Goal: Task Accomplishment & Management: Manage account settings

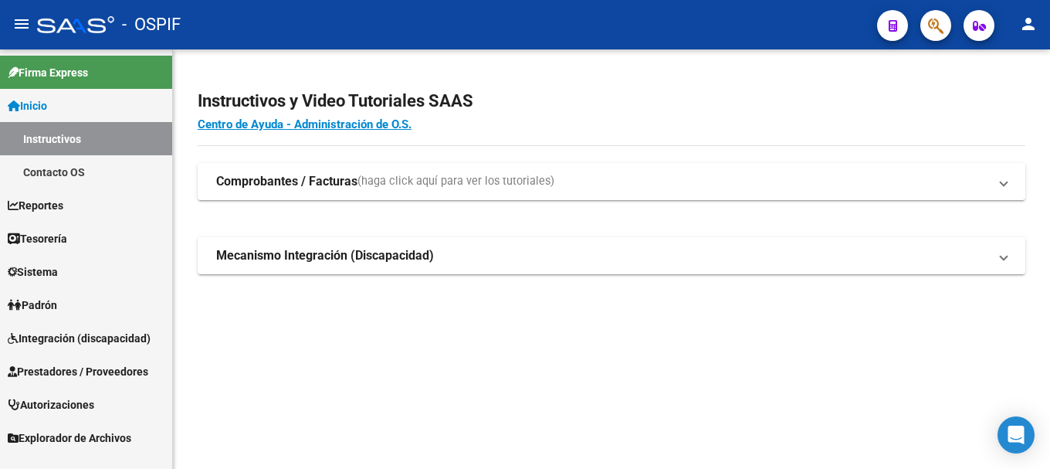
click at [45, 365] on span "Prestadores / Proveedores" at bounding box center [78, 371] width 141 height 17
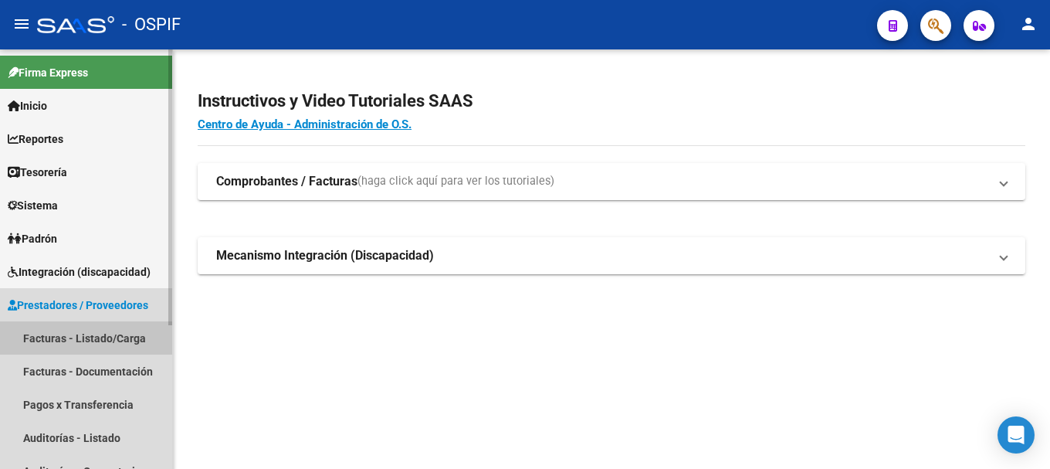
click at [44, 337] on link "Facturas - Listado/Carga" at bounding box center [86, 337] width 172 height 33
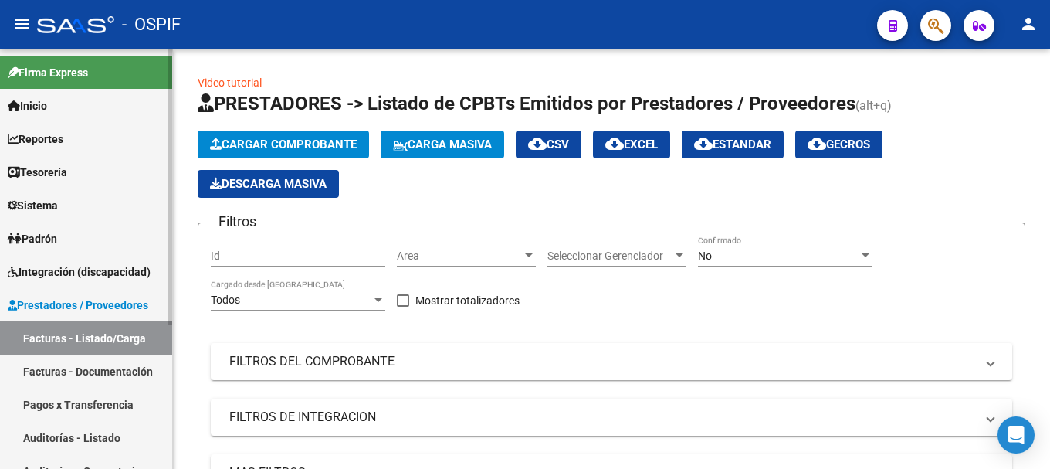
click at [75, 173] on link "Tesorería" at bounding box center [86, 171] width 172 height 33
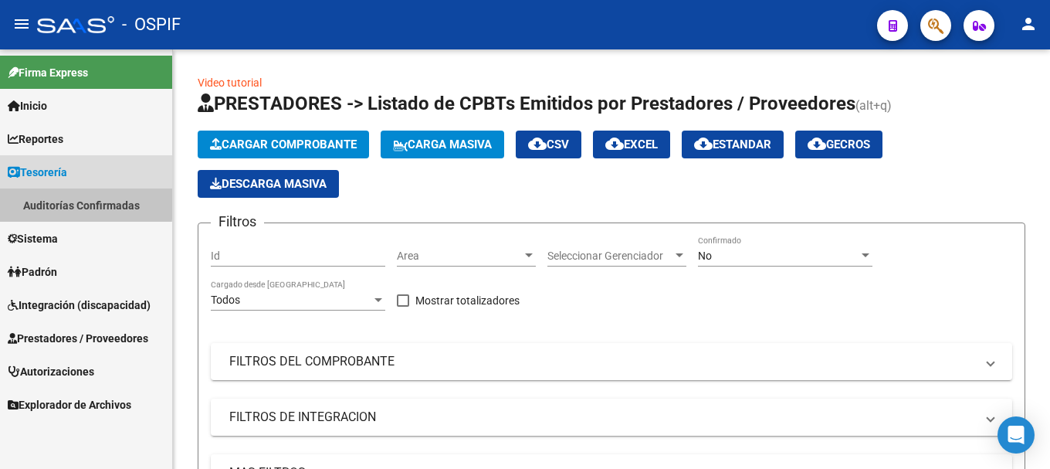
click at [68, 202] on link "Auditorías Confirmadas" at bounding box center [86, 204] width 172 height 33
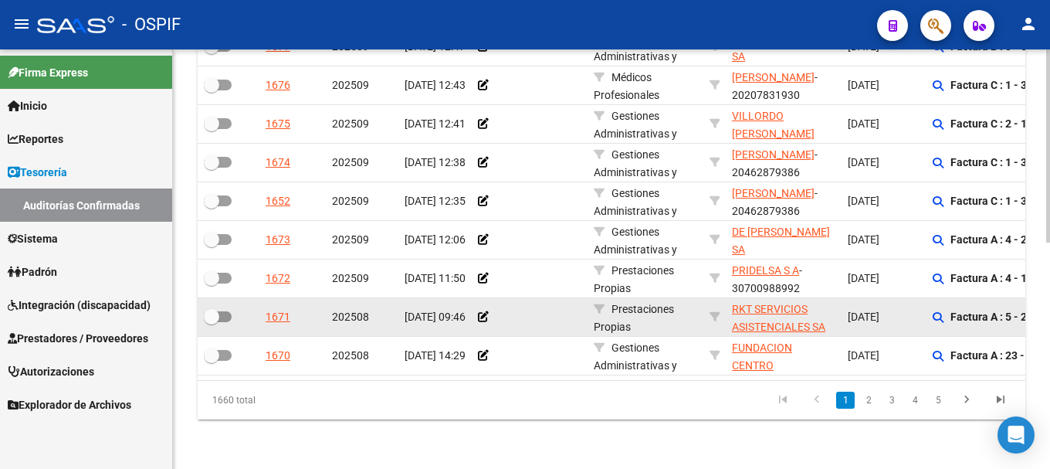
scroll to position [493, 0]
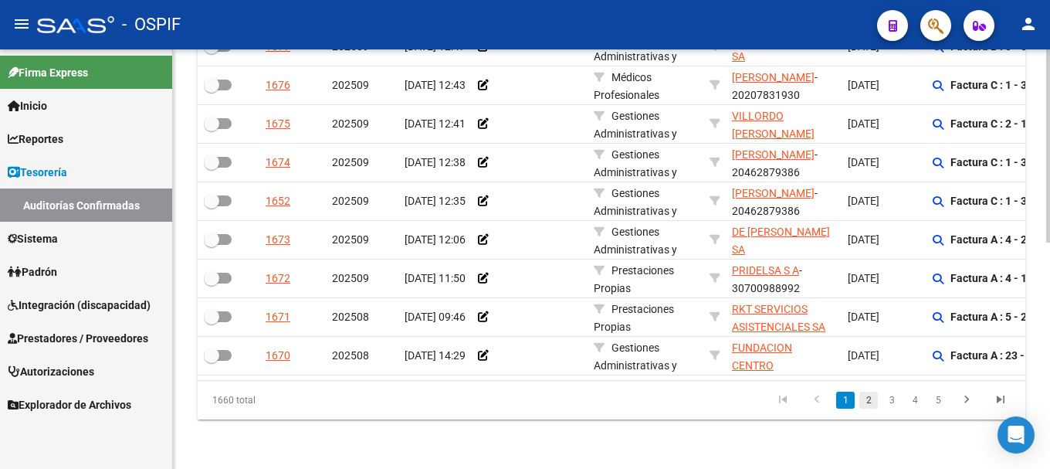
click at [866, 398] on link "2" at bounding box center [868, 399] width 19 height 17
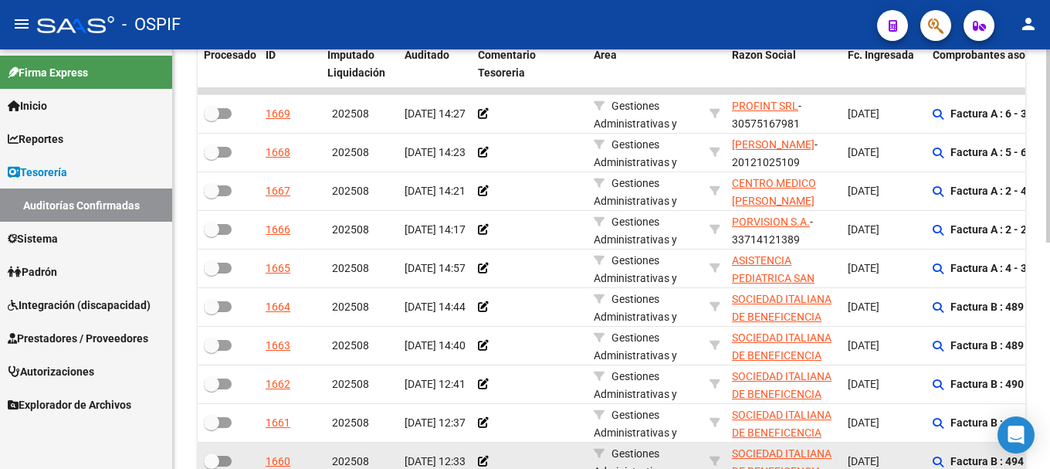
scroll to position [338, 0]
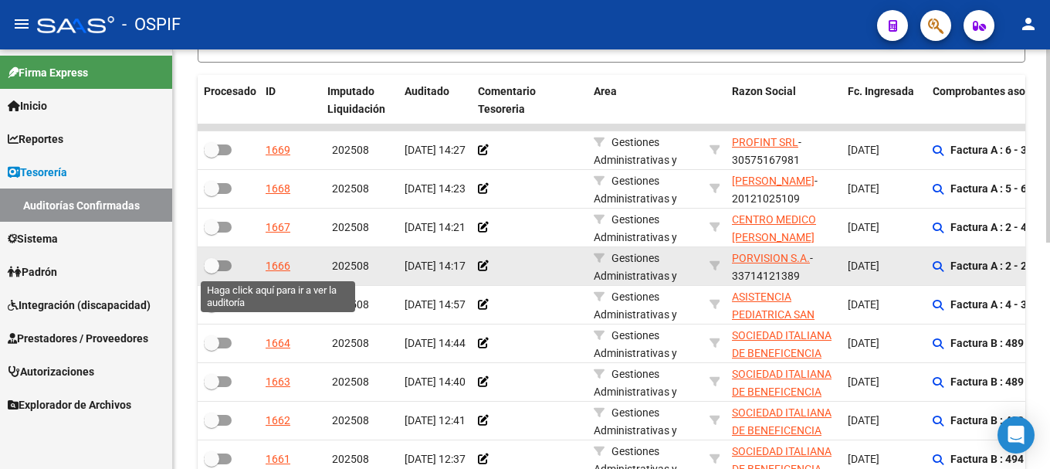
click at [276, 267] on div "1666" at bounding box center [278, 266] width 25 height 18
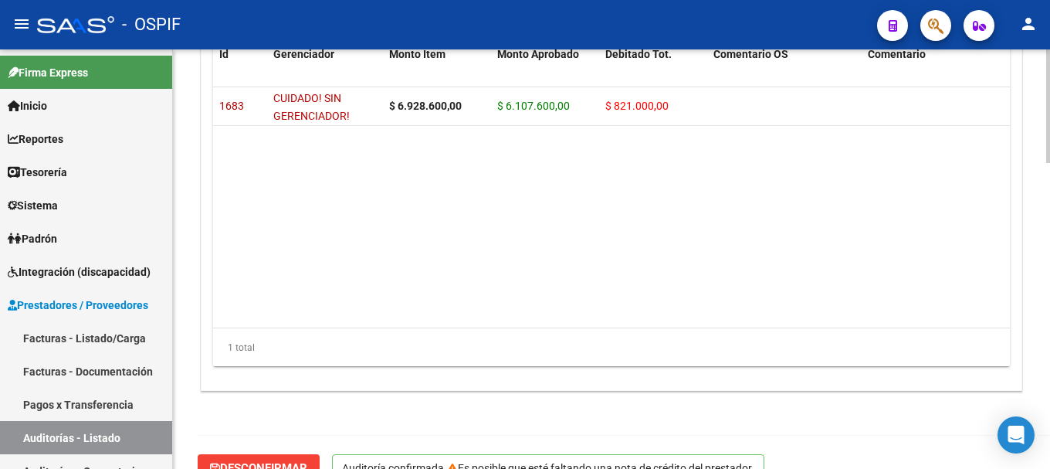
scroll to position [1128, 0]
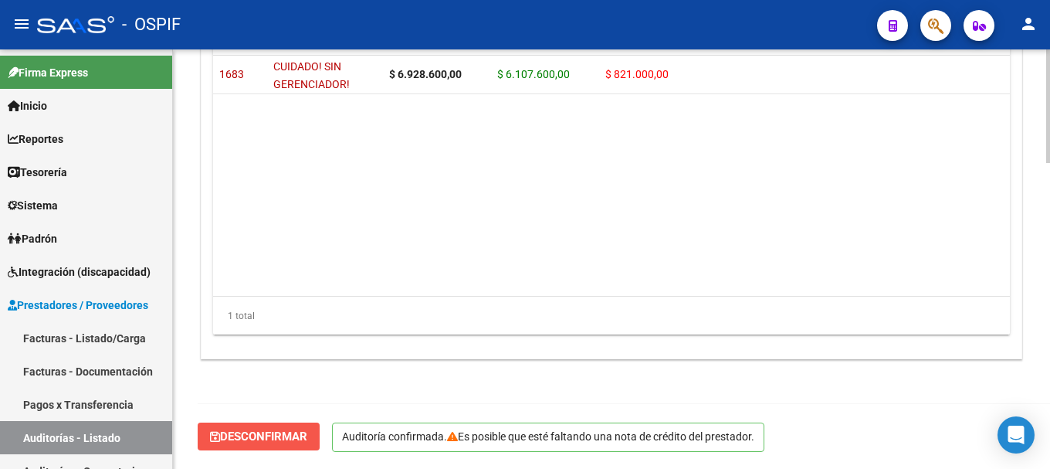
click at [248, 435] on span "Desconfirmar" at bounding box center [258, 436] width 97 height 14
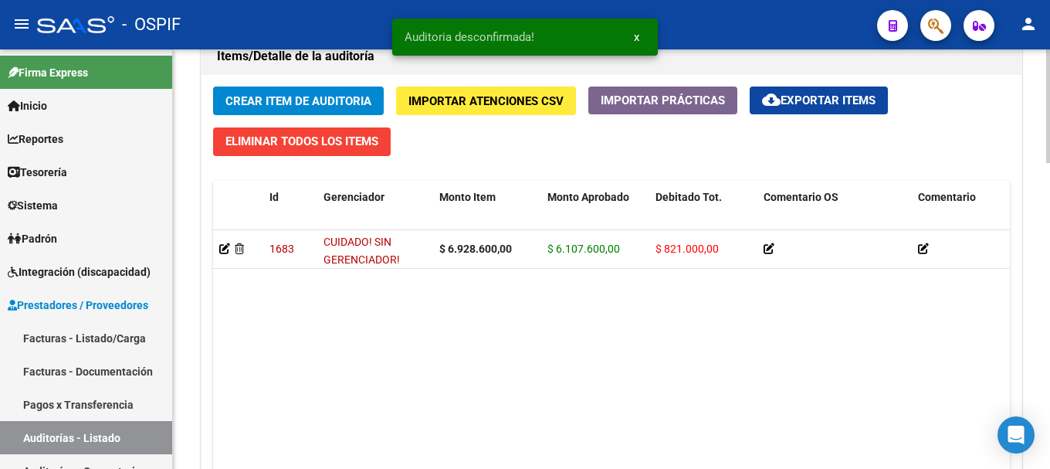
scroll to position [1303, 0]
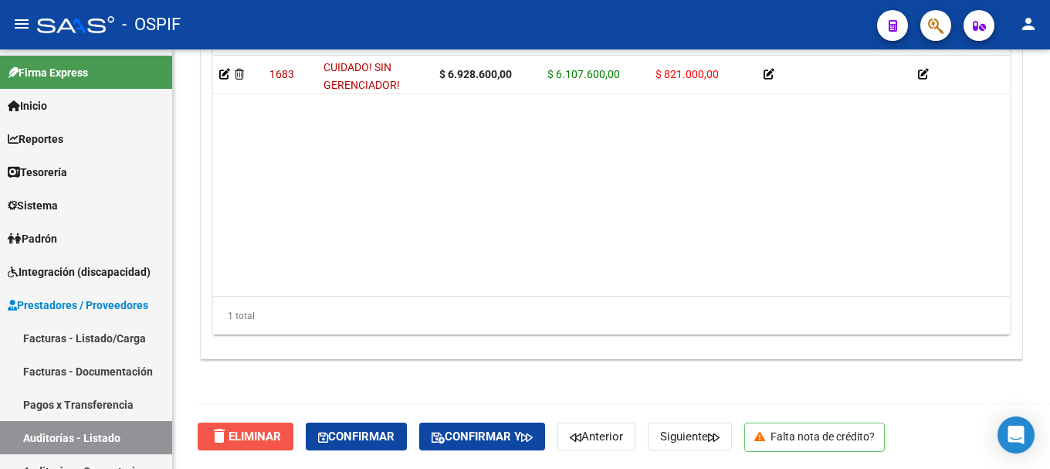
click at [258, 435] on span "delete Eliminar" at bounding box center [245, 436] width 71 height 14
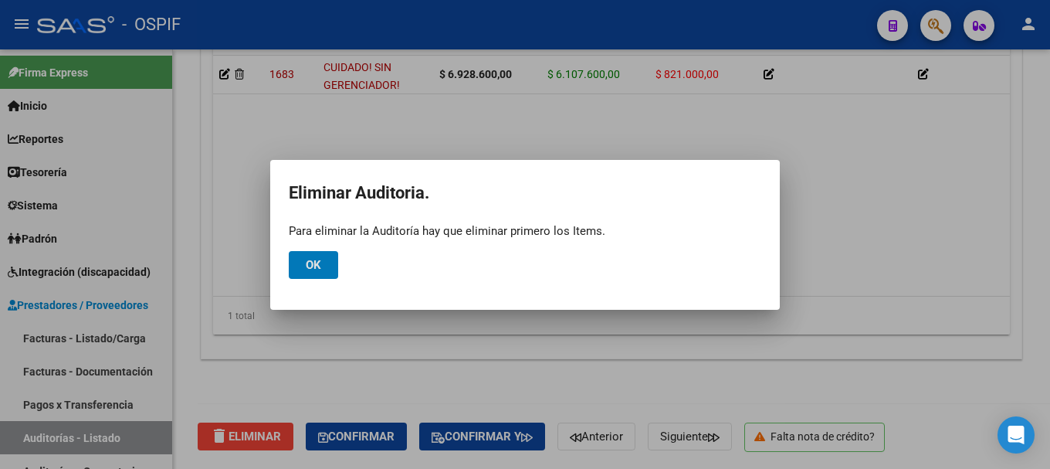
click at [308, 267] on span "Ok" at bounding box center [313, 265] width 15 height 14
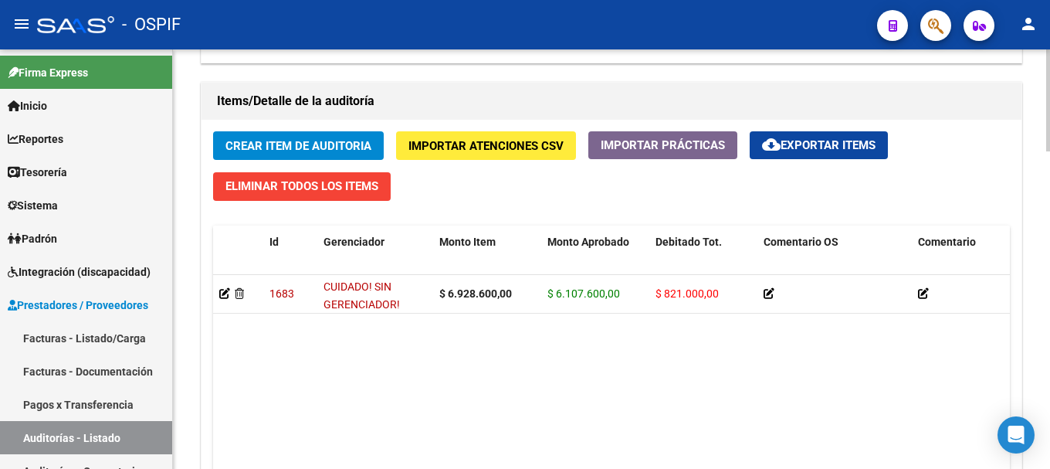
scroll to position [994, 0]
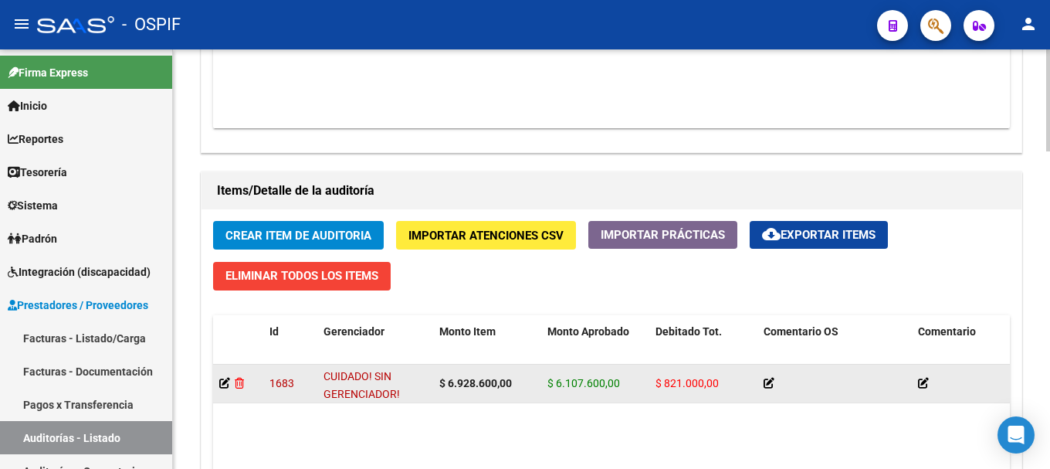
click at [239, 382] on icon at bounding box center [239, 383] width 9 height 11
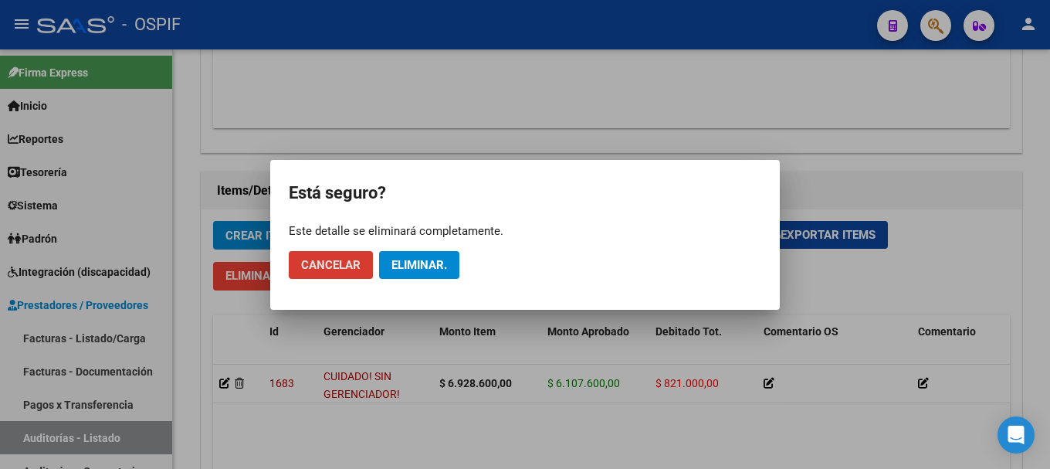
click at [446, 258] on span "Eliminar." at bounding box center [419, 265] width 56 height 14
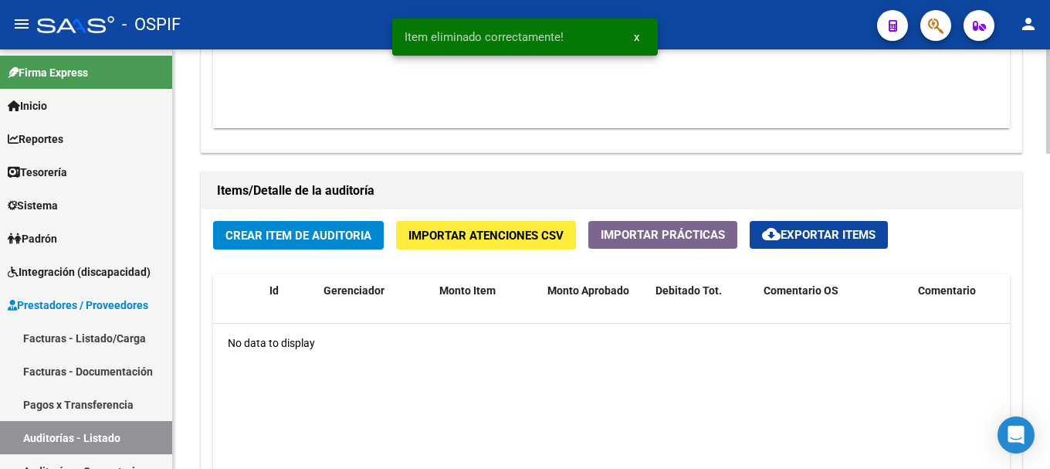
scroll to position [993, 0]
click at [94, 341] on link "Facturas - Listado/Carga" at bounding box center [86, 337] width 172 height 33
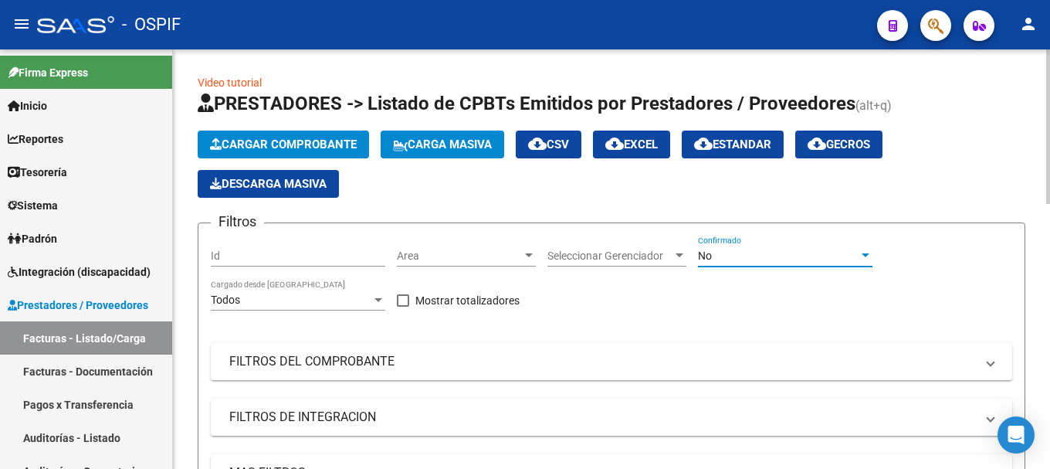
click at [859, 257] on div at bounding box center [866, 255] width 14 height 12
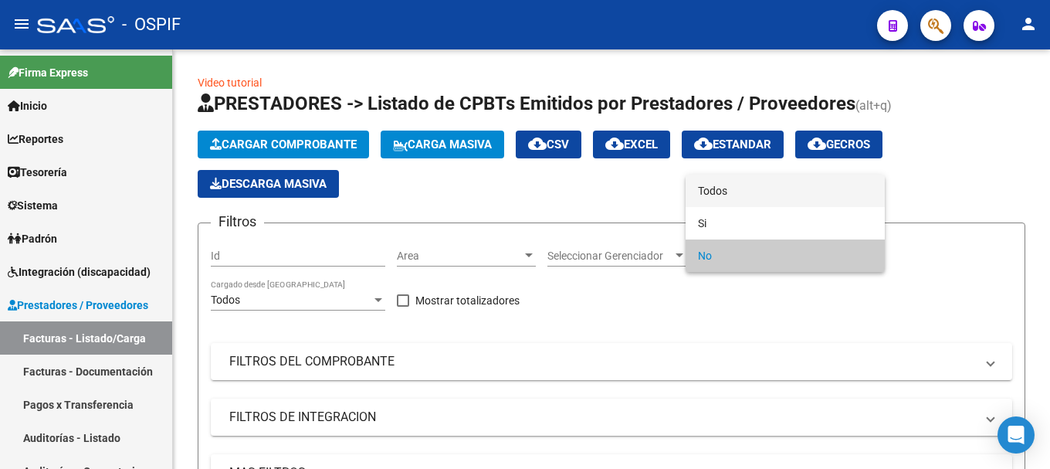
click at [757, 198] on span "Todos" at bounding box center [785, 190] width 174 height 32
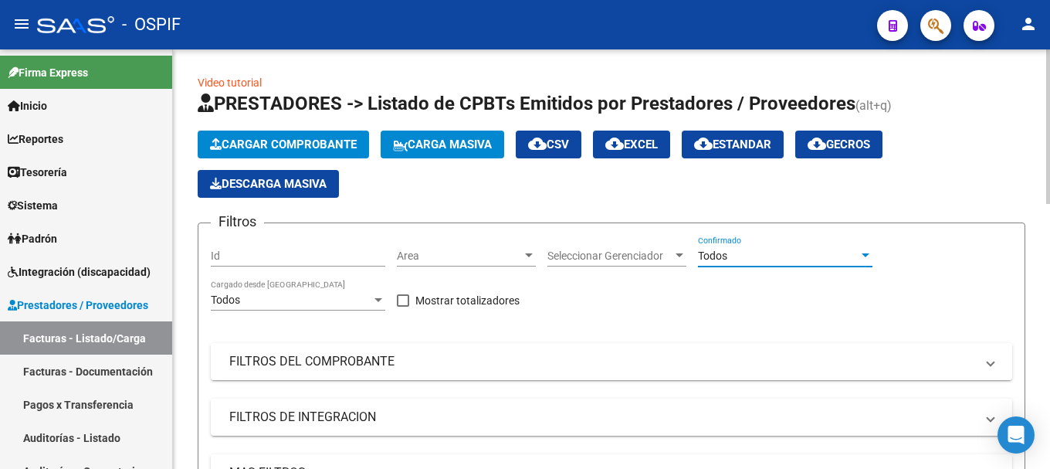
click at [982, 368] on span "FILTROS DEL COMPROBANTE" at bounding box center [608, 361] width 758 height 17
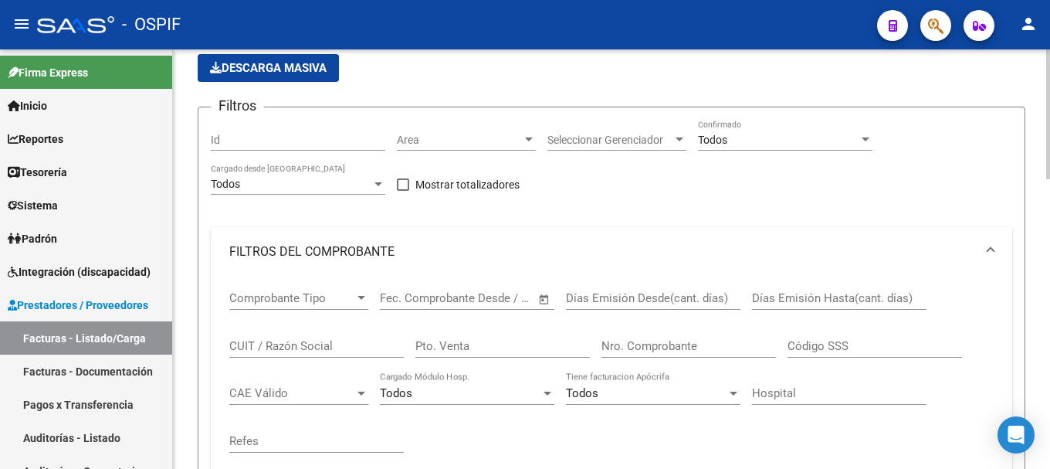
scroll to position [154, 0]
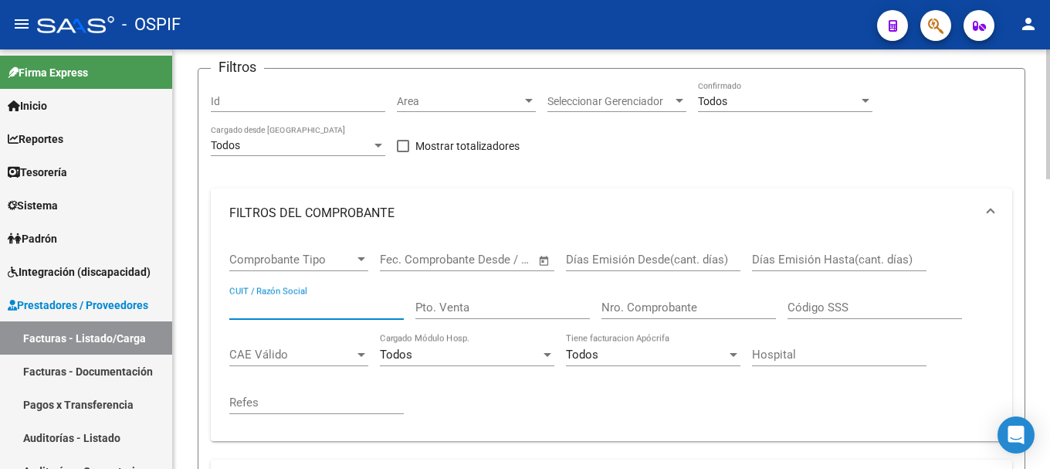
click at [339, 310] on input "CUIT / Razón Social" at bounding box center [316, 307] width 174 height 14
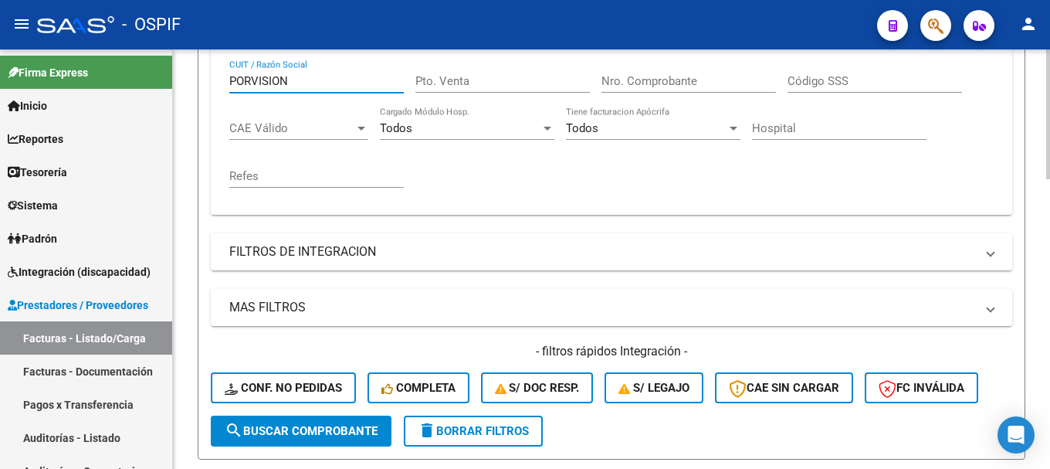
scroll to position [386, 0]
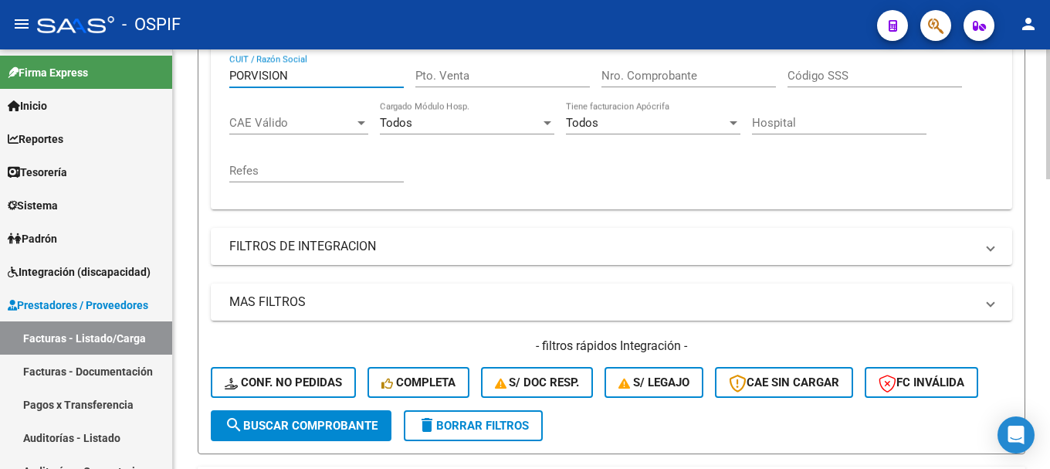
type input "PORVISION"
click at [273, 420] on span "search Buscar Comprobante" at bounding box center [301, 425] width 153 height 14
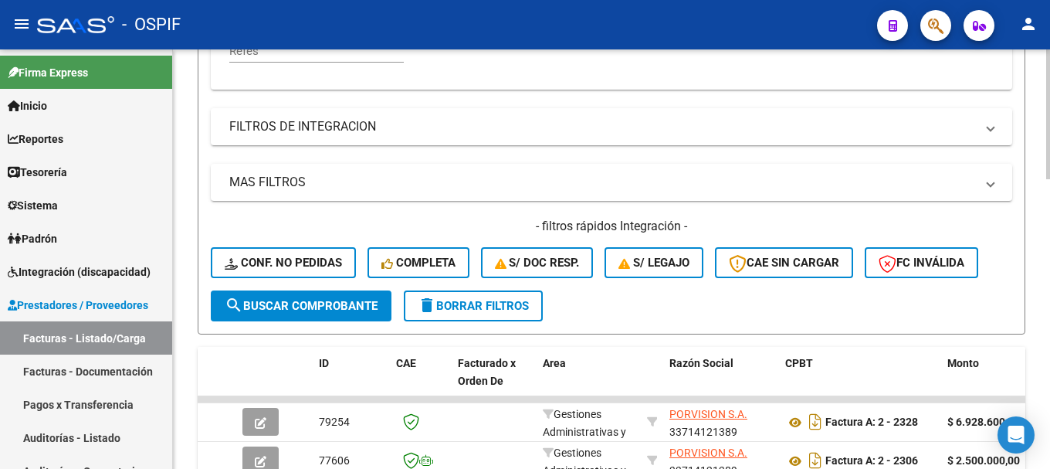
scroll to position [540, 0]
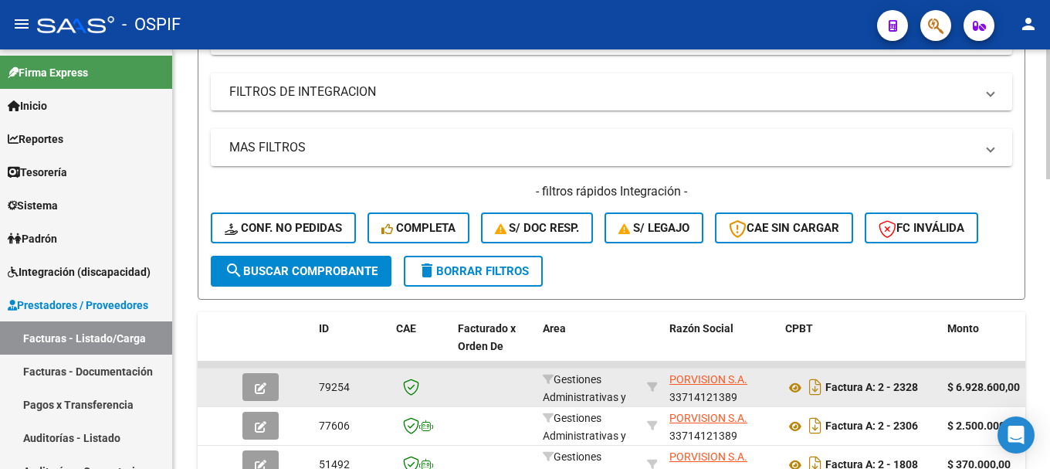
click at [260, 387] on icon "button" at bounding box center [261, 388] width 12 height 12
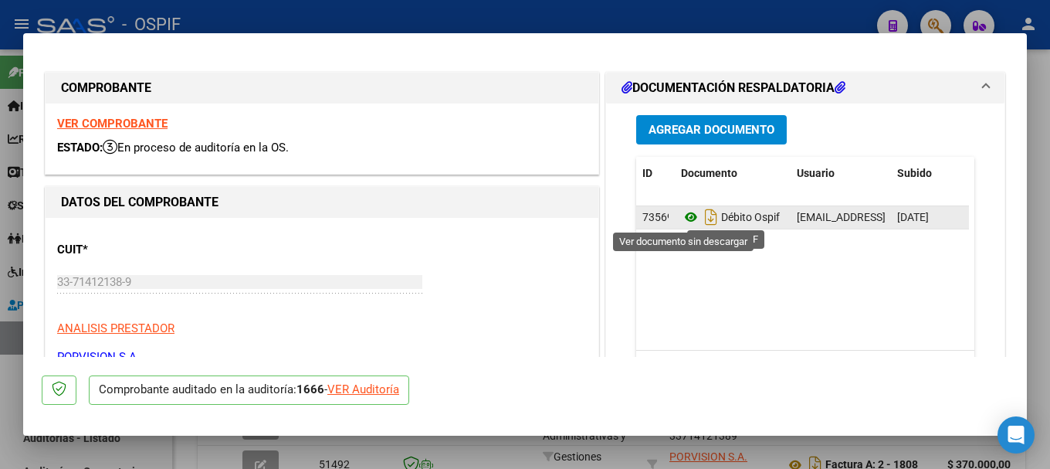
click at [684, 219] on icon at bounding box center [691, 217] width 20 height 19
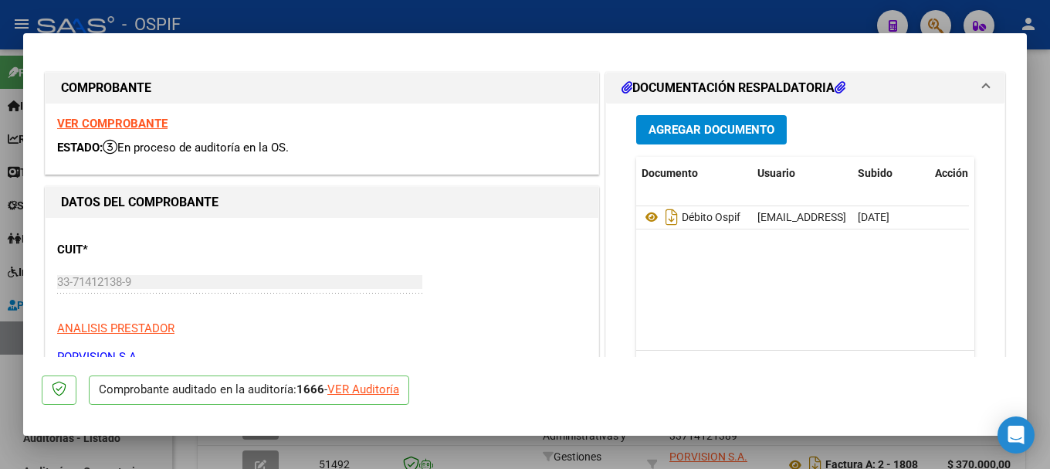
scroll to position [0, 76]
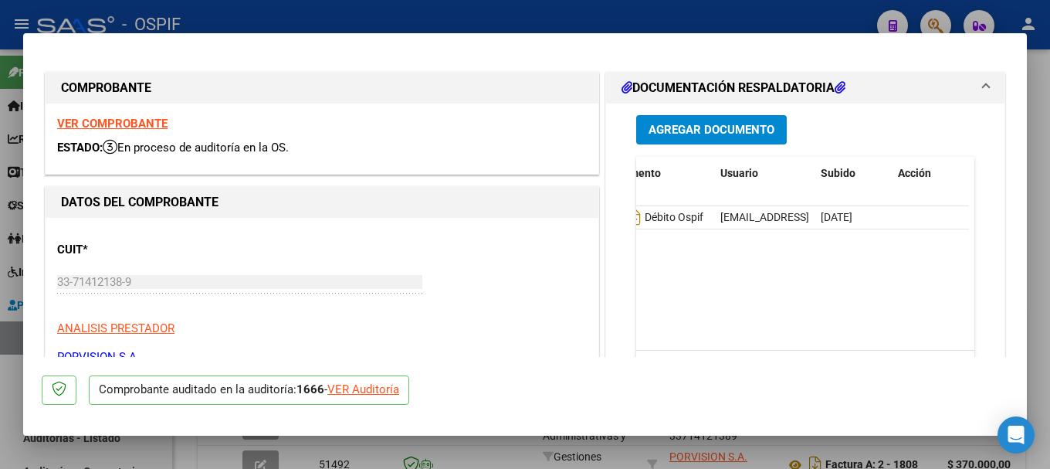
click at [345, 387] on div "VER Auditoría" at bounding box center [363, 390] width 72 height 18
type input "$ 0,00"
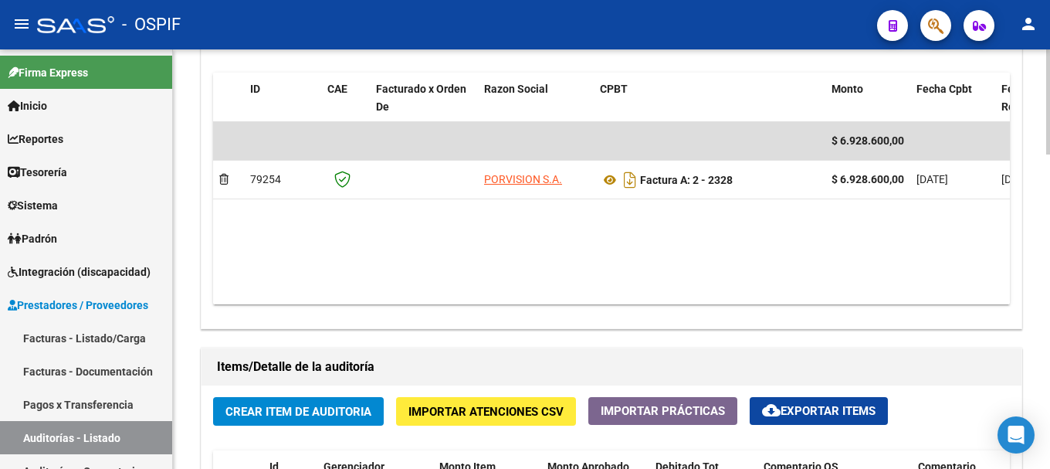
scroll to position [849, 0]
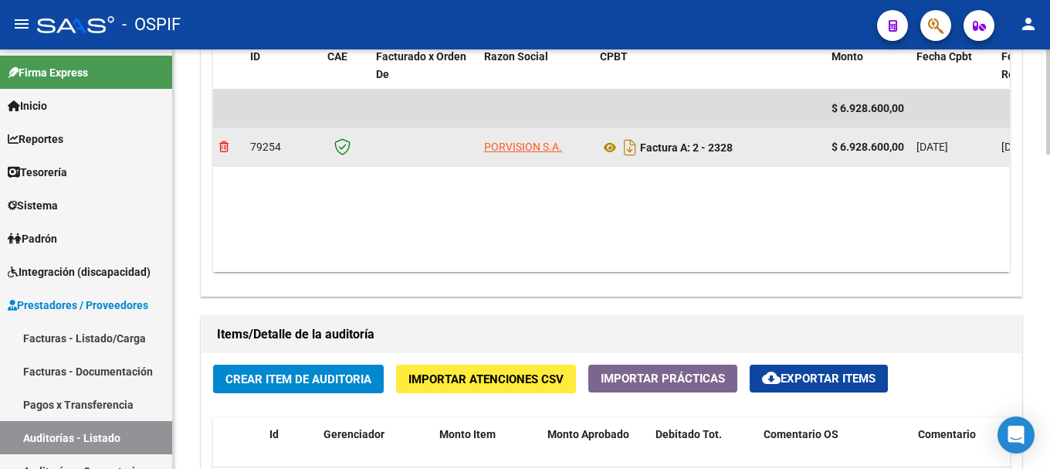
click at [225, 141] on icon at bounding box center [223, 146] width 9 height 11
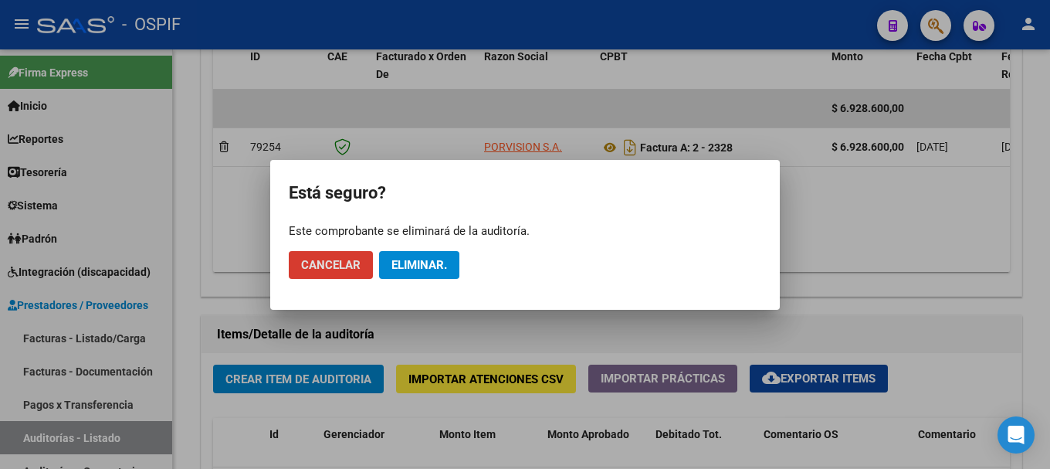
click at [415, 262] on span "Eliminar." at bounding box center [419, 265] width 56 height 14
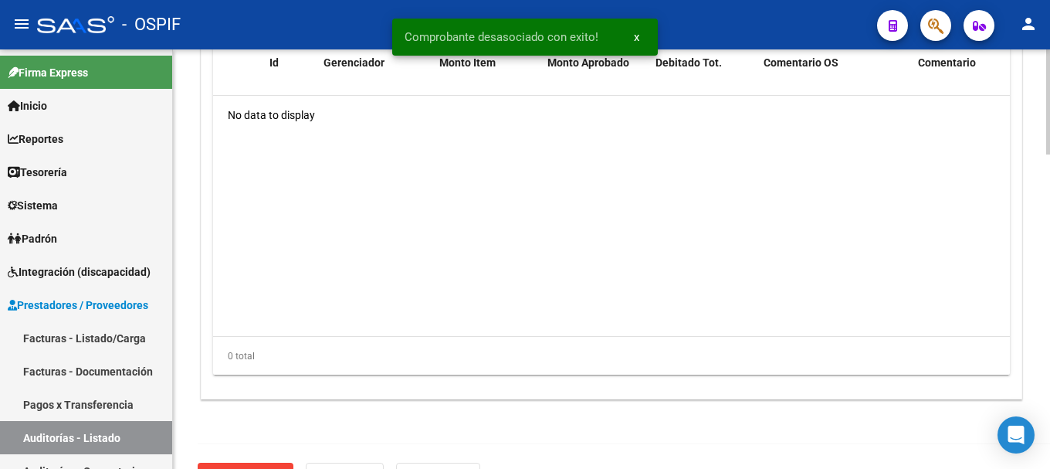
scroll to position [1261, 0]
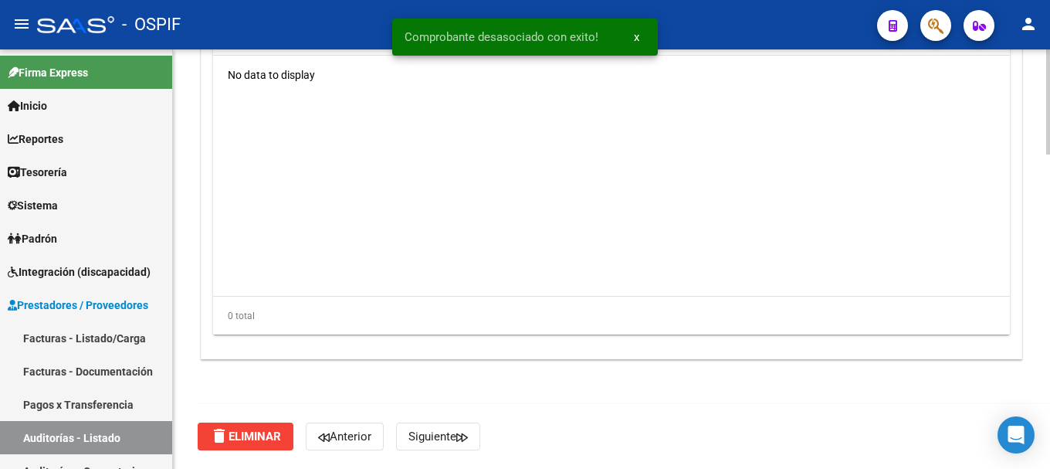
click at [229, 435] on span "delete Eliminar" at bounding box center [245, 436] width 71 height 14
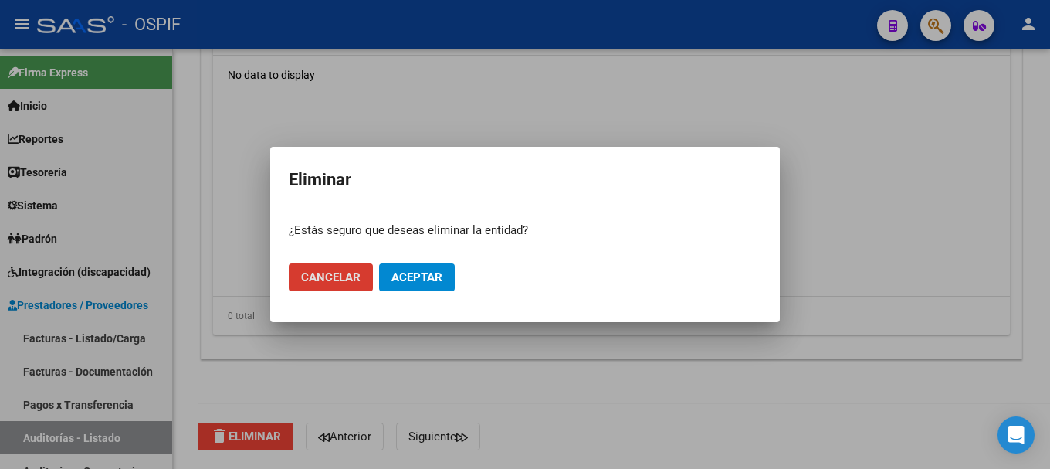
click at [412, 276] on span "Aceptar" at bounding box center [416, 277] width 51 height 14
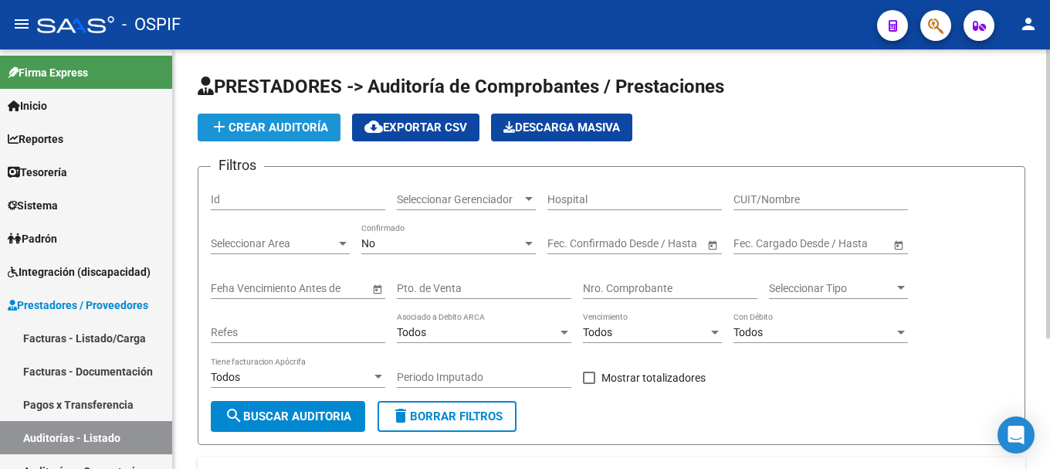
click at [281, 124] on span "add Crear Auditoría" at bounding box center [269, 127] width 118 height 14
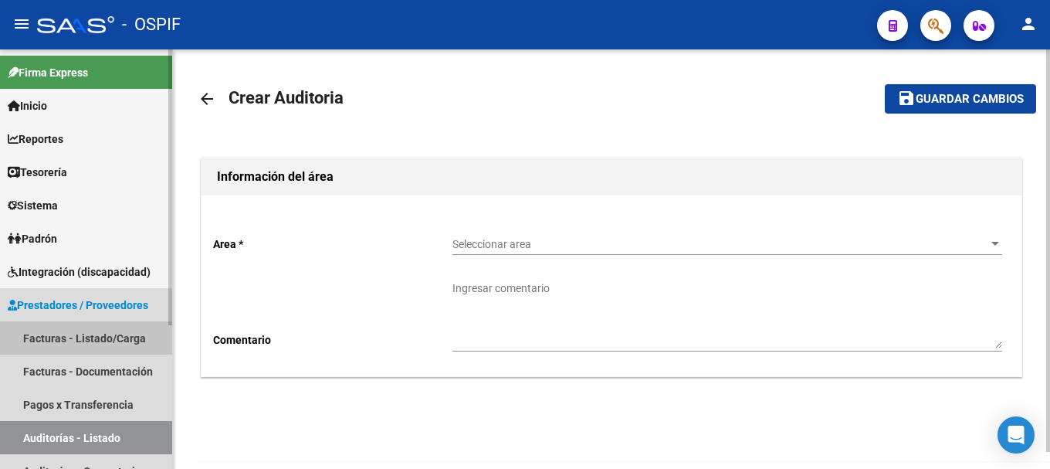
click at [119, 333] on link "Facturas - Listado/Carga" at bounding box center [86, 337] width 172 height 33
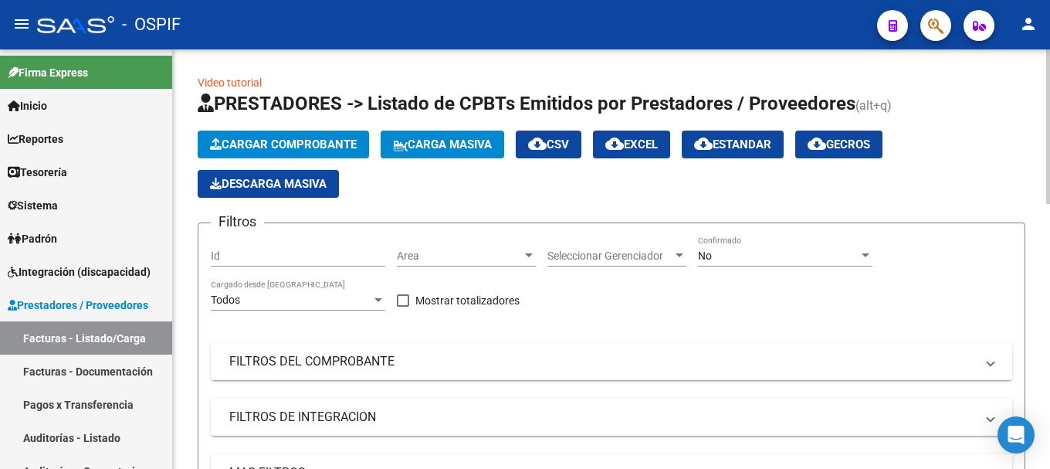
click at [864, 255] on div at bounding box center [866, 255] width 8 height 4
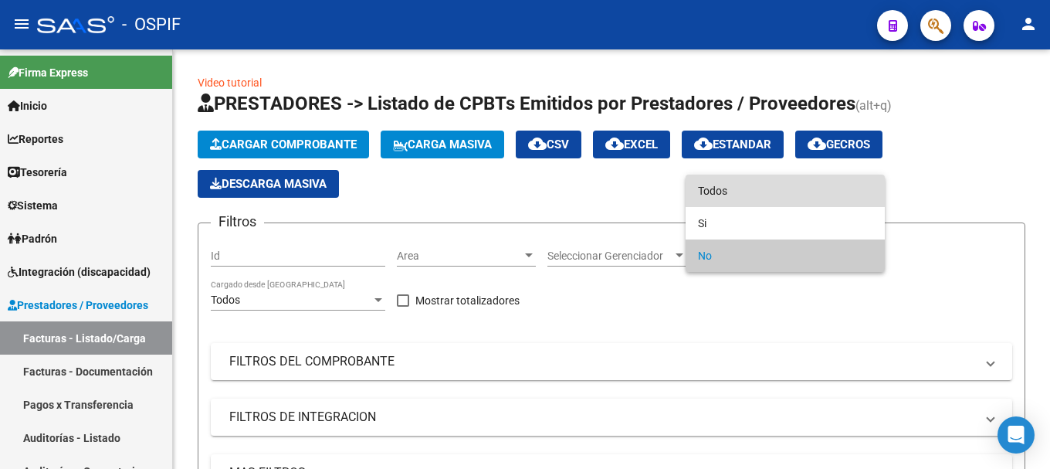
click at [793, 196] on span "Todos" at bounding box center [785, 190] width 174 height 32
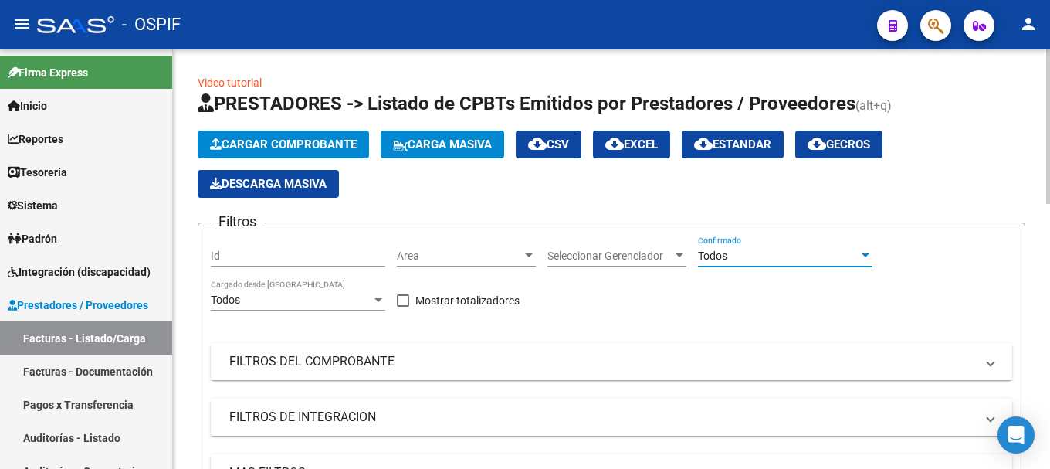
drag, startPoint x: 988, startPoint y: 367, endPoint x: 754, endPoint y: 405, distance: 237.9
click at [988, 367] on span at bounding box center [991, 361] width 6 height 17
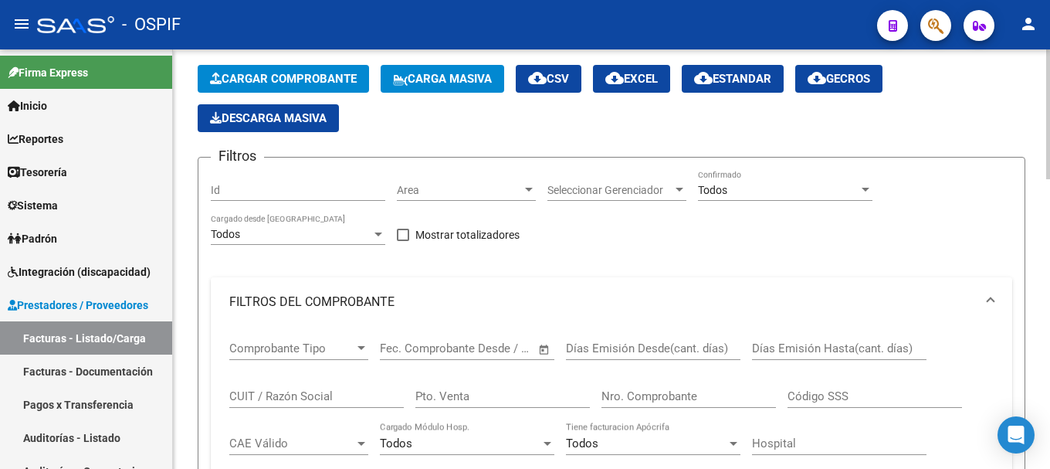
scroll to position [154, 0]
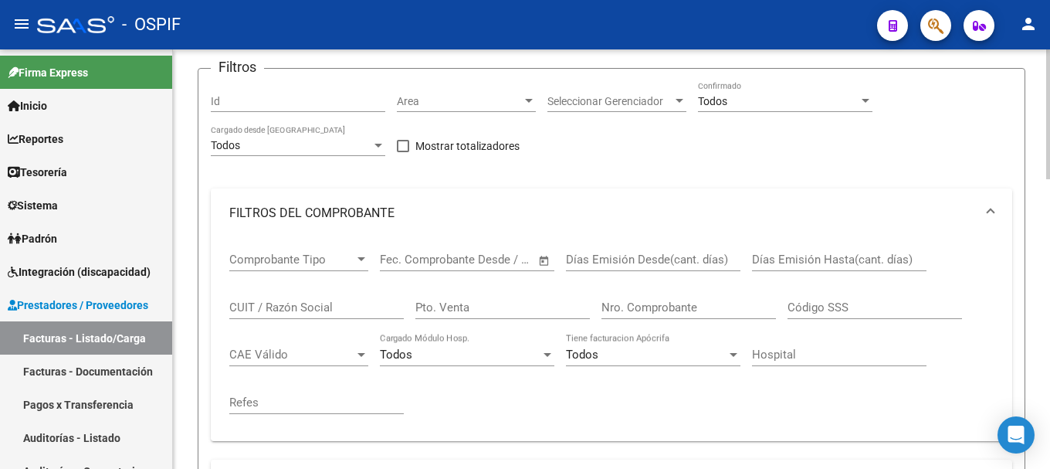
click at [331, 300] on input "CUIT / Razón Social" at bounding box center [316, 307] width 174 height 14
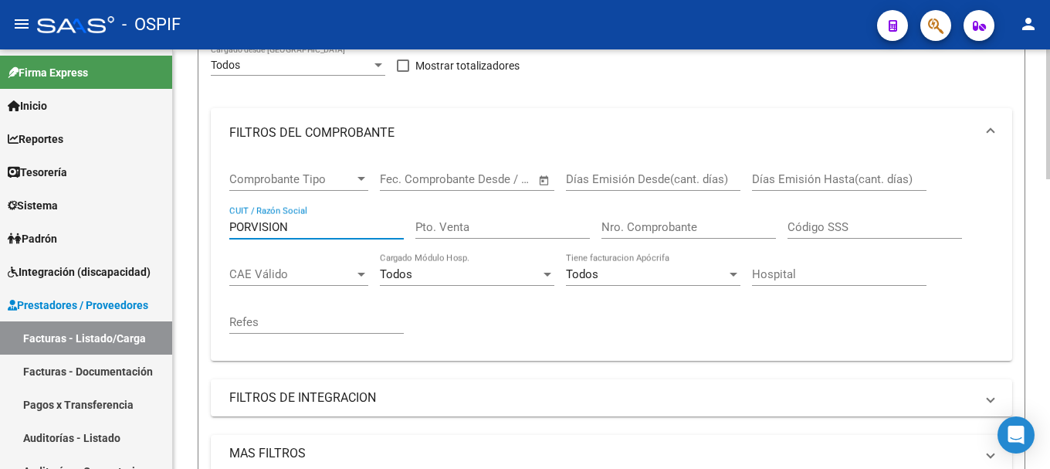
scroll to position [386, 0]
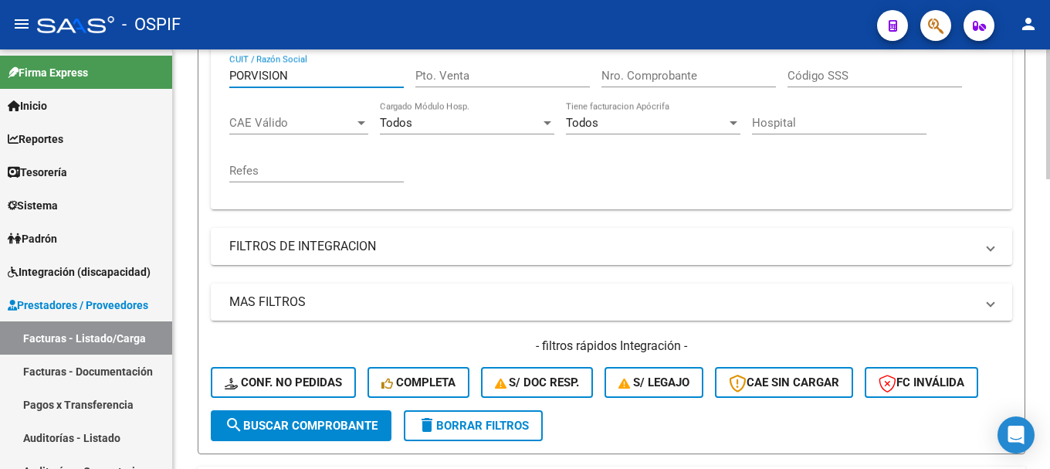
type input "PORVISION"
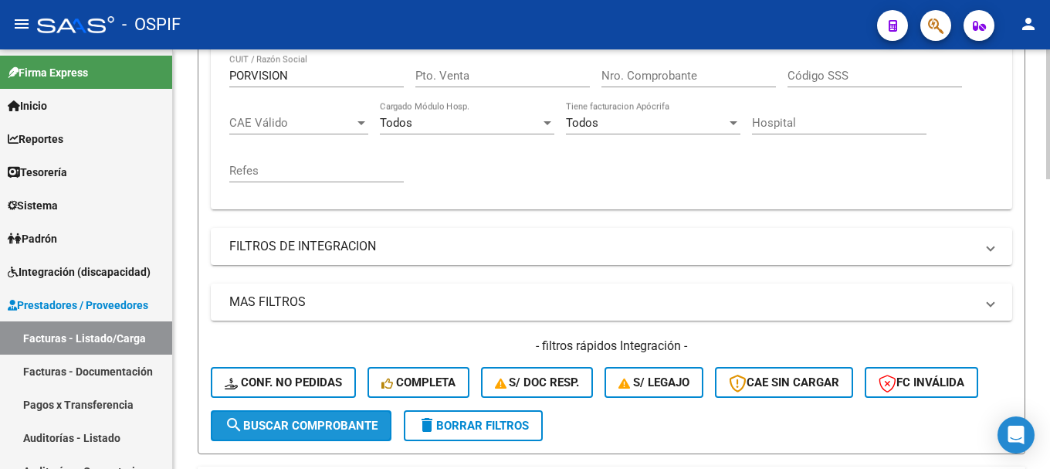
click at [290, 422] on span "search Buscar Comprobante" at bounding box center [301, 425] width 153 height 14
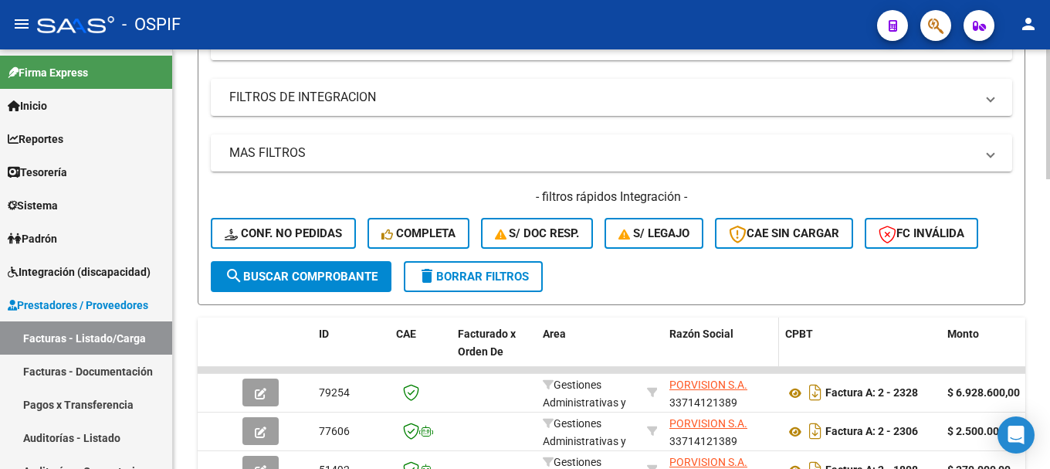
scroll to position [540, 0]
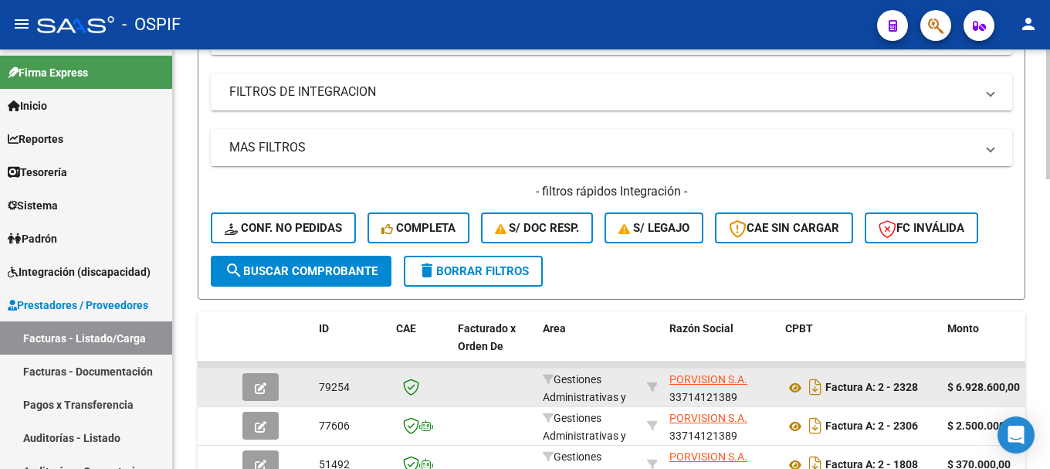
click at [257, 381] on span "button" at bounding box center [261, 387] width 12 height 14
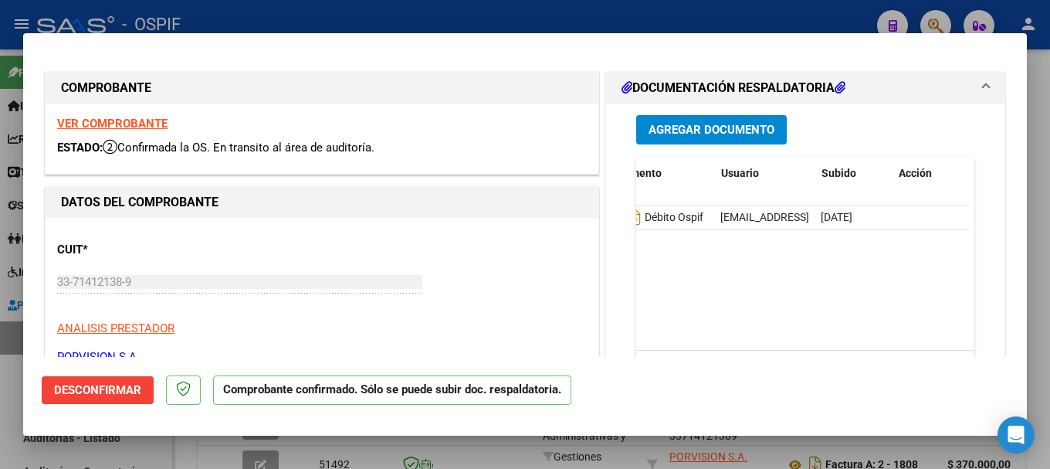
scroll to position [0, 0]
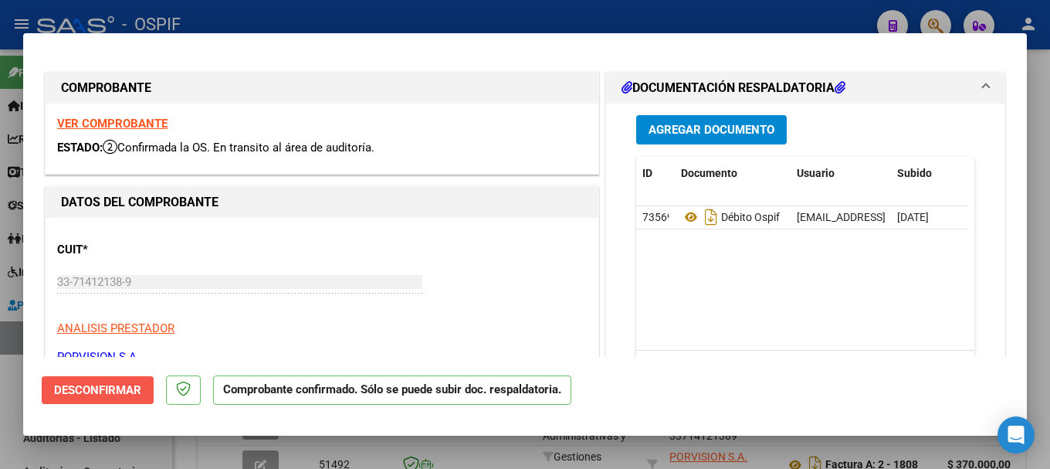
click at [112, 390] on span "Desconfirmar" at bounding box center [97, 390] width 87 height 14
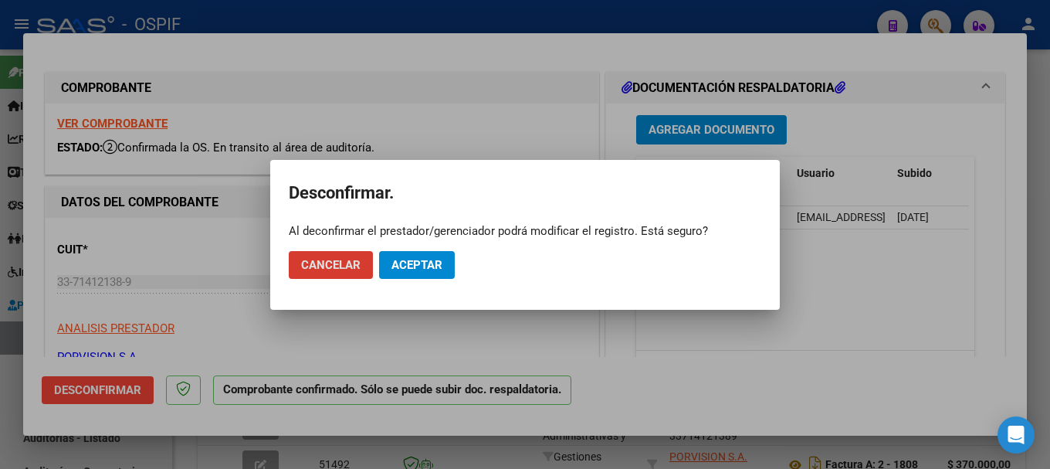
click at [403, 262] on span "Aceptar" at bounding box center [416, 265] width 51 height 14
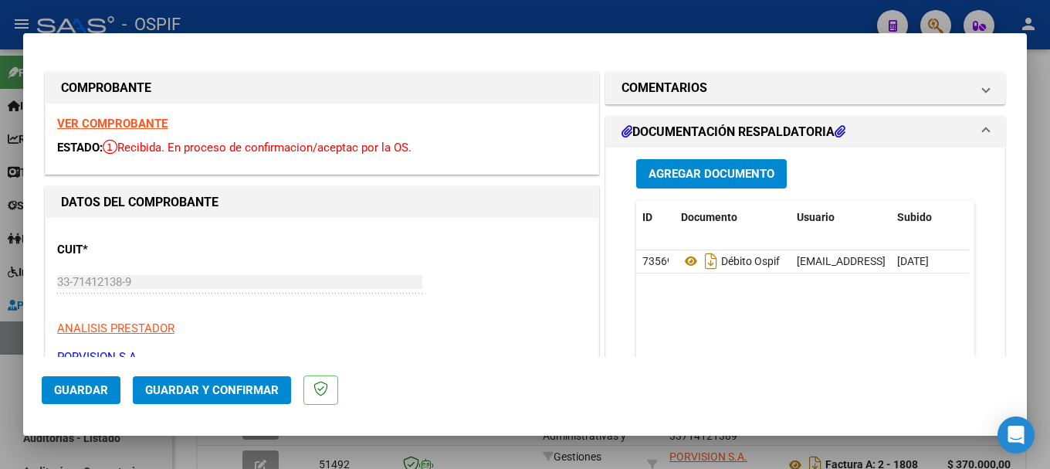
click at [969, 129] on span "DOCUMENTACIÓN RESPALDATORIA" at bounding box center [802, 132] width 361 height 19
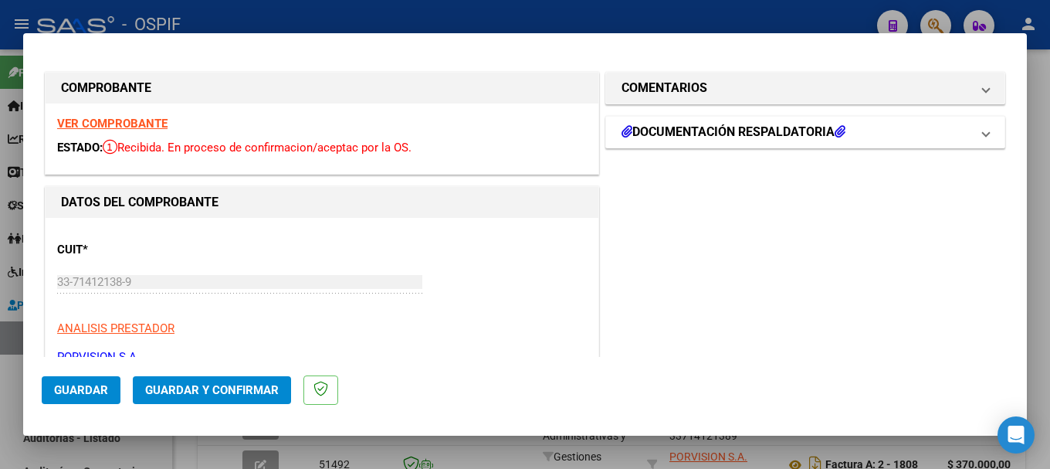
click at [969, 129] on span "DOCUMENTACIÓN RESPALDATORIA" at bounding box center [802, 132] width 361 height 19
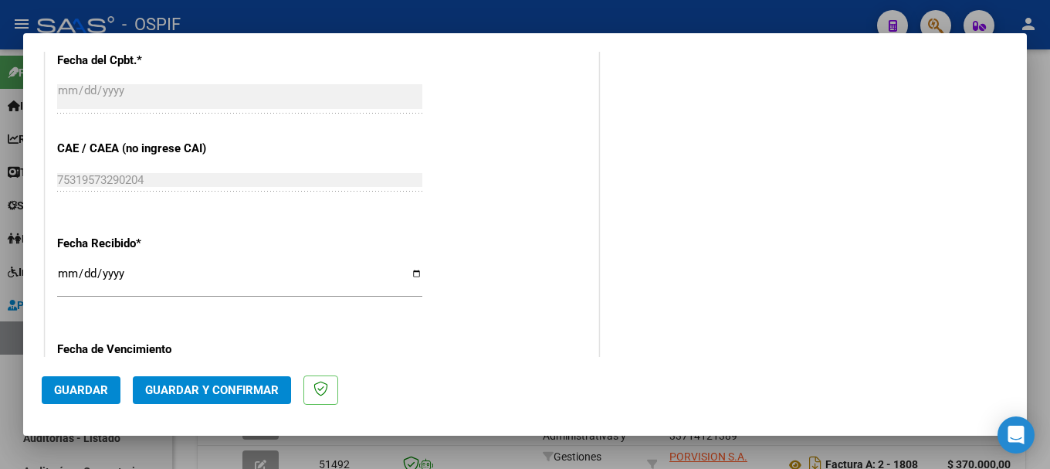
scroll to position [419, 0]
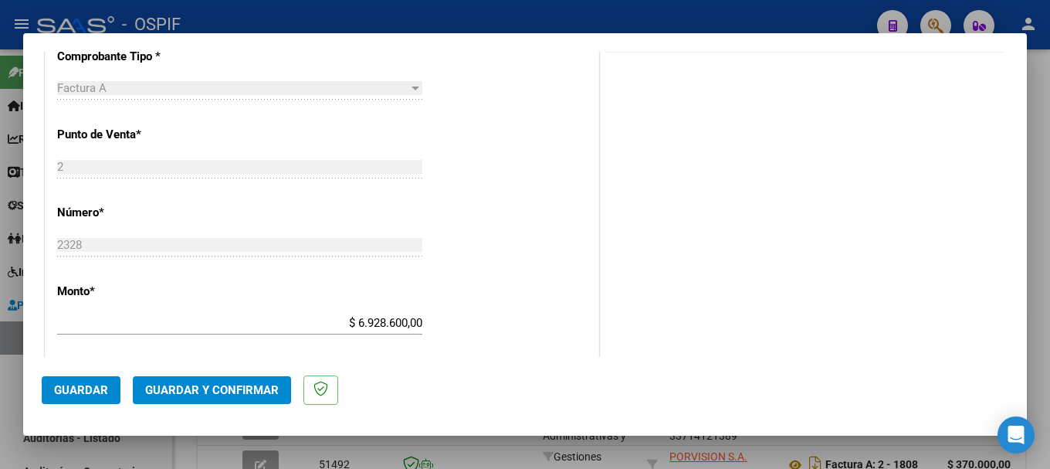
click at [589, 19] on div at bounding box center [525, 234] width 1050 height 469
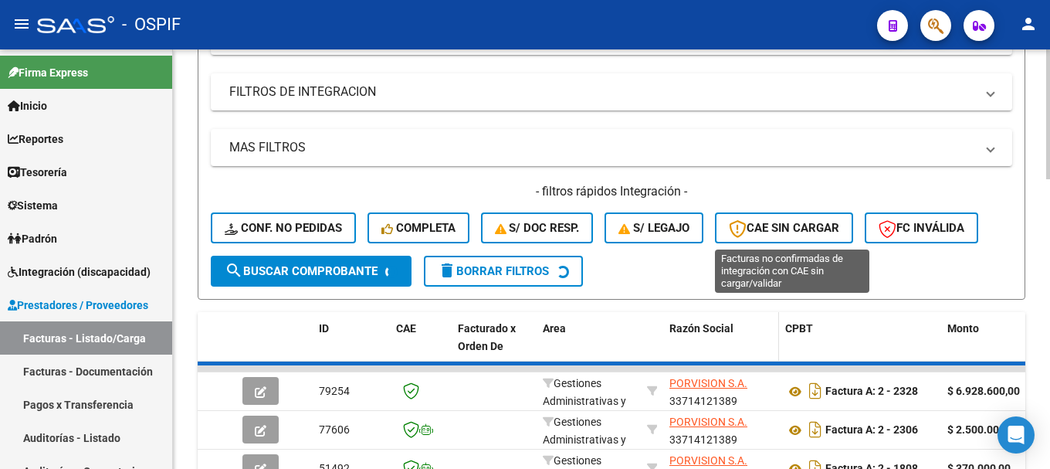
scroll to position [540, 0]
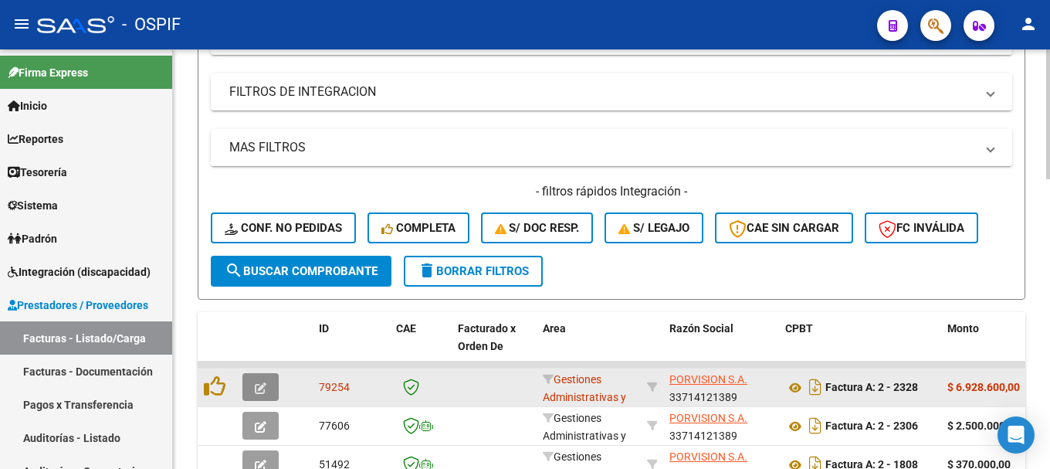
click at [258, 390] on icon "button" at bounding box center [261, 388] width 12 height 12
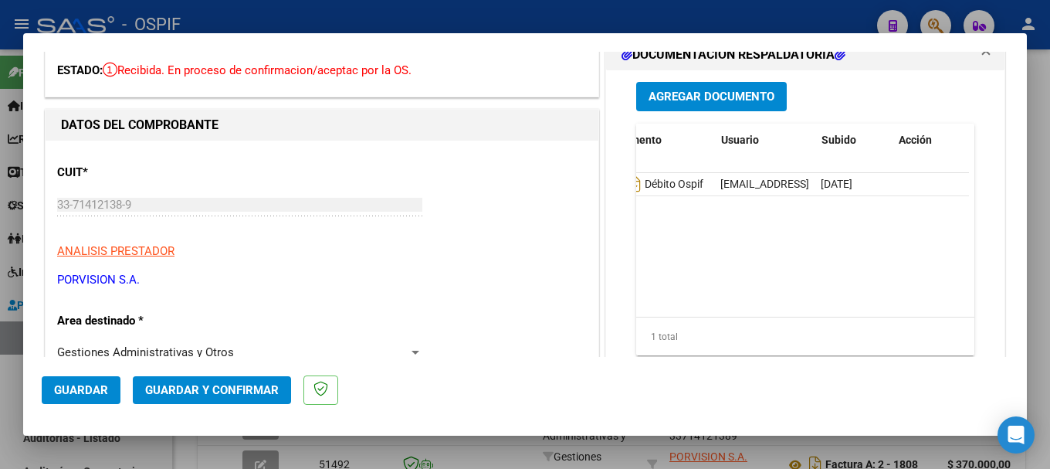
scroll to position [0, 76]
click at [542, 11] on div at bounding box center [525, 234] width 1050 height 469
type input "$ 0,00"
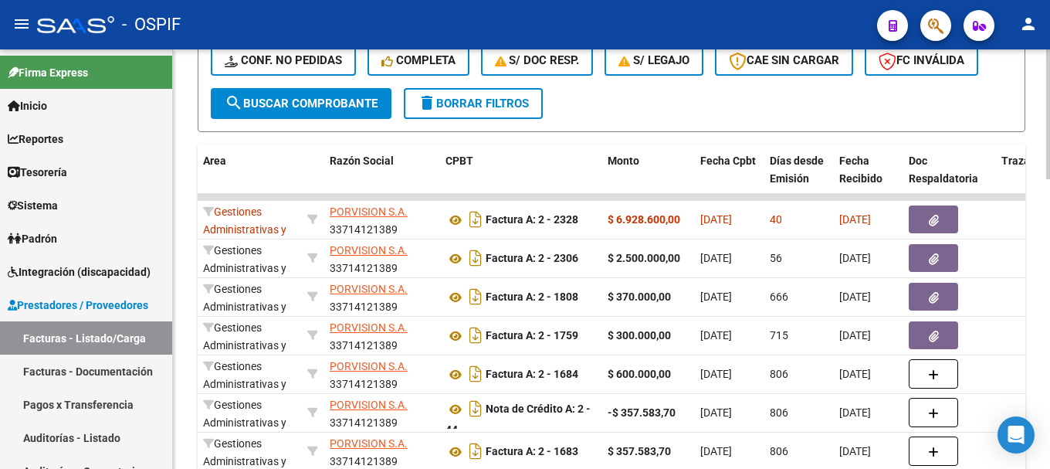
scroll to position [695, 0]
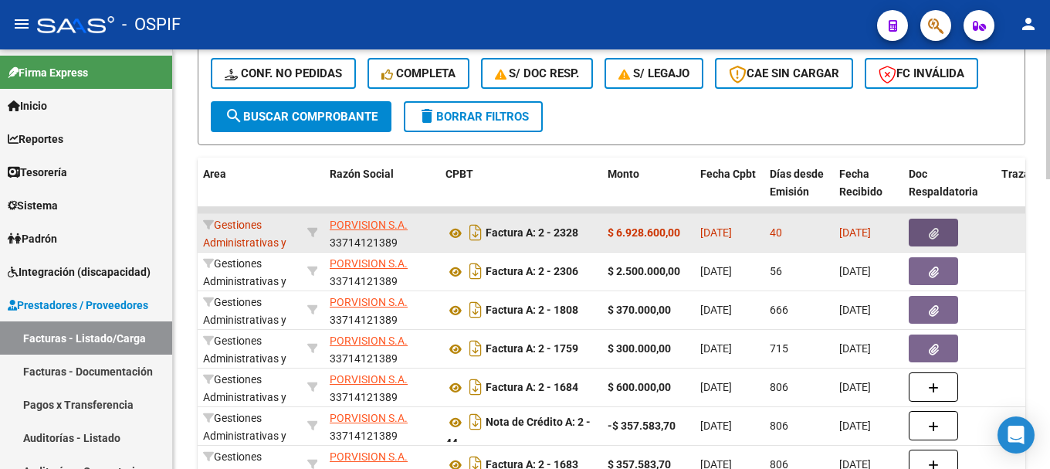
click at [938, 232] on icon "button" at bounding box center [934, 234] width 10 height 12
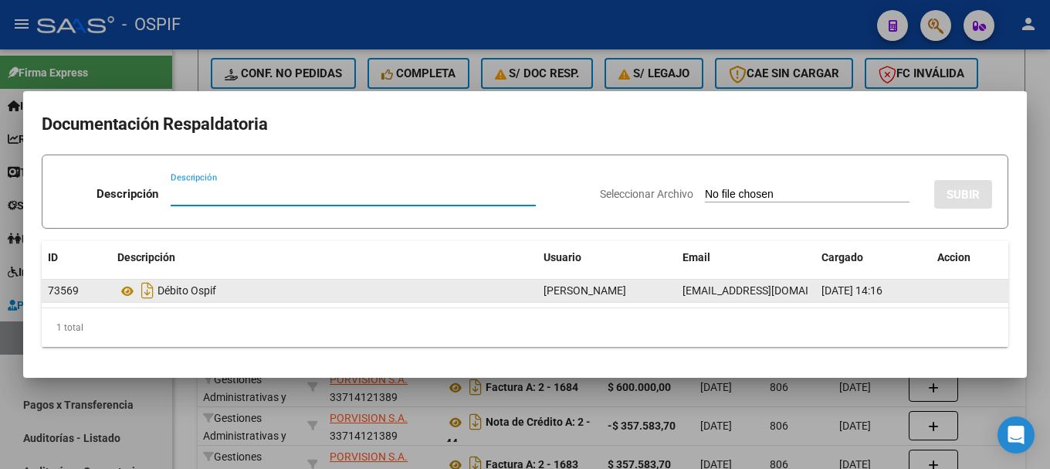
click at [64, 289] on span "73569" at bounding box center [63, 290] width 31 height 12
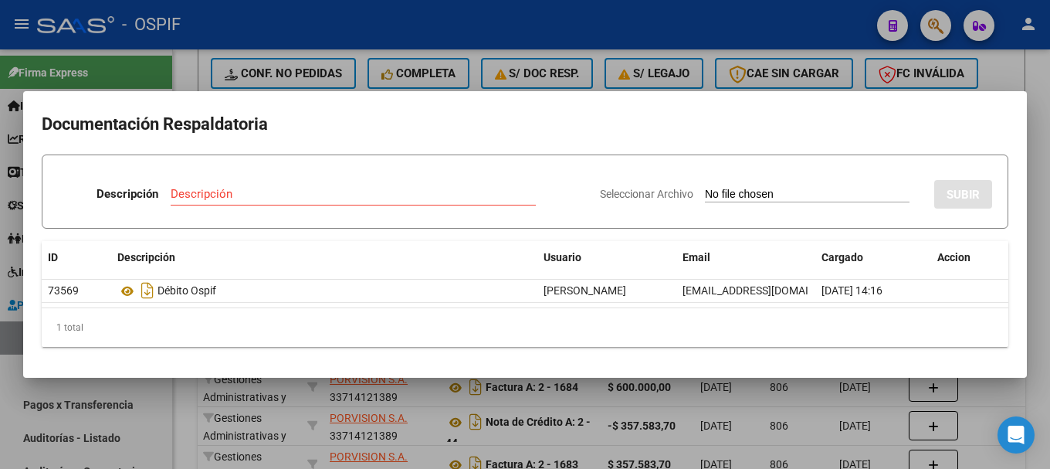
click at [459, 22] on div at bounding box center [525, 234] width 1050 height 469
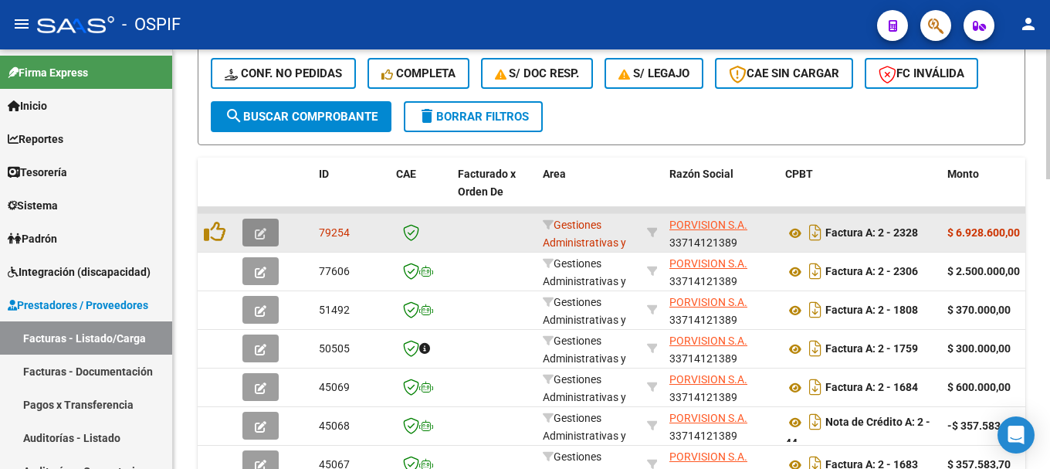
click at [265, 230] on icon "button" at bounding box center [261, 234] width 12 height 12
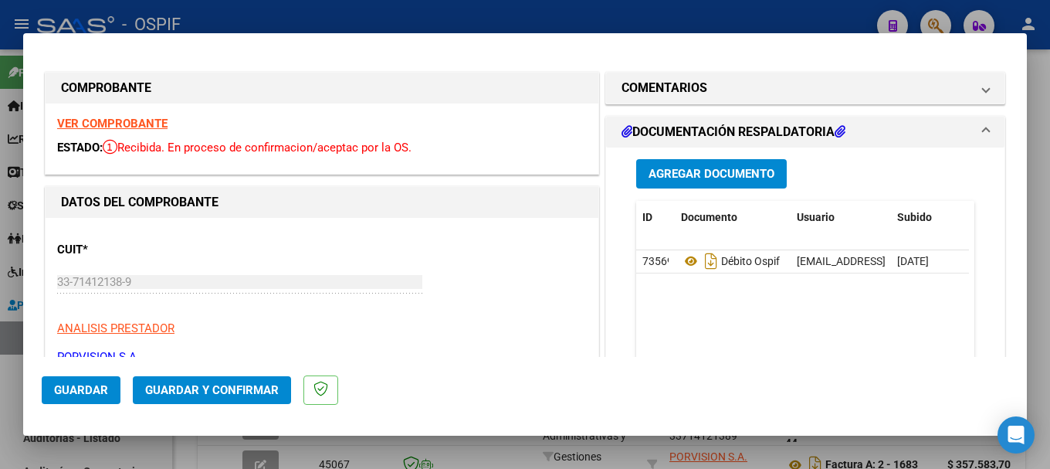
click at [689, 172] on span "Agregar Documento" at bounding box center [712, 175] width 126 height 14
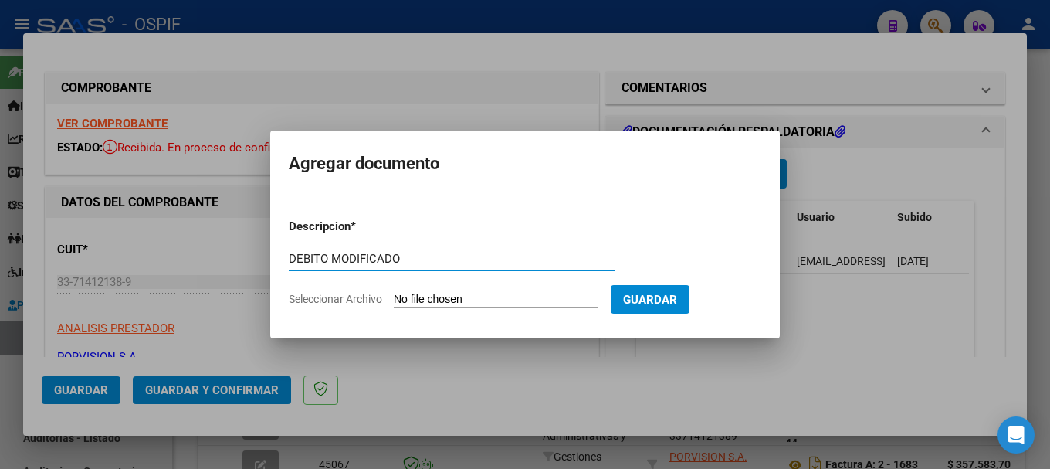
type input "DEBITO MODIFICADO"
click at [493, 301] on input "Seleccionar Archivo" at bounding box center [496, 300] width 205 height 15
type input "C:\fakepath\PORVISIÓN [DATE] FACTURA 2328.xlsx"
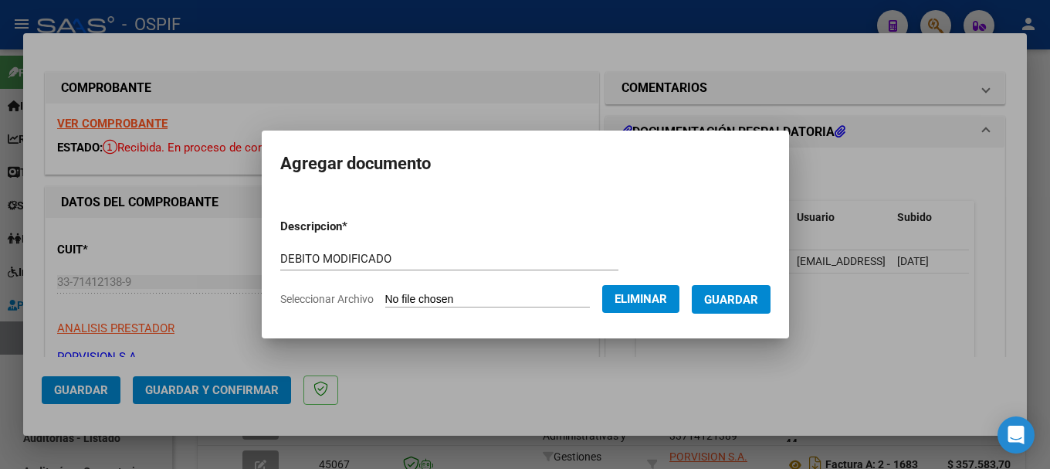
click at [736, 304] on span "Guardar" at bounding box center [731, 300] width 54 height 14
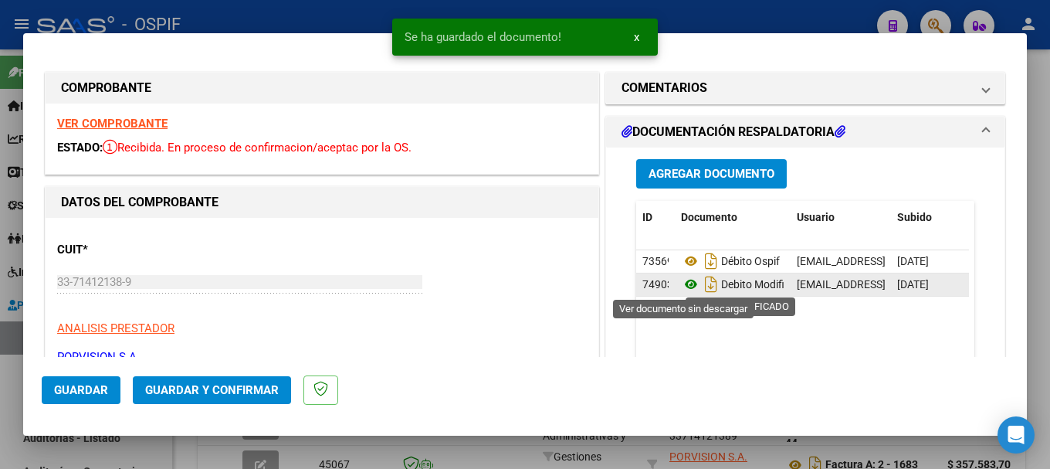
click at [684, 283] on icon at bounding box center [691, 284] width 20 height 19
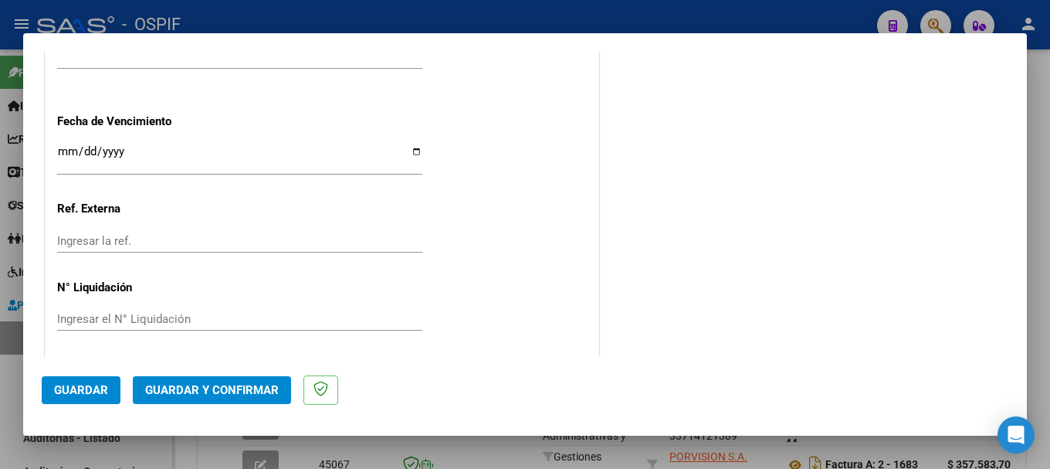
scroll to position [960, 0]
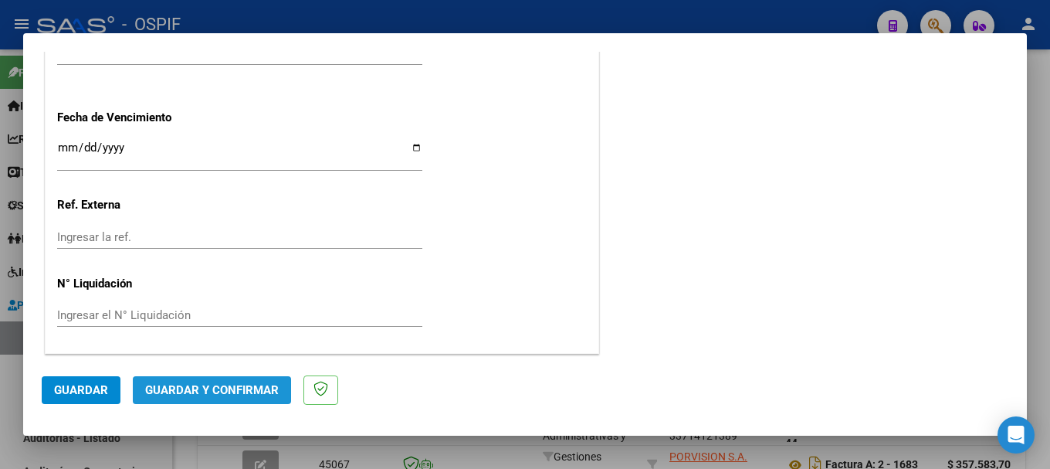
click at [239, 379] on button "Guardar y Confirmar" at bounding box center [212, 390] width 158 height 28
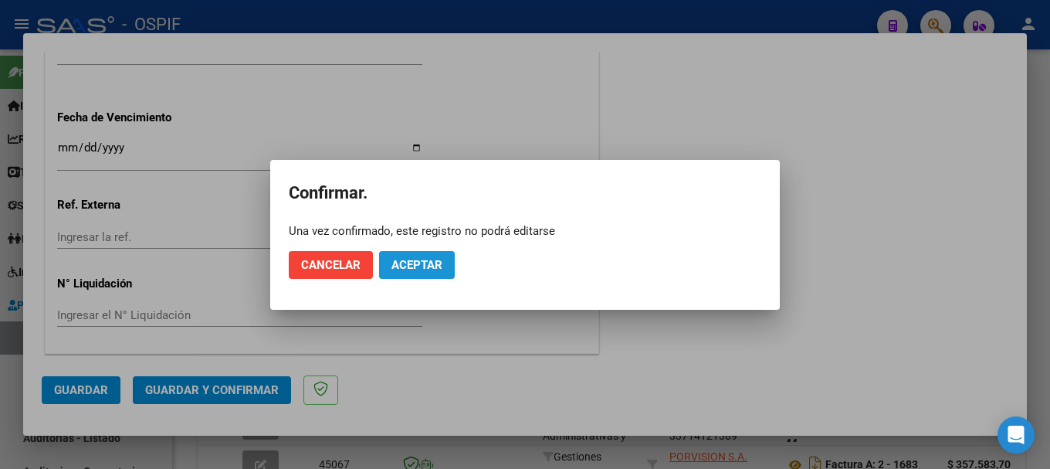
click at [413, 256] on button "Aceptar" at bounding box center [417, 265] width 76 height 28
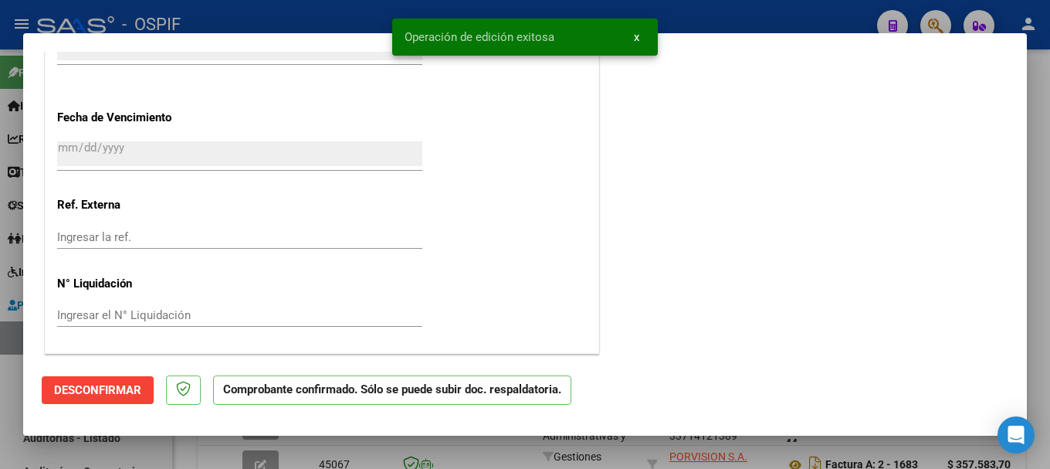
click at [328, 12] on div at bounding box center [525, 234] width 1050 height 469
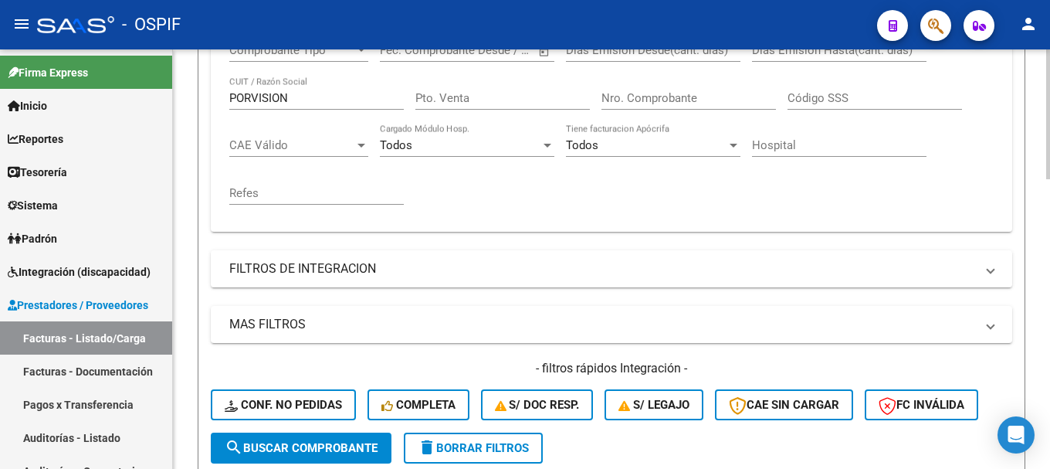
scroll to position [309, 0]
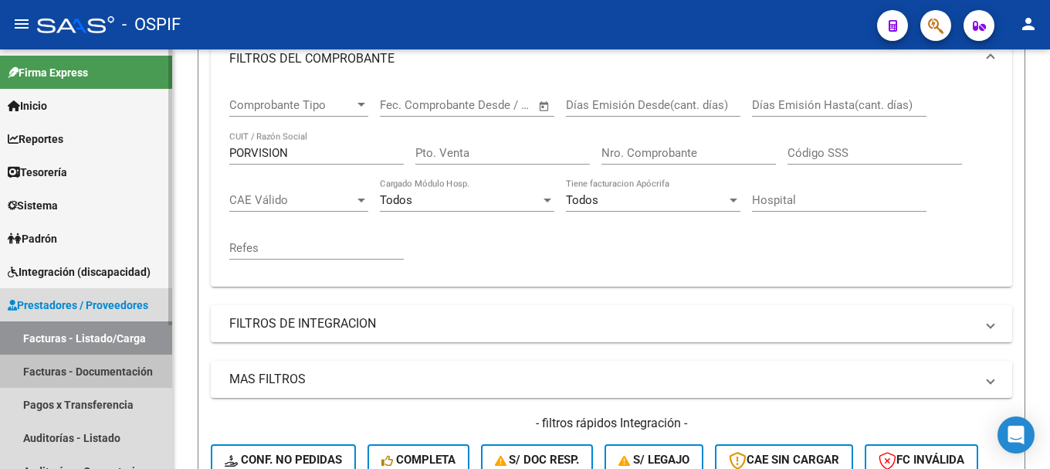
click at [116, 370] on link "Facturas - Documentación" at bounding box center [86, 370] width 172 height 33
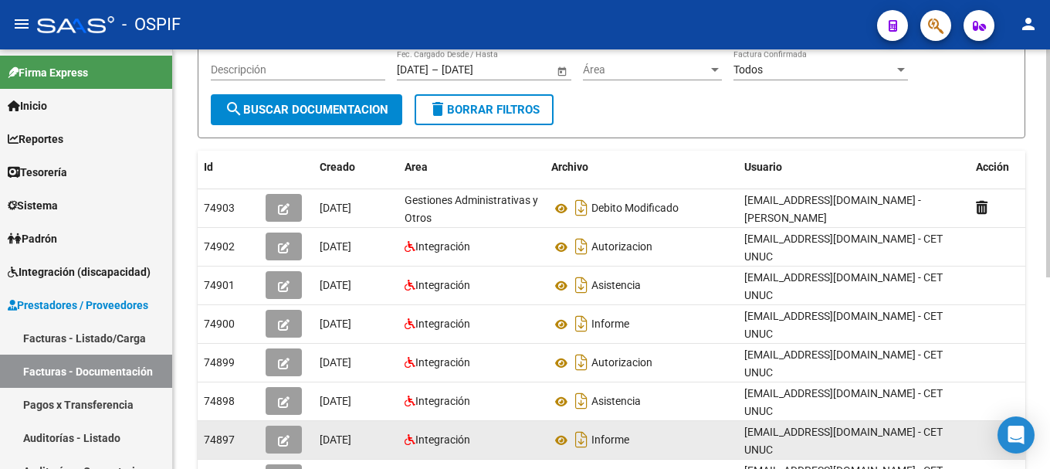
scroll to position [120, 0]
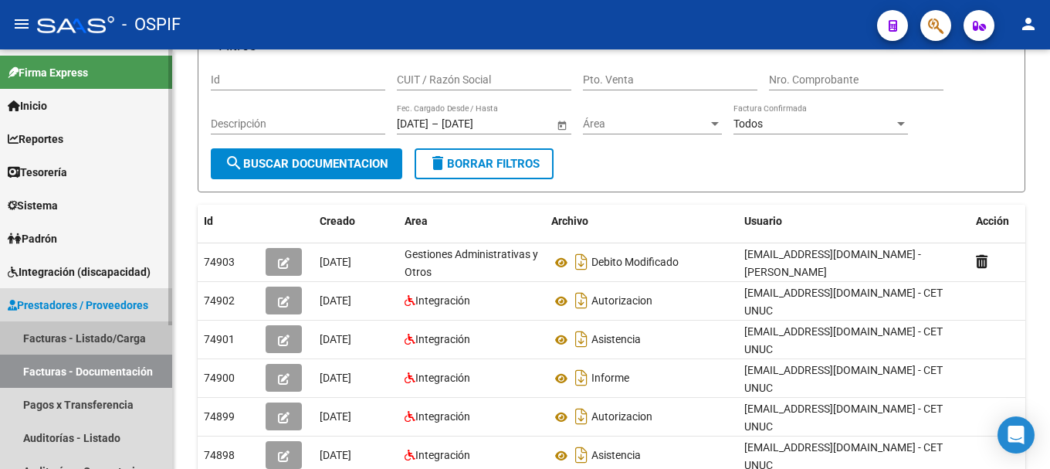
click at [115, 337] on link "Facturas - Listado/Carga" at bounding box center [86, 337] width 172 height 33
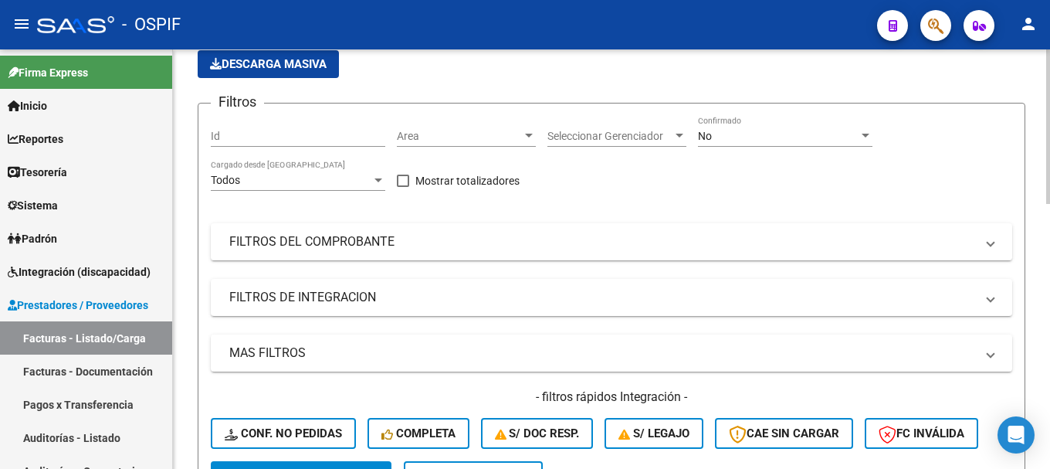
click at [870, 132] on div at bounding box center [866, 136] width 14 height 12
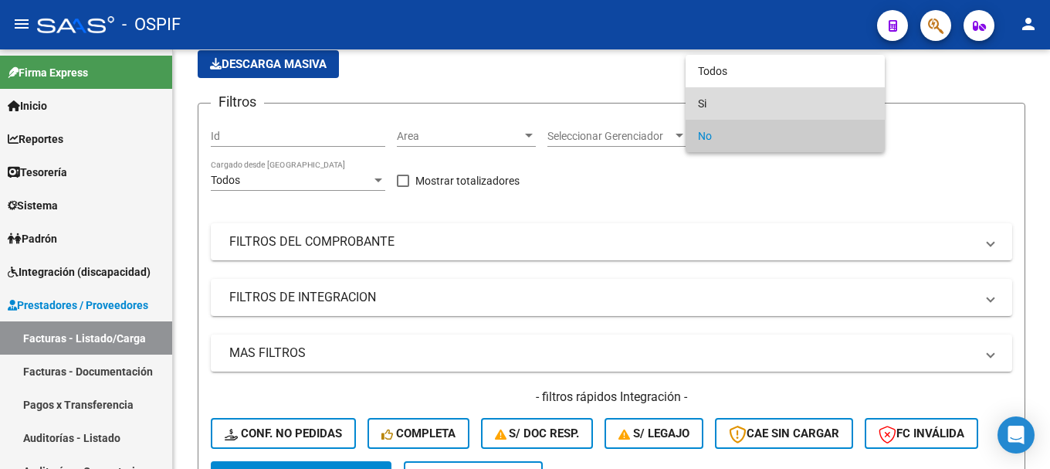
click at [794, 109] on span "Si" at bounding box center [785, 103] width 174 height 32
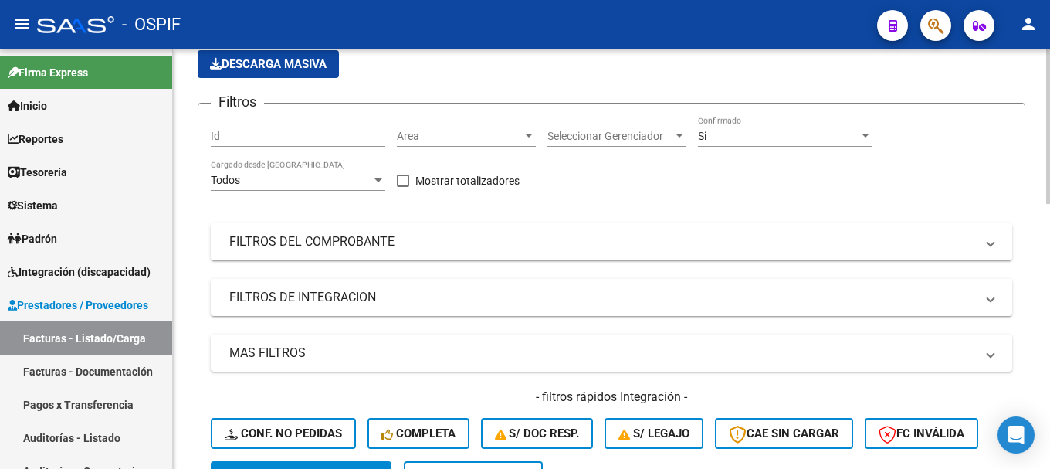
click at [994, 243] on span at bounding box center [991, 241] width 6 height 17
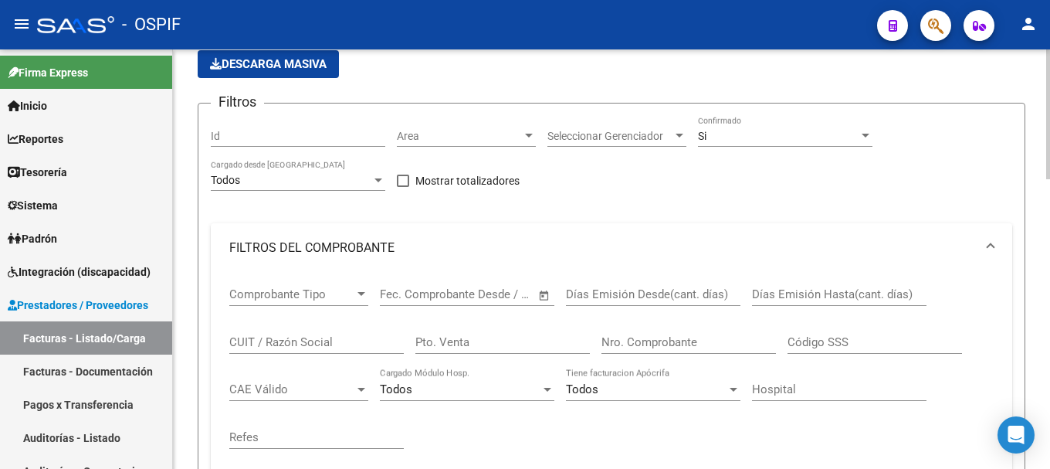
click at [371, 340] on input "CUIT / Razón Social" at bounding box center [316, 342] width 174 height 14
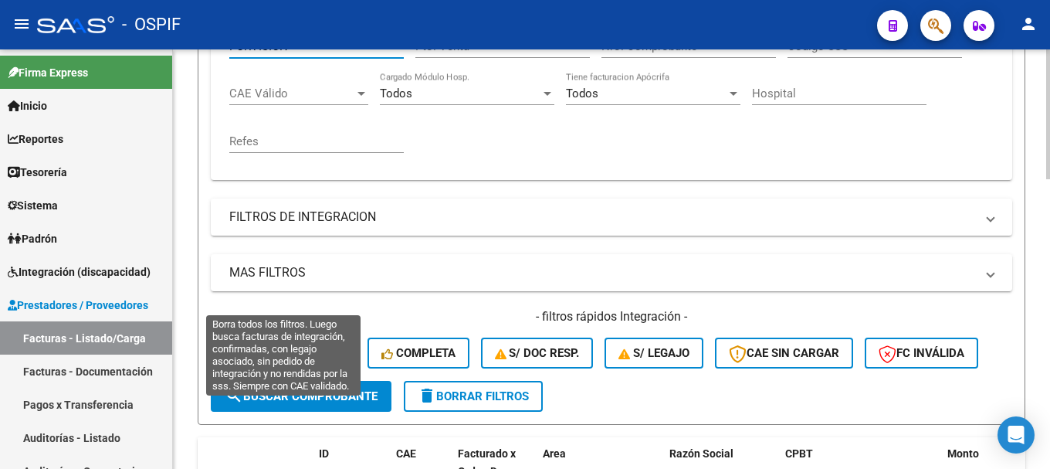
scroll to position [429, 0]
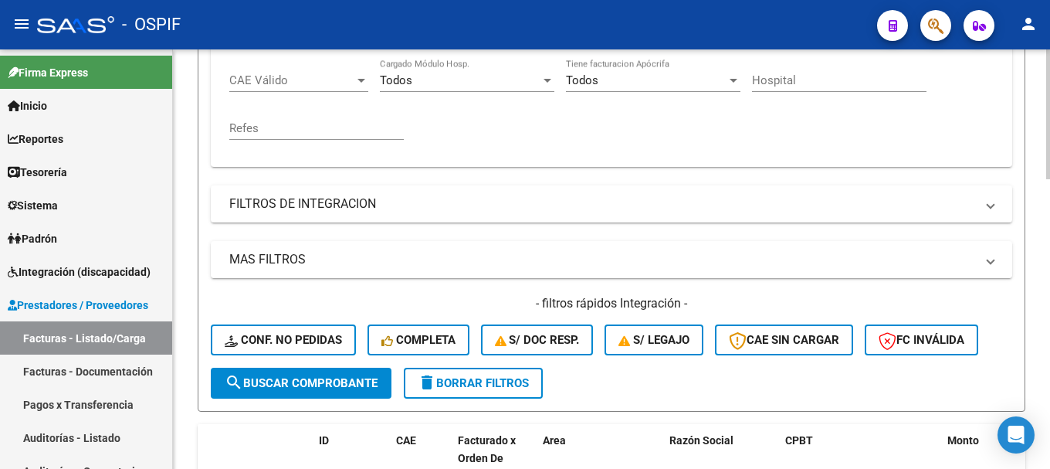
type input "PORVISION"
click at [337, 383] on span "search Buscar Comprobante" at bounding box center [301, 383] width 153 height 14
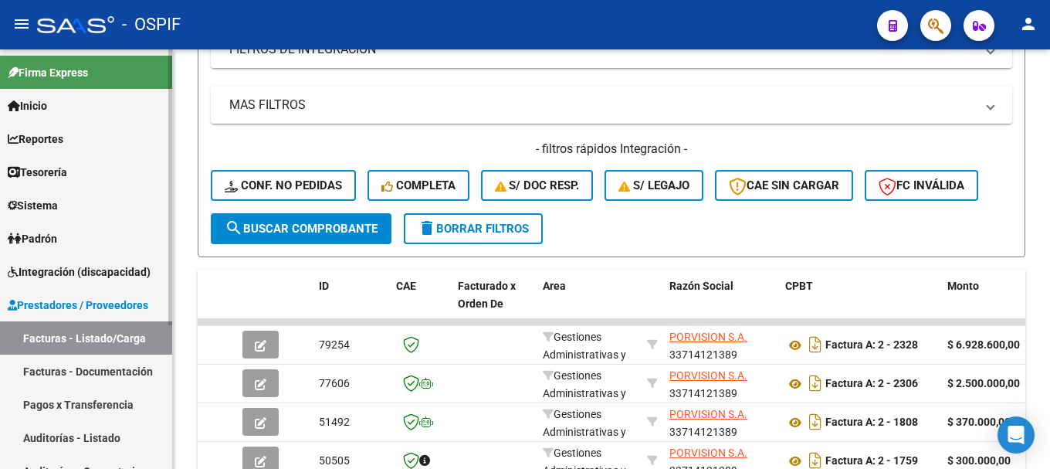
scroll to position [77, 0]
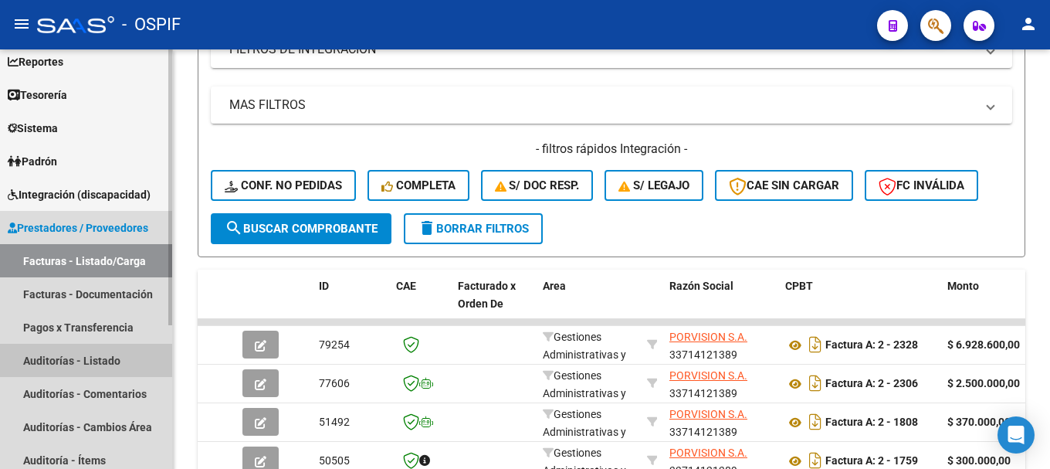
click at [104, 360] on link "Auditorías - Listado" at bounding box center [86, 360] width 172 height 33
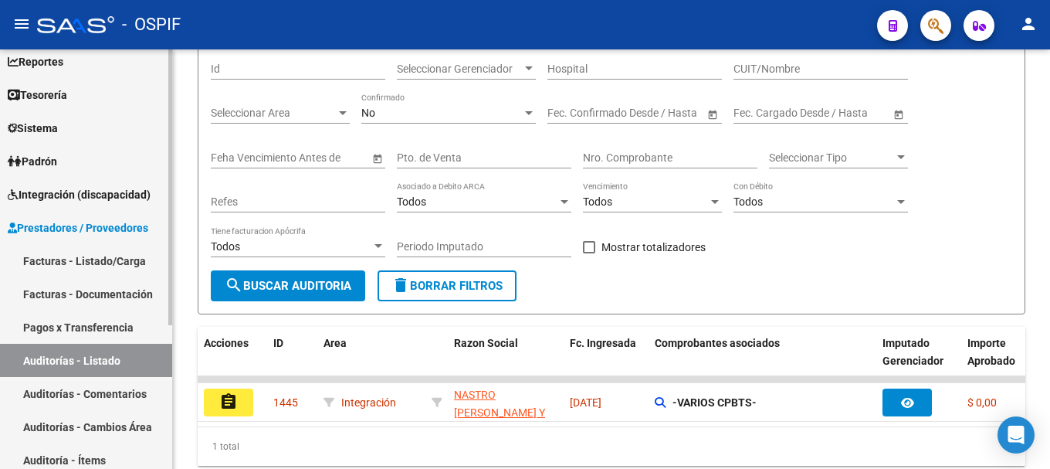
scroll to position [189, 0]
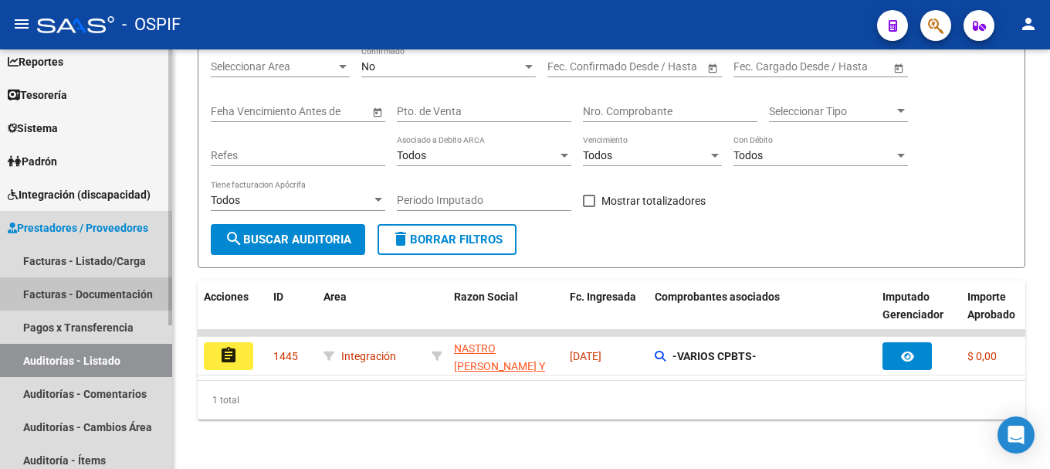
click at [112, 293] on link "Facturas - Documentación" at bounding box center [86, 293] width 172 height 33
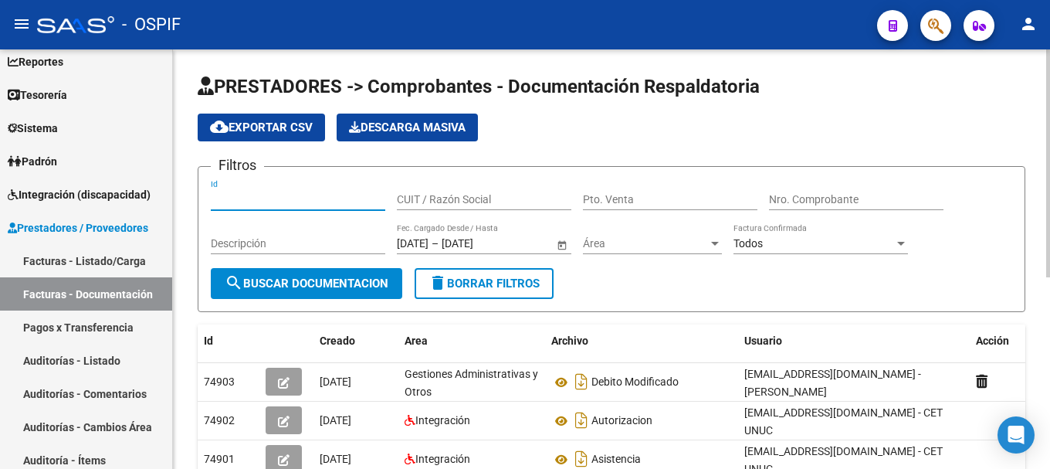
click at [283, 201] on input "Id" at bounding box center [298, 199] width 174 height 13
type input "79254"
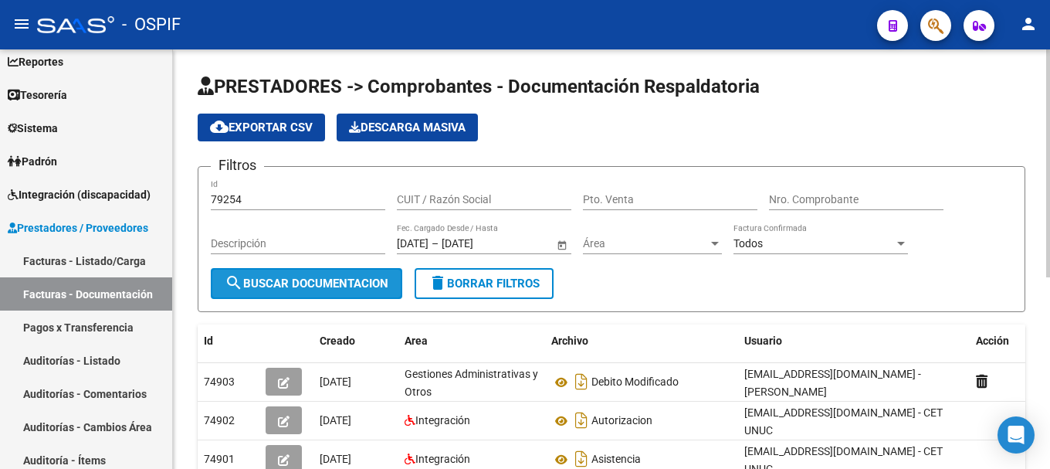
click at [276, 285] on span "search Buscar Documentacion" at bounding box center [307, 283] width 164 height 14
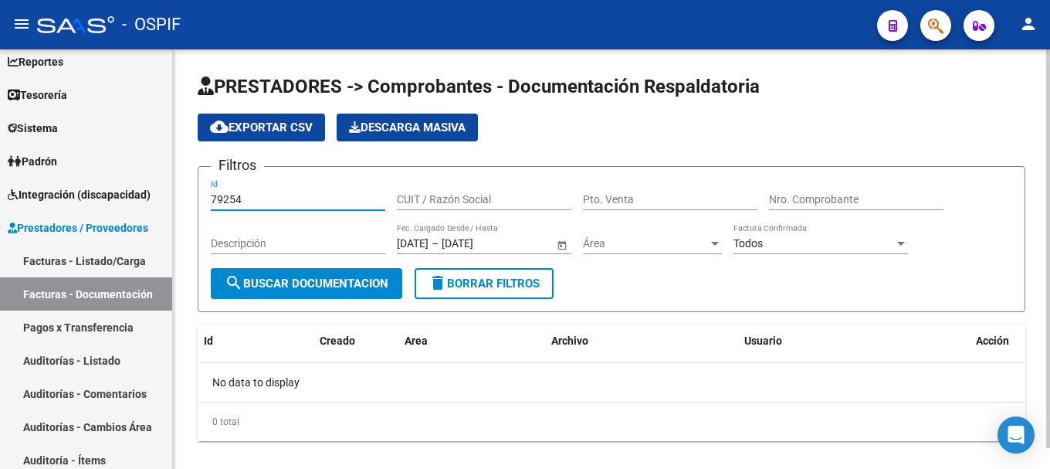
click at [326, 198] on input "79254" at bounding box center [298, 199] width 174 height 13
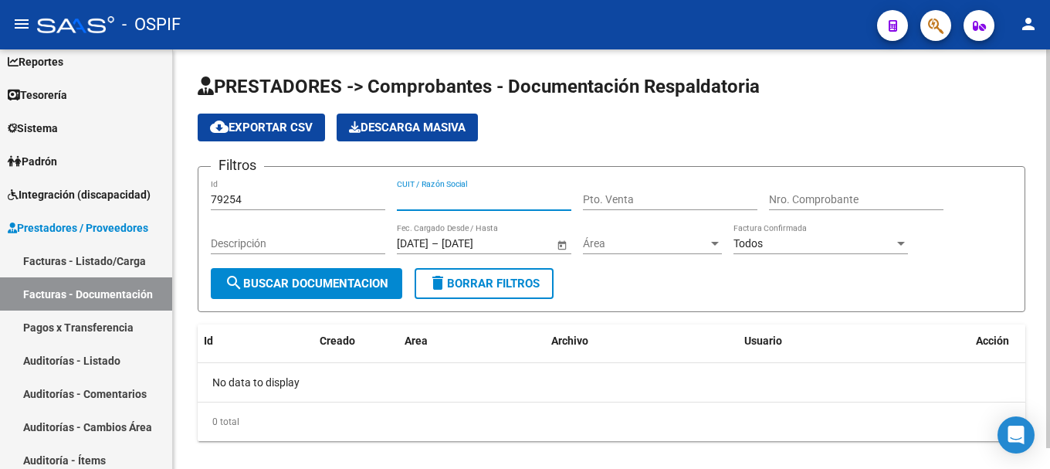
click at [436, 197] on input "CUIT / Razón Social" at bounding box center [484, 199] width 174 height 13
type input "PORVISION"
click at [299, 197] on input "79254" at bounding box center [298, 199] width 174 height 13
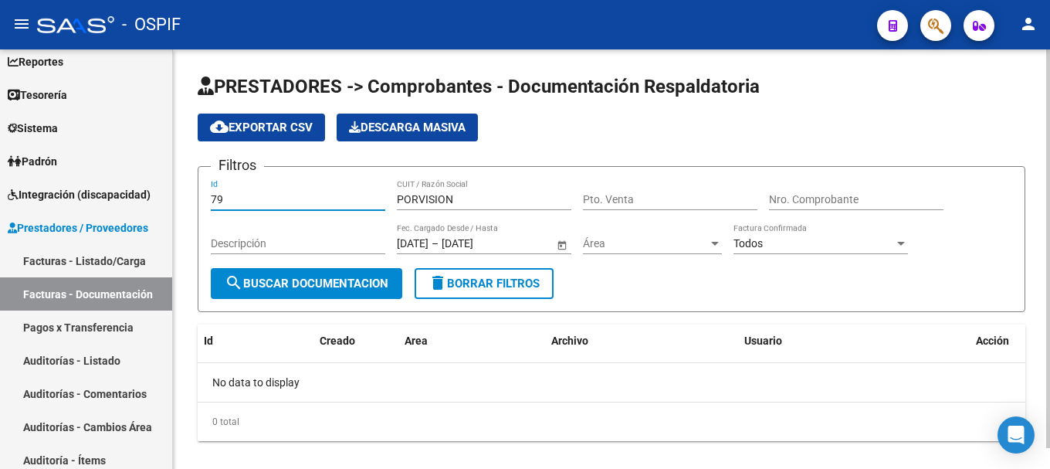
type input "7"
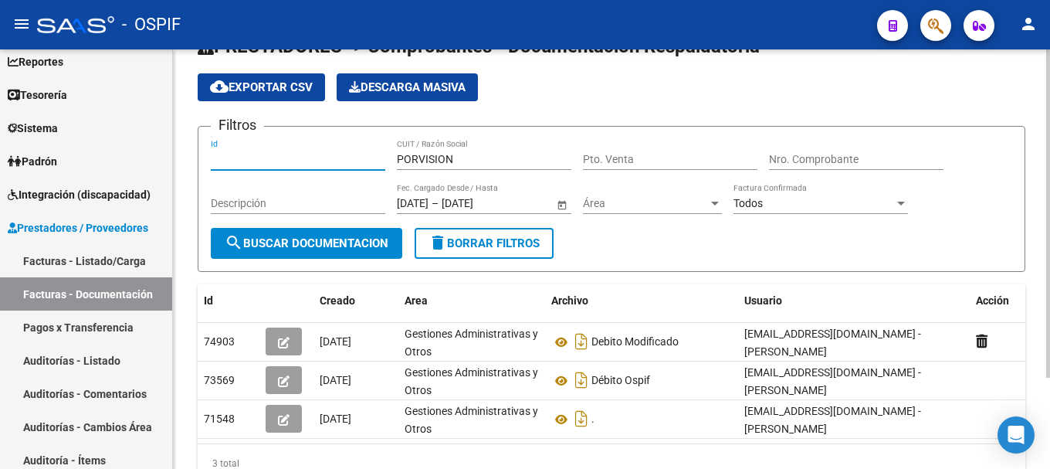
scroll to position [77, 0]
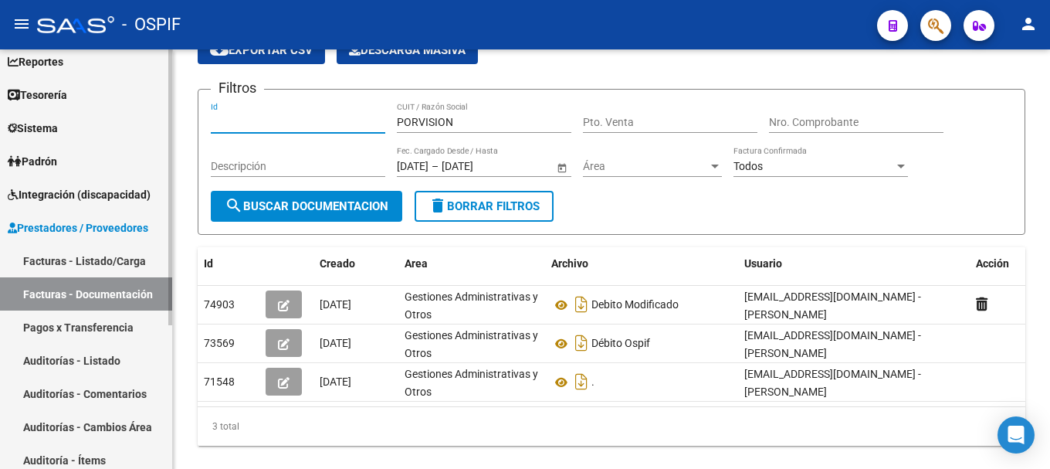
click at [83, 357] on link "Auditorías - Listado" at bounding box center [86, 360] width 172 height 33
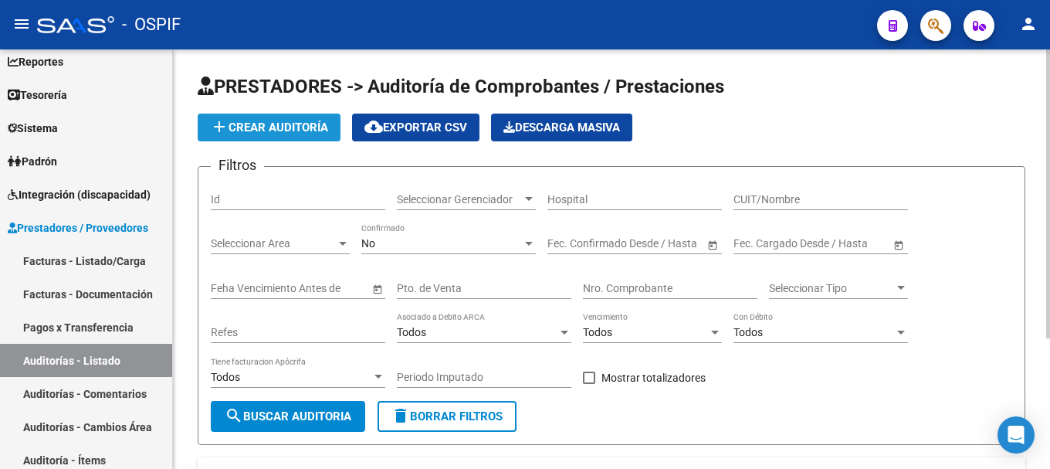
click at [297, 118] on button "add Crear Auditoría" at bounding box center [269, 128] width 143 height 28
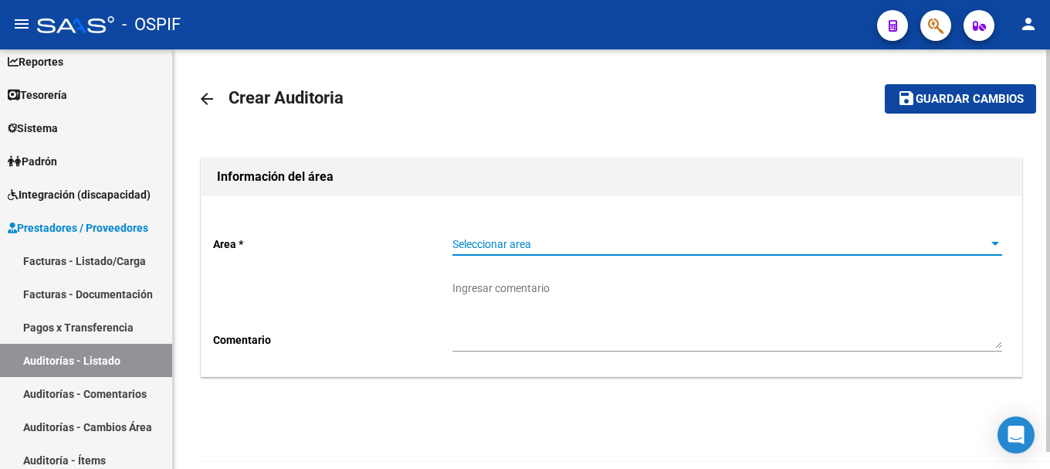
click at [994, 245] on div at bounding box center [995, 244] width 8 height 4
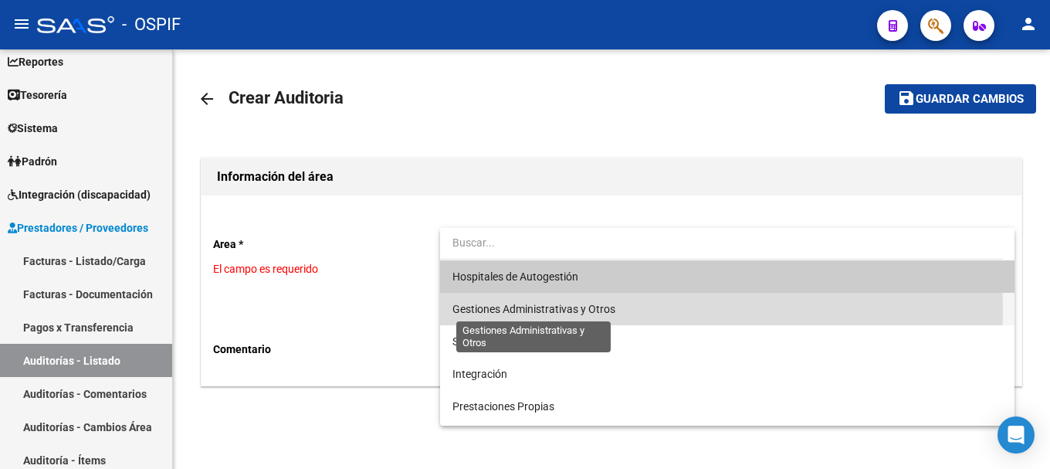
click at [588, 310] on span "Gestiones Administrativas y Otros" at bounding box center [533, 309] width 163 height 12
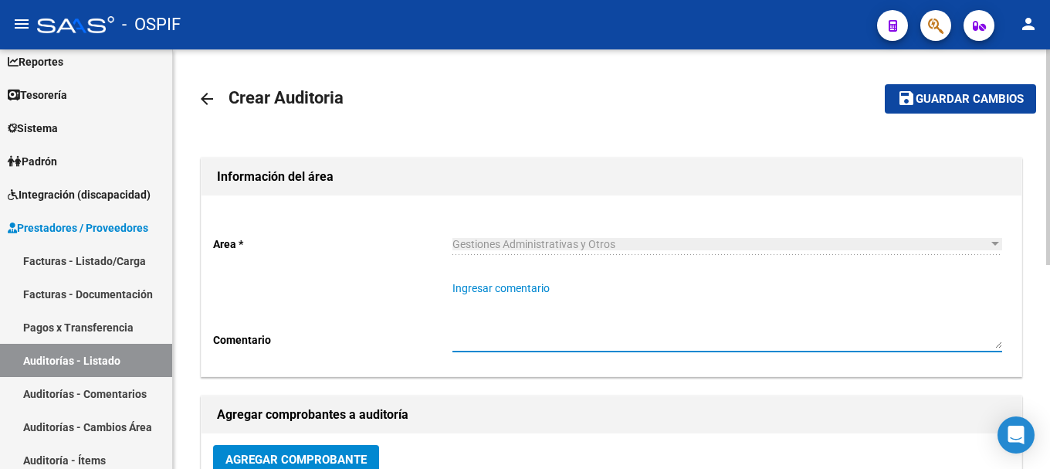
click at [622, 309] on textarea "Ingresar comentario" at bounding box center [727, 314] width 550 height 68
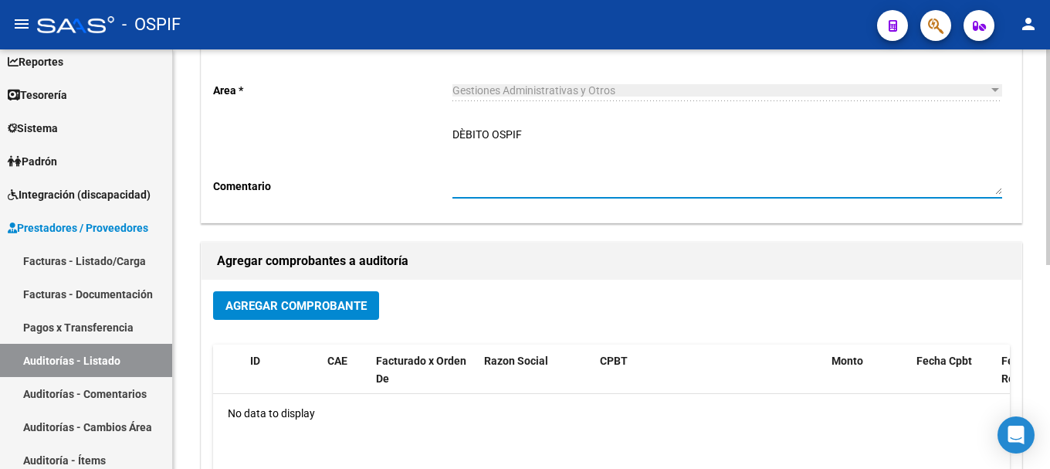
scroll to position [154, 0]
type textarea "DÈBITO OSPIF"
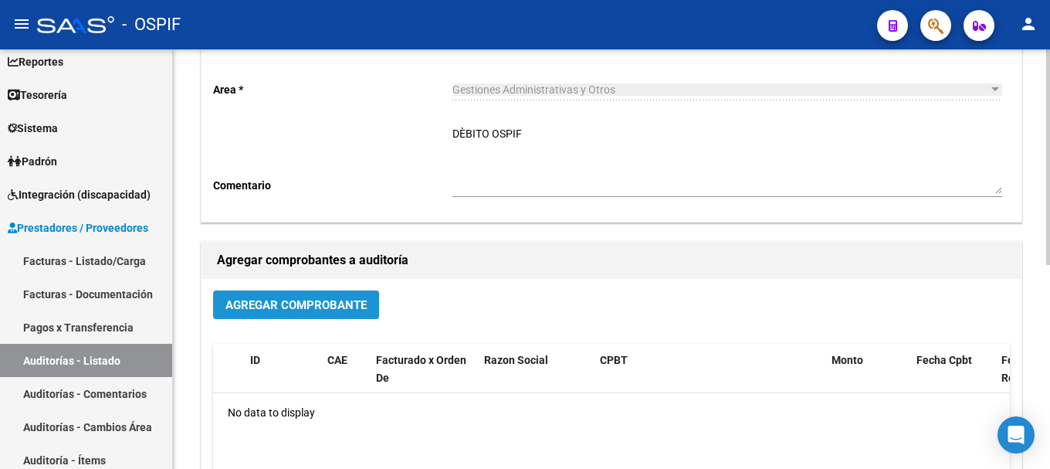
click at [229, 300] on span "Agregar Comprobante" at bounding box center [295, 305] width 141 height 14
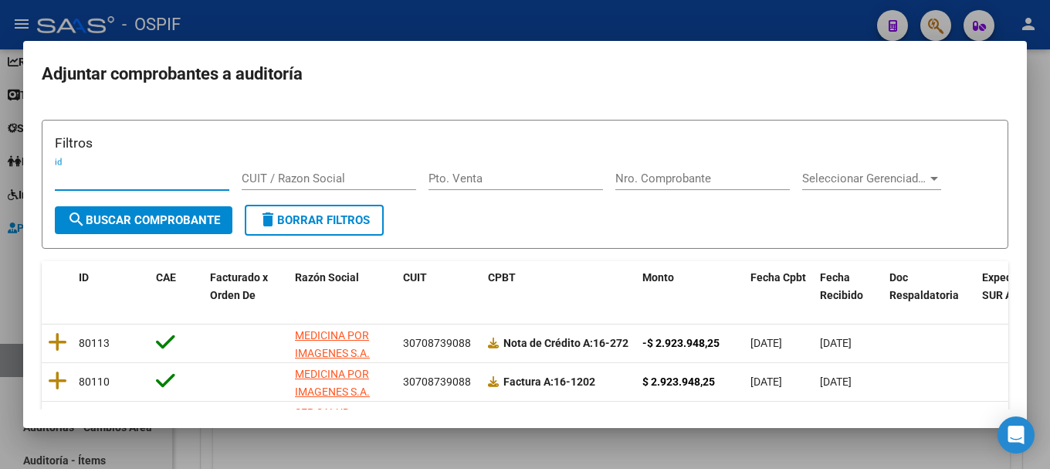
click at [312, 174] on input "CUIT / Razon Social" at bounding box center [329, 178] width 174 height 14
type input "PORVISION"
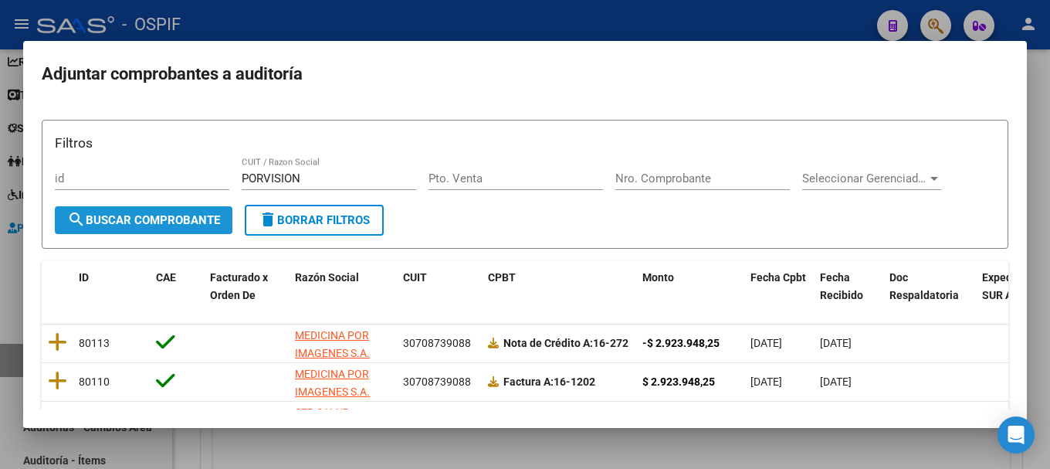
click at [117, 218] on span "search Buscar Comprobante" at bounding box center [143, 220] width 153 height 14
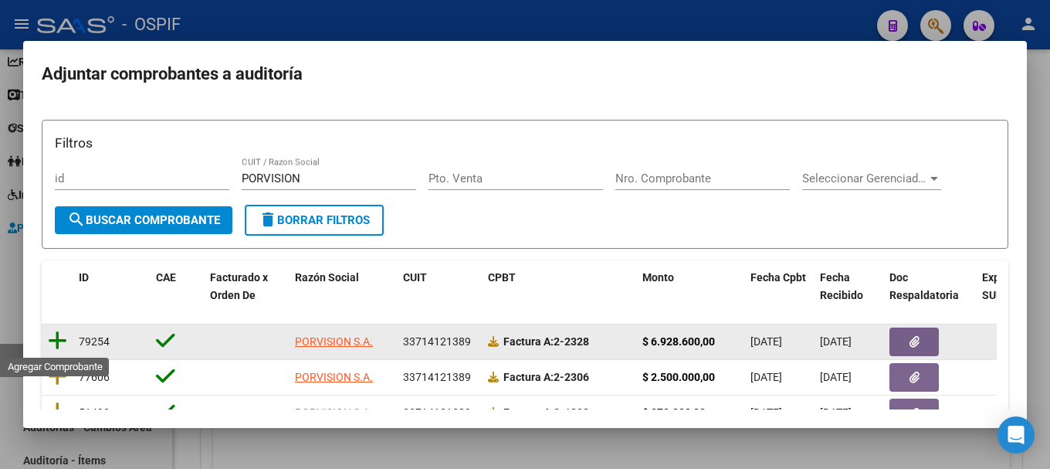
click at [53, 338] on icon at bounding box center [57, 341] width 19 height 22
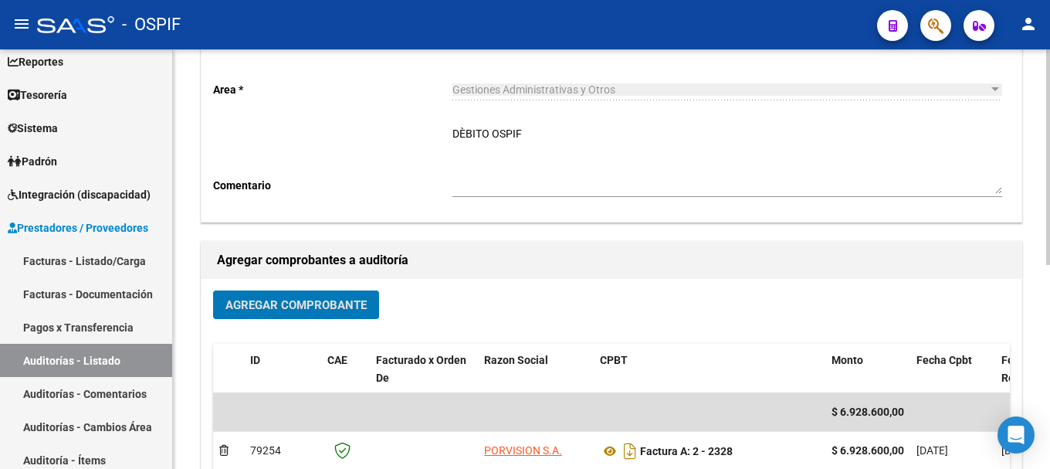
scroll to position [0, 0]
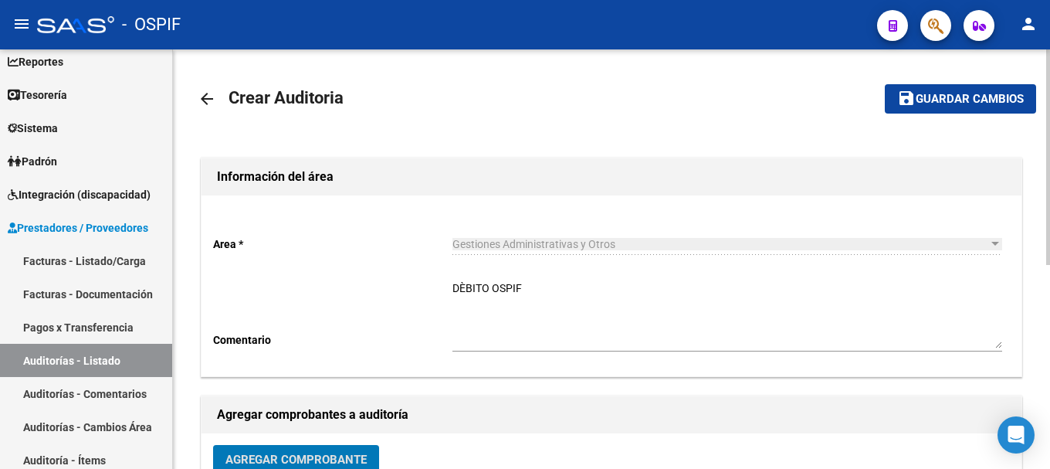
click at [967, 97] on span "Guardar cambios" at bounding box center [970, 100] width 108 height 14
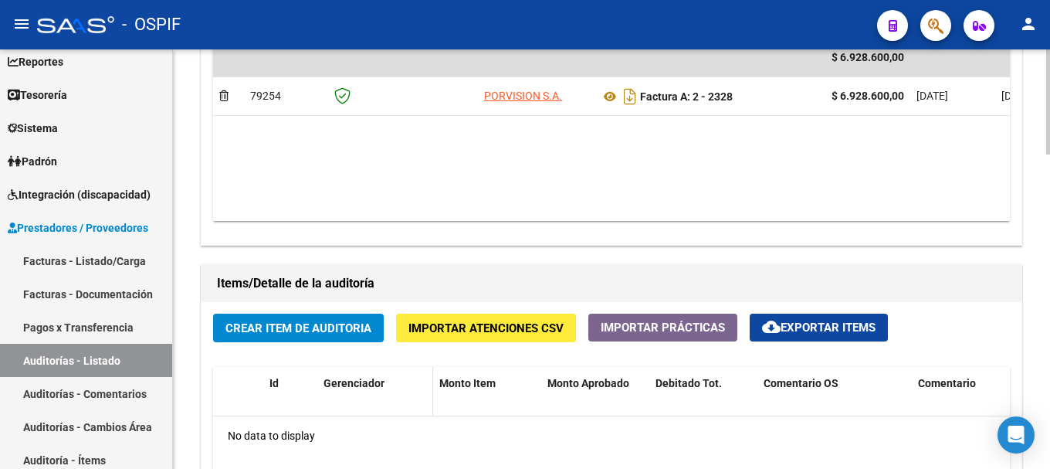
scroll to position [927, 0]
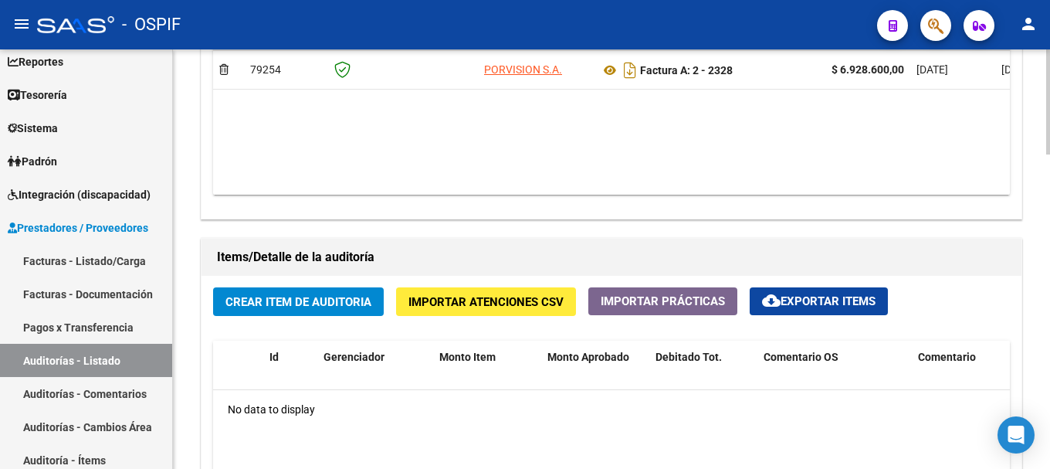
click at [353, 302] on span "Crear Item de Auditoria" at bounding box center [298, 302] width 146 height 14
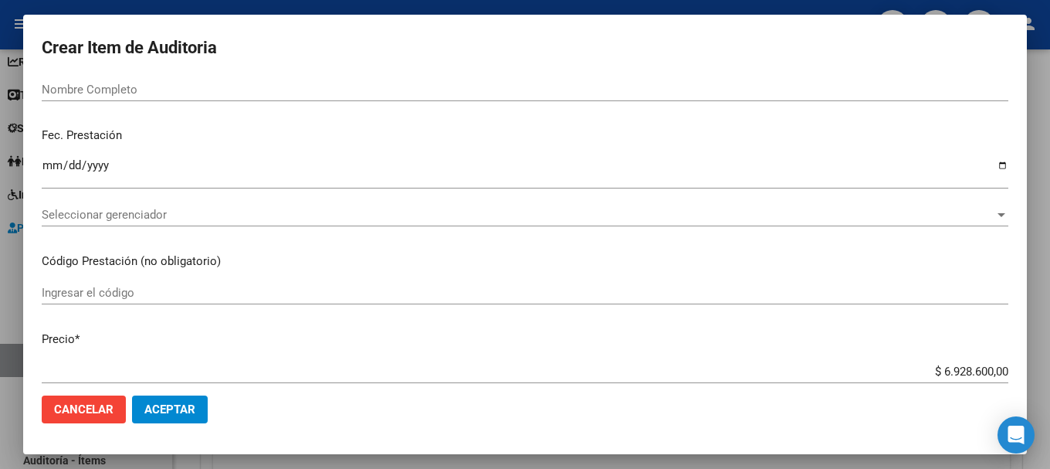
scroll to position [309, 0]
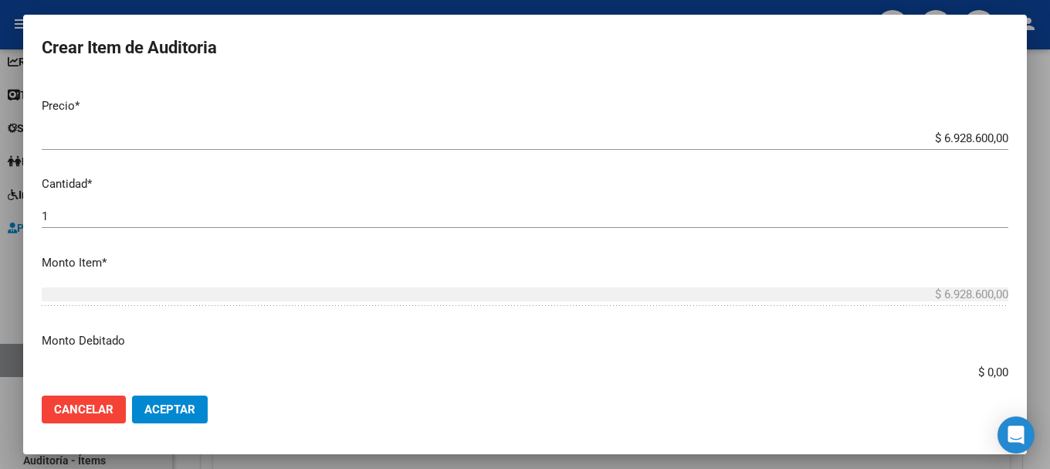
click at [971, 374] on input "$ 0,00" at bounding box center [525, 372] width 967 height 14
type input "$ 9.000,00"
click at [166, 407] on span "Aceptar" at bounding box center [169, 409] width 51 height 14
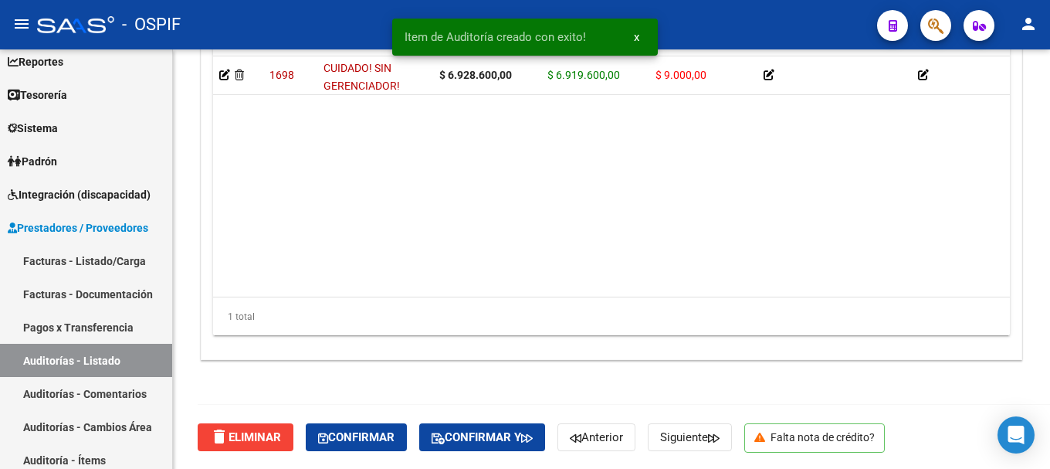
scroll to position [1303, 0]
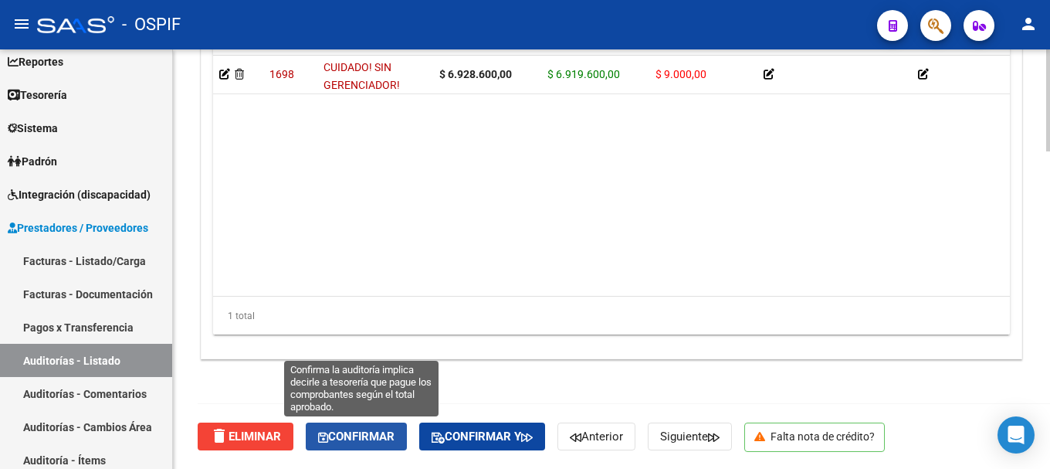
click at [357, 431] on span "Confirmar" at bounding box center [356, 436] width 76 height 14
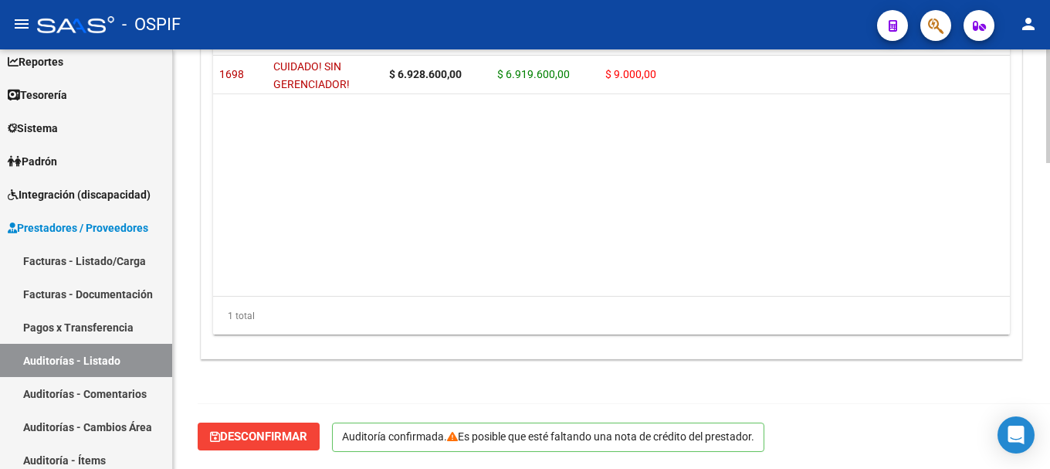
scroll to position [1128, 0]
type input "202509"
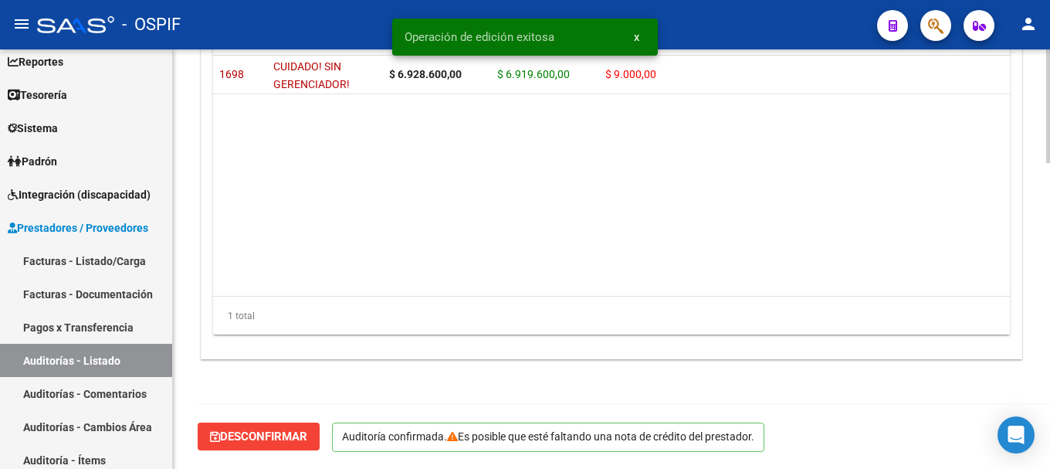
click at [233, 19] on div "- OSPIF" at bounding box center [451, 25] width 828 height 34
click at [64, 90] on span "Tesorería" at bounding box center [37, 94] width 59 height 17
click at [63, 94] on span "Tesorería" at bounding box center [37, 94] width 59 height 17
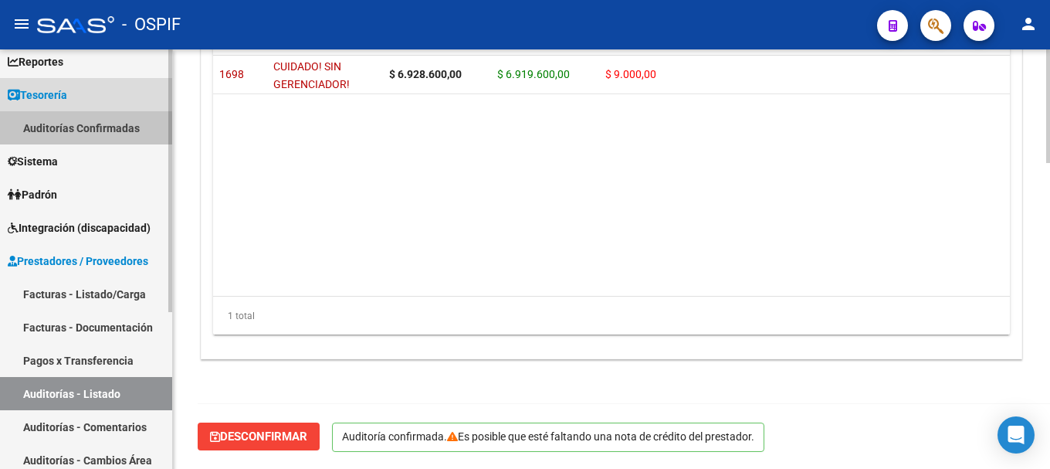
click at [53, 131] on link "Auditorías Confirmadas" at bounding box center [86, 127] width 172 height 33
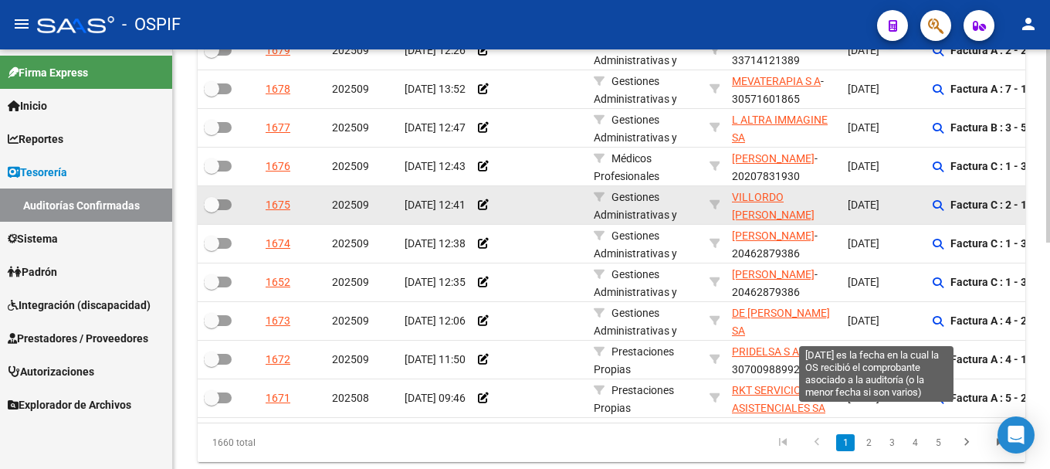
scroll to position [463, 0]
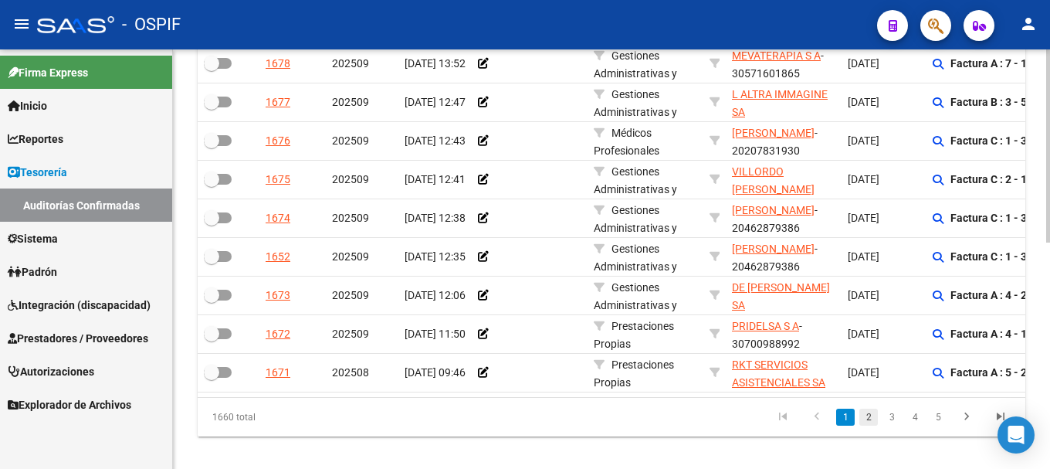
click at [872, 425] on link "2" at bounding box center [868, 416] width 19 height 17
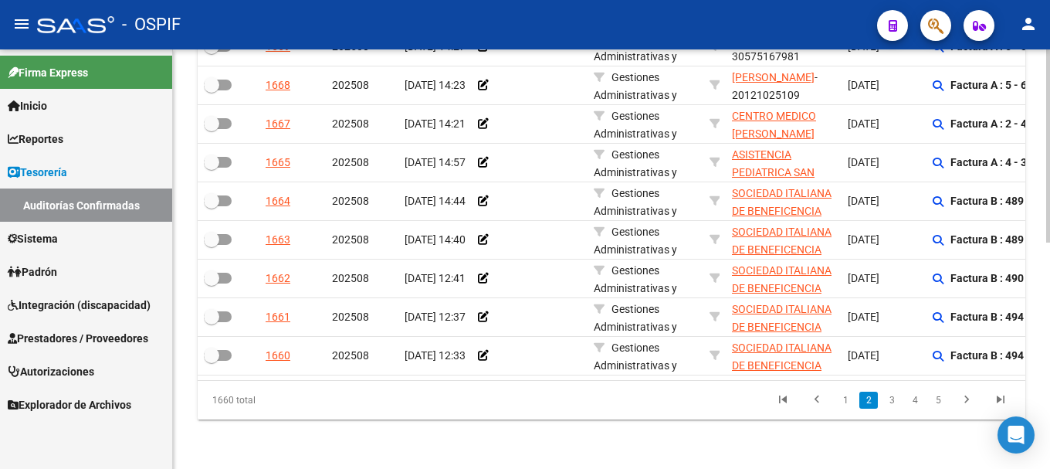
scroll to position [493, 0]
click at [893, 402] on link "3" at bounding box center [892, 399] width 19 height 17
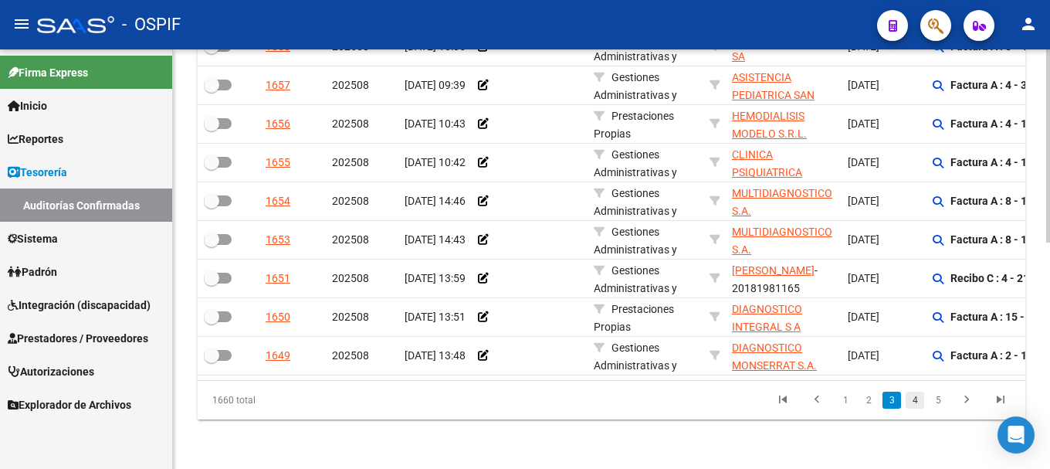
click at [910, 401] on link "4" at bounding box center [915, 399] width 19 height 17
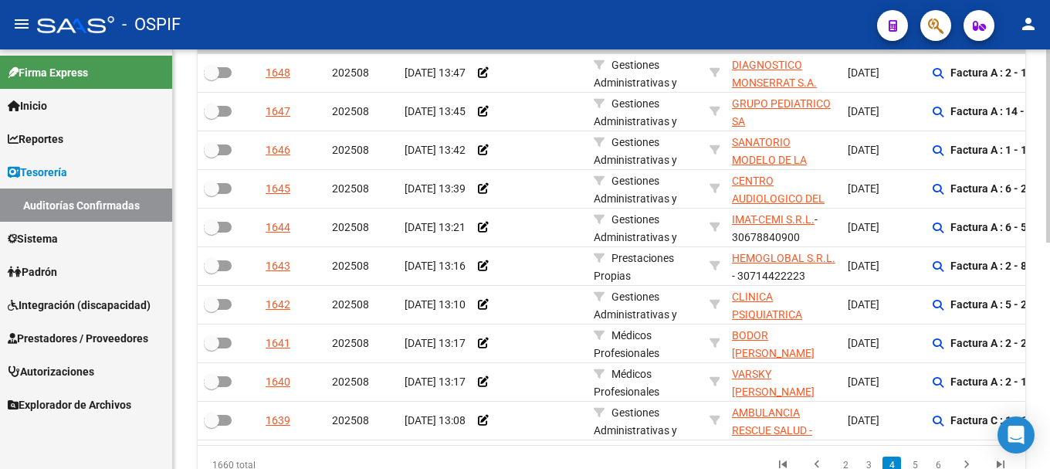
scroll to position [338, 0]
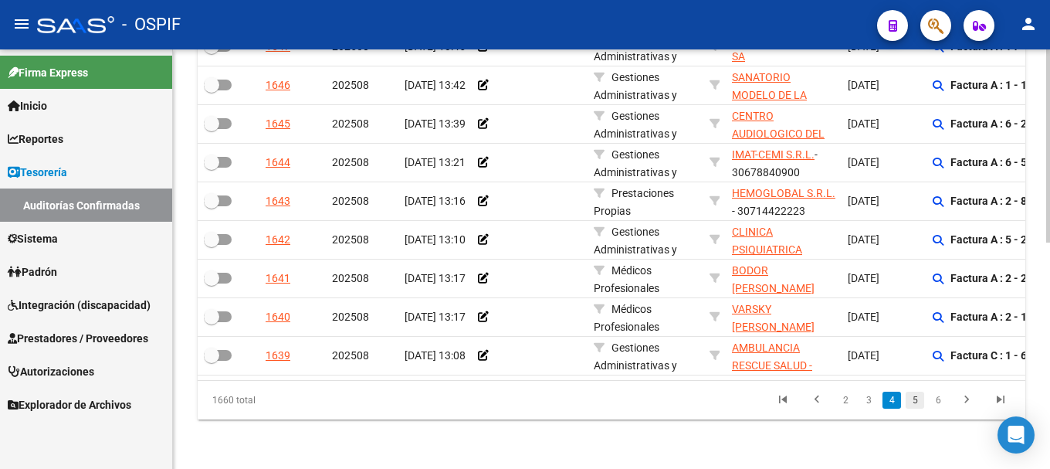
click at [913, 403] on link "5" at bounding box center [915, 399] width 19 height 17
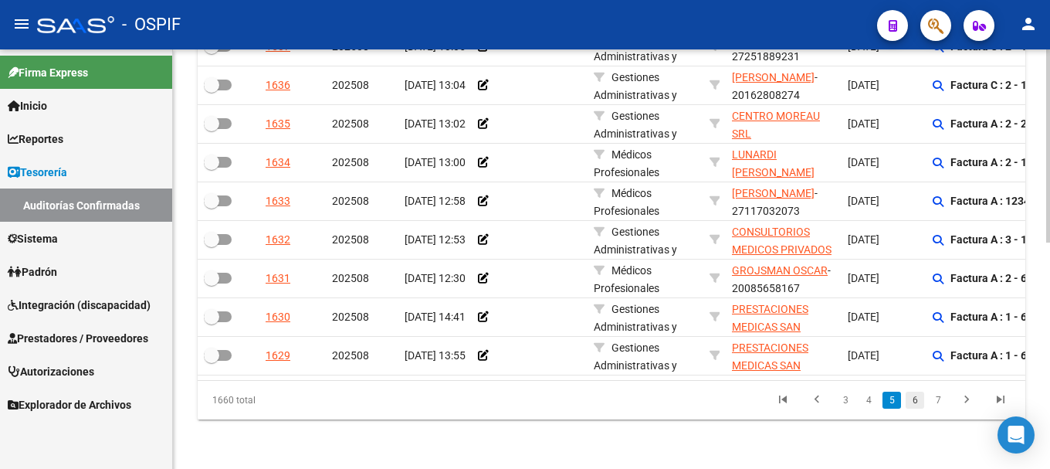
click at [913, 401] on link "6" at bounding box center [915, 399] width 19 height 17
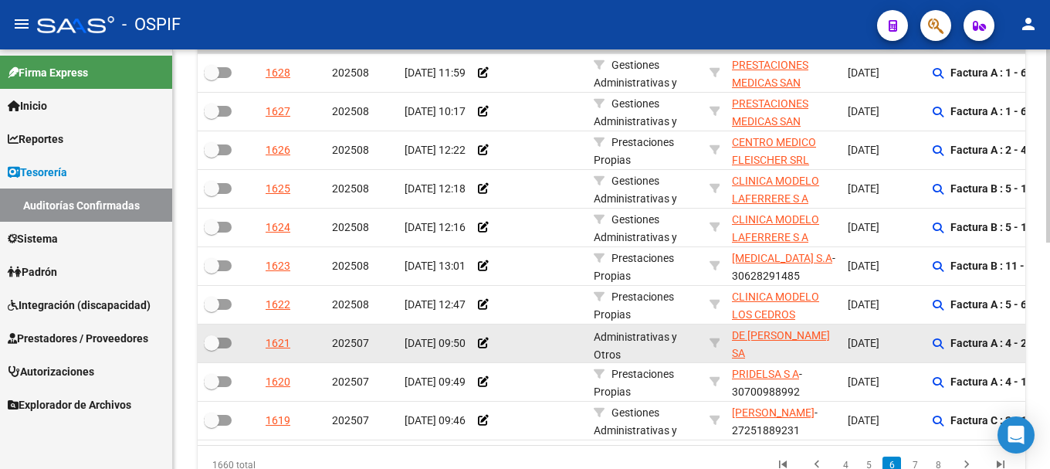
scroll to position [20, 0]
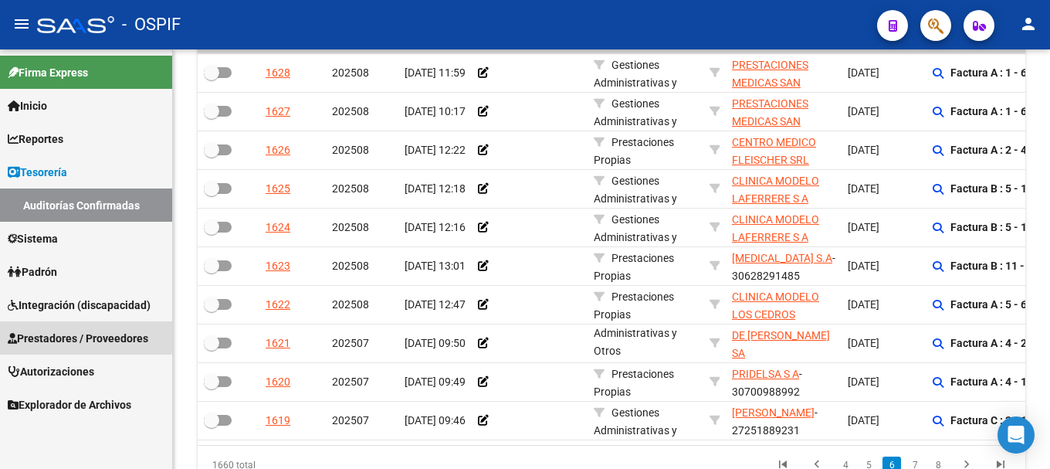
click at [20, 336] on span "Prestadores / Proveedores" at bounding box center [78, 338] width 141 height 17
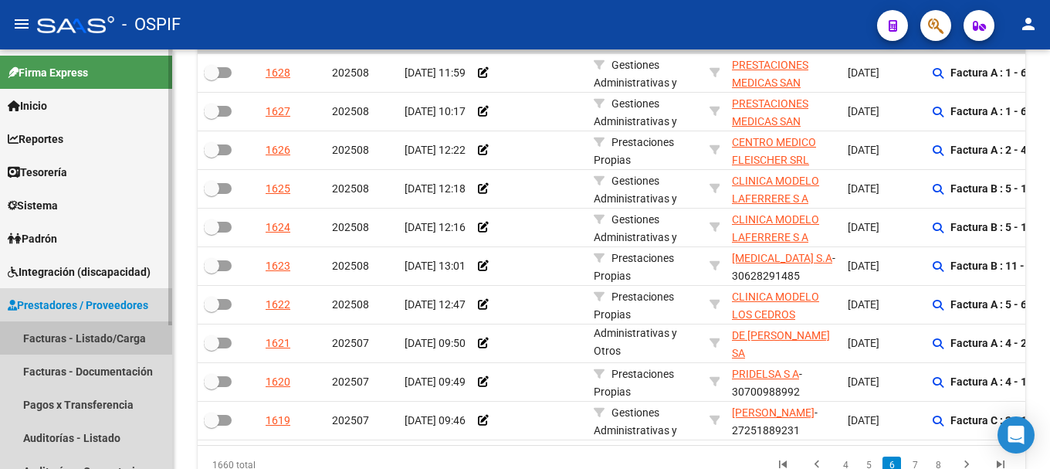
click at [22, 339] on link "Facturas - Listado/Carga" at bounding box center [86, 337] width 172 height 33
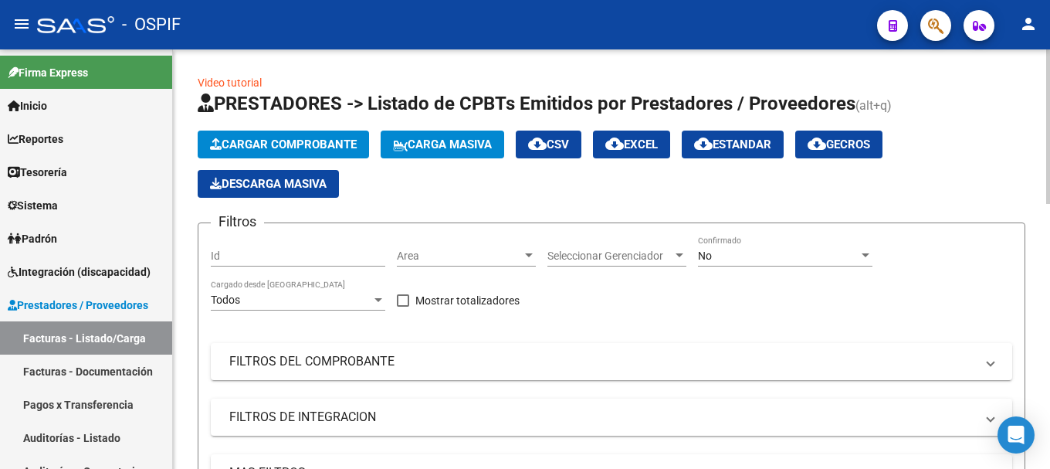
click at [859, 259] on div "No" at bounding box center [785, 255] width 174 height 13
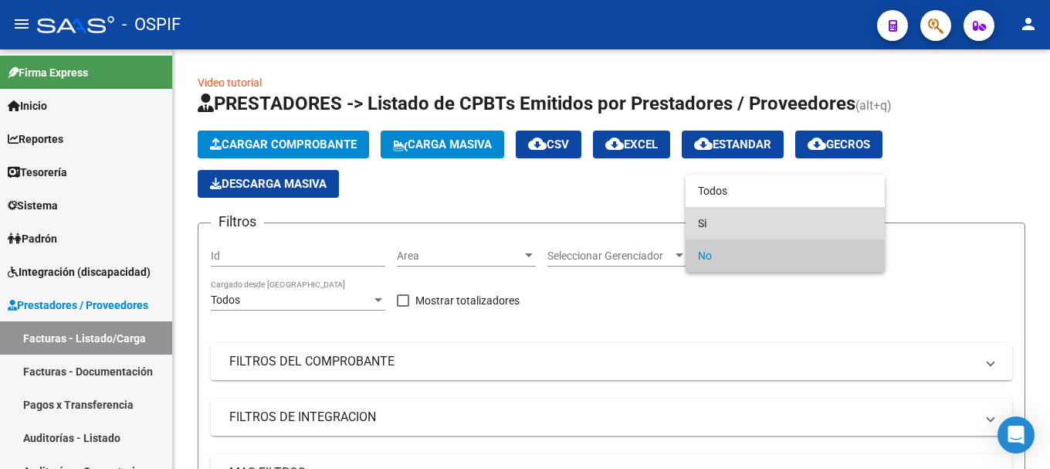
click at [747, 218] on span "Si" at bounding box center [785, 223] width 174 height 32
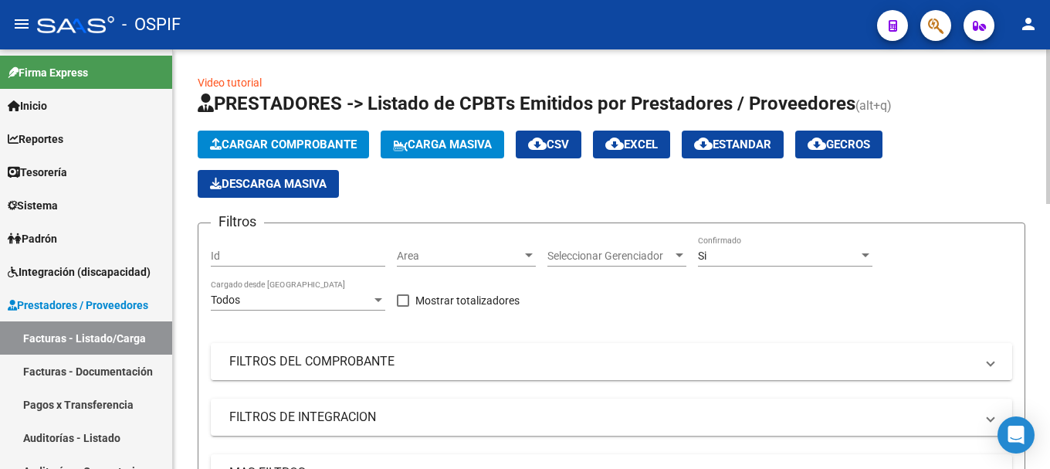
drag, startPoint x: 995, startPoint y: 367, endPoint x: 967, endPoint y: 361, distance: 28.3
click at [994, 366] on mat-expansion-panel-header "FILTROS DEL COMPROBANTE" at bounding box center [611, 361] width 801 height 37
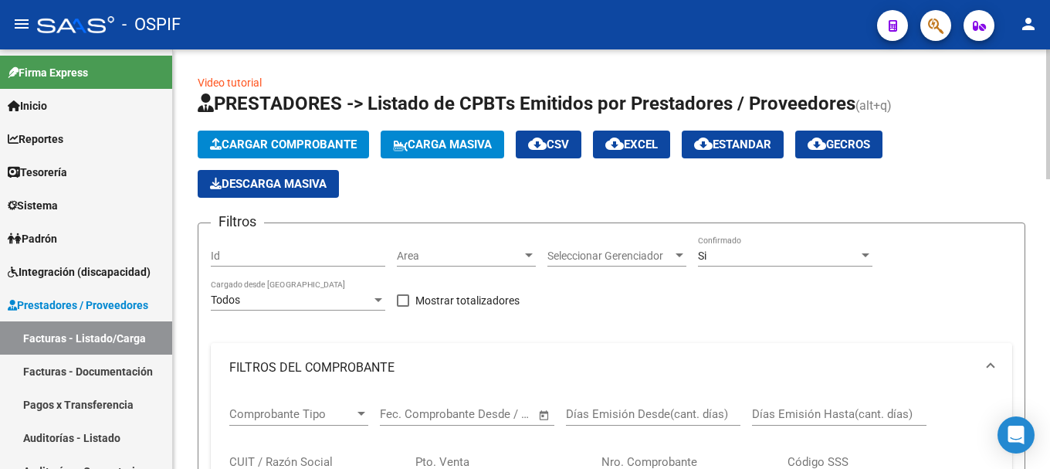
click at [314, 141] on span "Cargar Comprobante" at bounding box center [283, 144] width 147 height 14
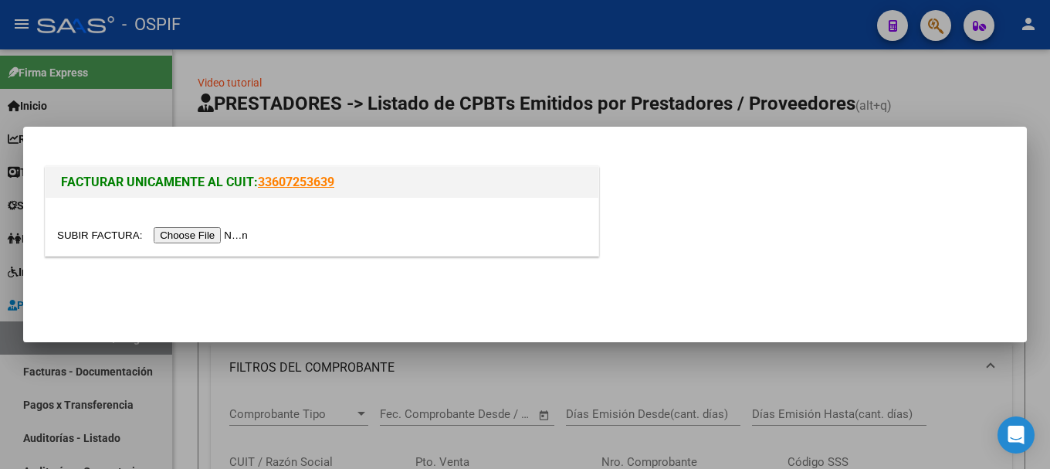
click at [213, 229] on input "file" at bounding box center [154, 235] width 195 height 16
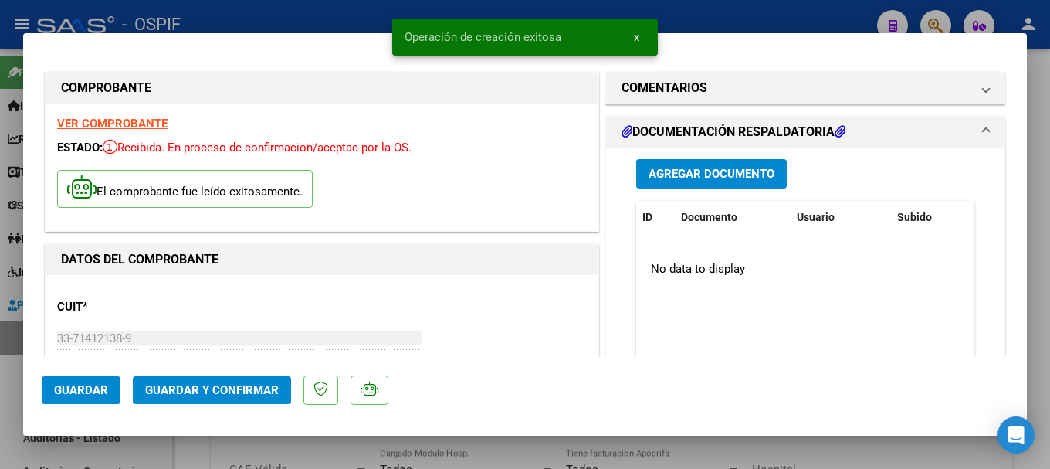
click at [127, 124] on strong "VER COMPROBANTE" at bounding box center [112, 124] width 110 height 14
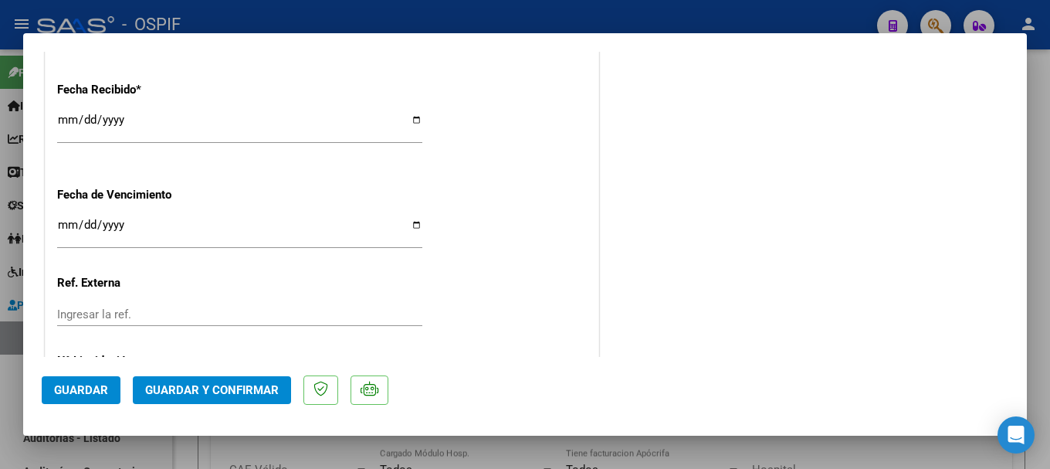
scroll to position [862, 0]
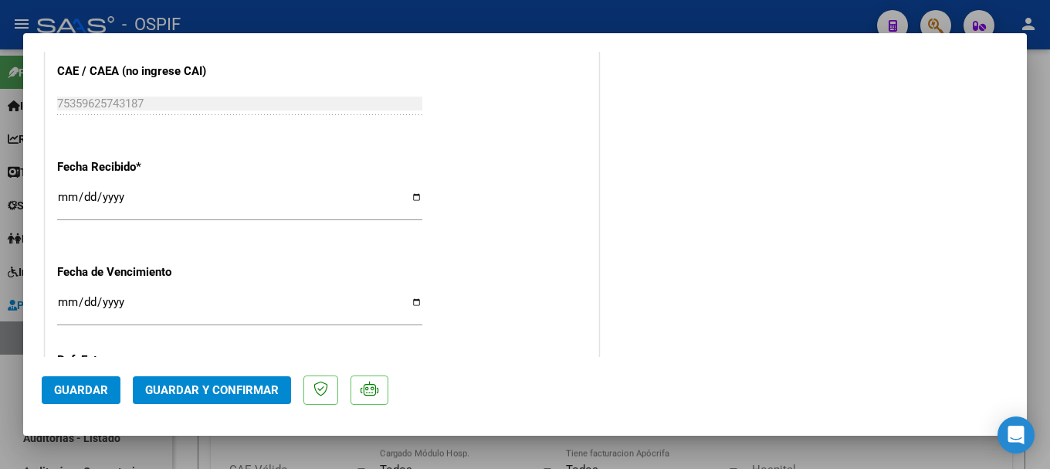
click at [412, 201] on input "[DATE]" at bounding box center [239, 203] width 365 height 25
click at [81, 388] on span "Guardar" at bounding box center [81, 390] width 54 height 14
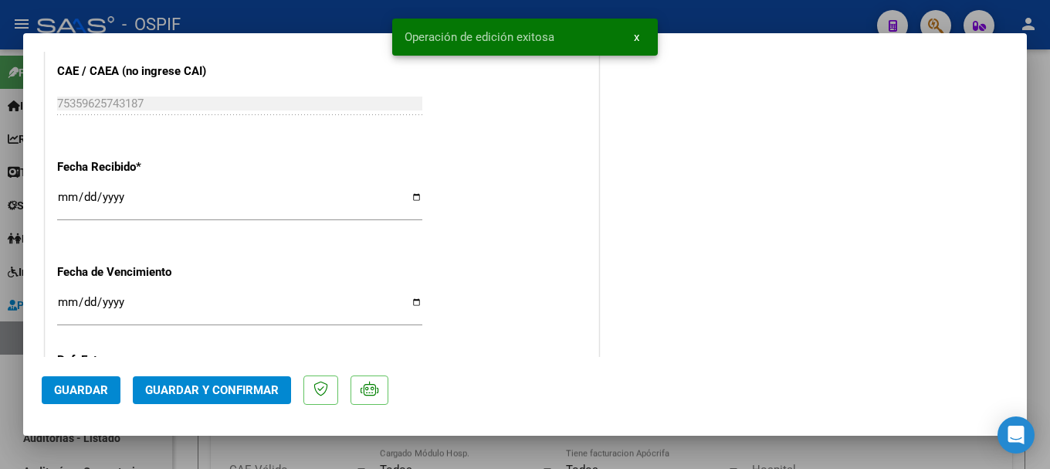
click at [322, 15] on div at bounding box center [525, 234] width 1050 height 469
type input "$ 0,00"
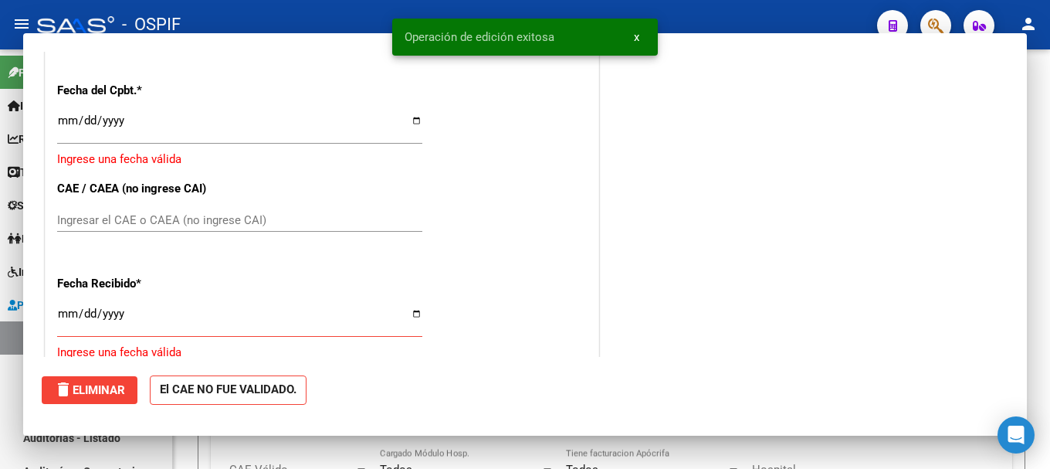
scroll to position [979, 0]
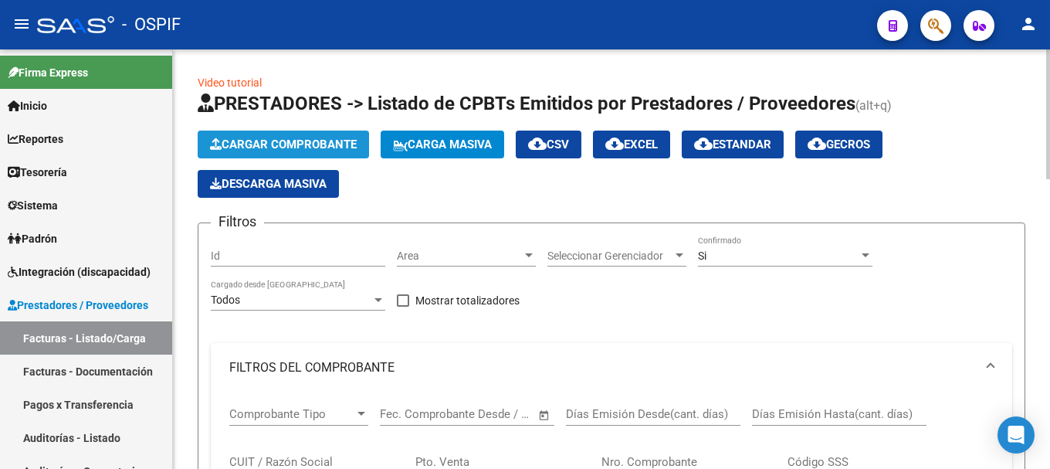
click at [276, 147] on span "Cargar Comprobante" at bounding box center [283, 144] width 147 height 14
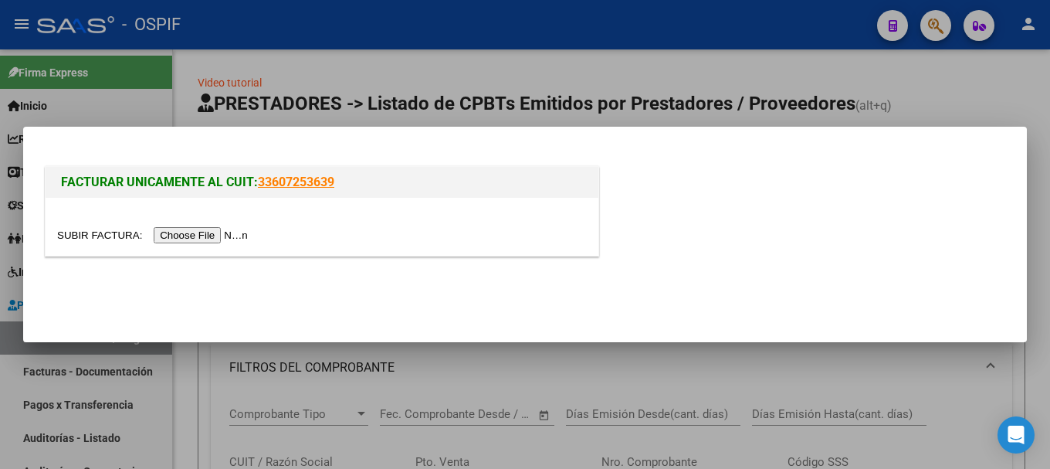
click at [208, 230] on input "file" at bounding box center [154, 235] width 195 height 16
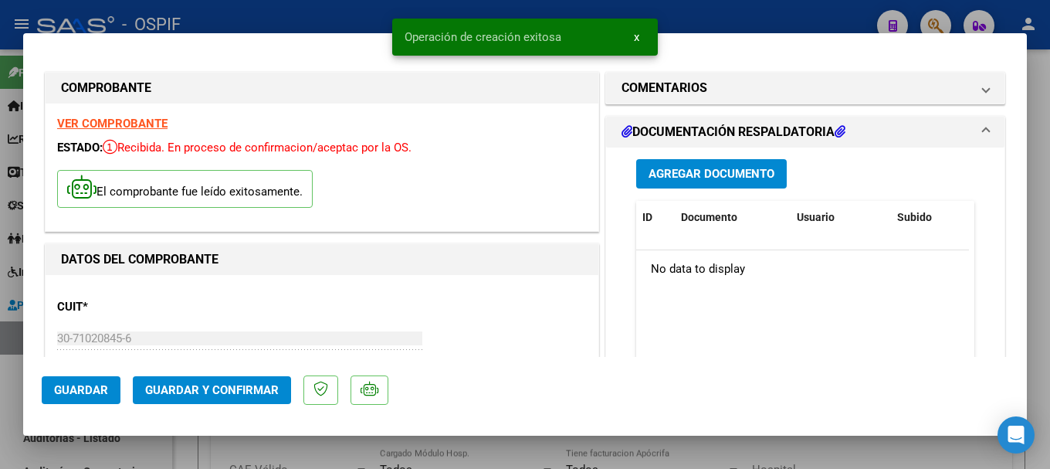
click at [135, 122] on strong "VER COMPROBANTE" at bounding box center [112, 124] width 110 height 14
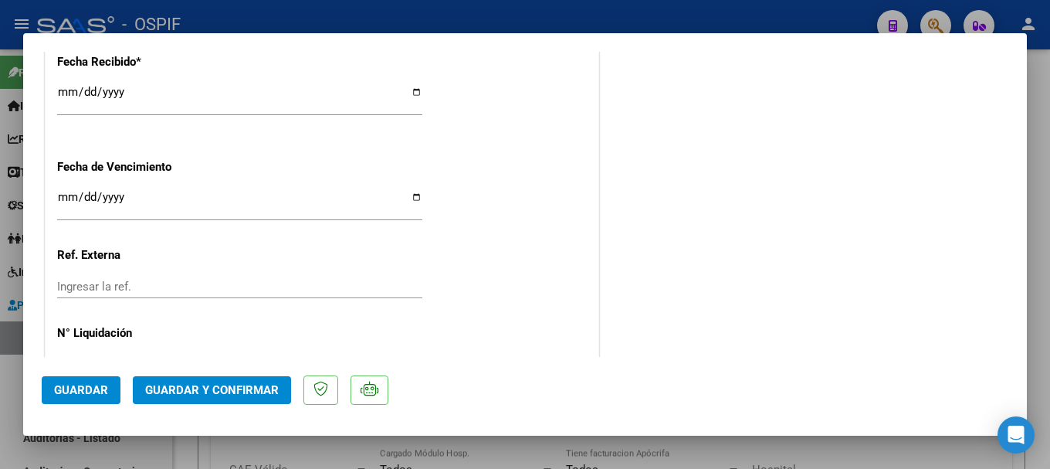
scroll to position [1016, 0]
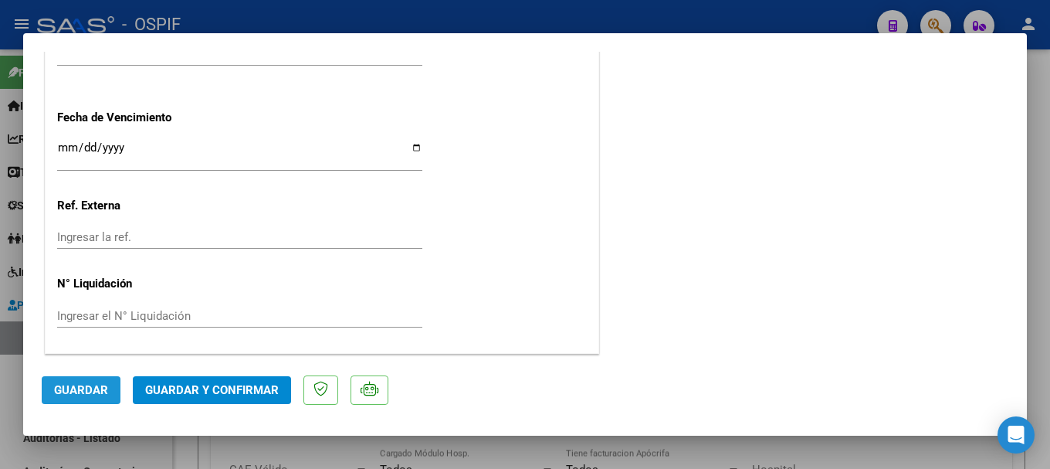
click at [81, 392] on span "Guardar" at bounding box center [81, 390] width 54 height 14
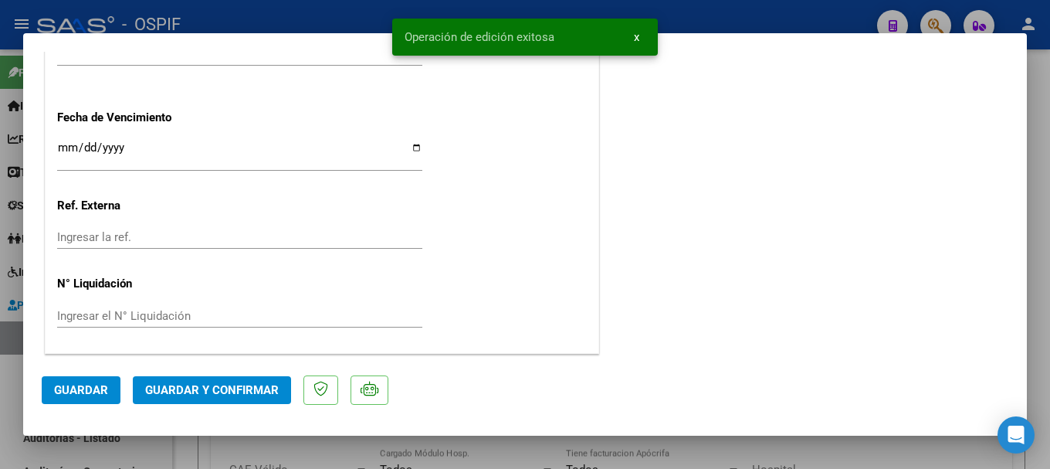
click at [252, 10] on div at bounding box center [525, 234] width 1050 height 469
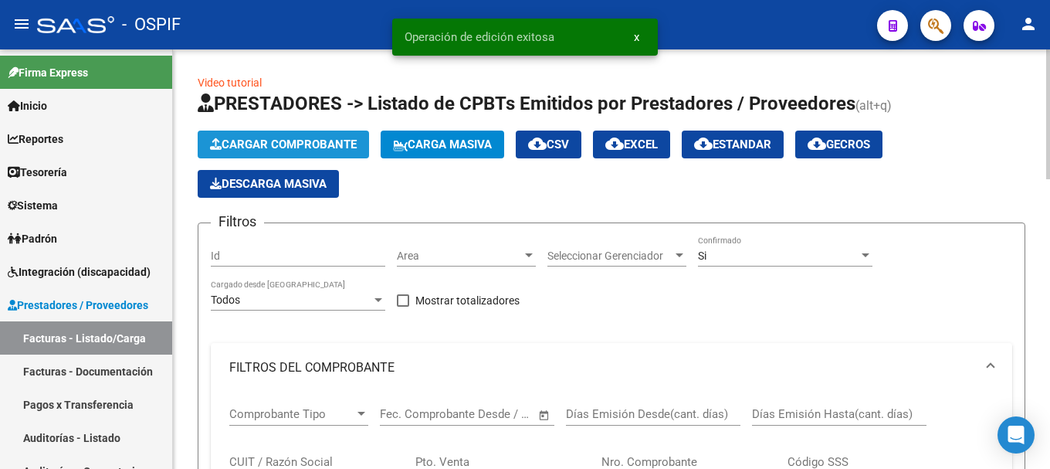
click at [291, 137] on button "Cargar Comprobante" at bounding box center [283, 144] width 171 height 28
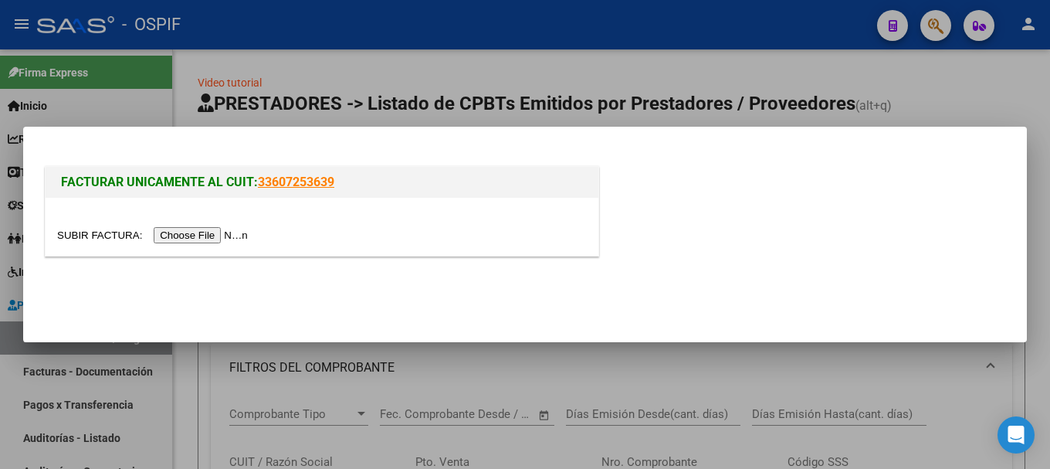
click at [212, 235] on input "file" at bounding box center [154, 235] width 195 height 16
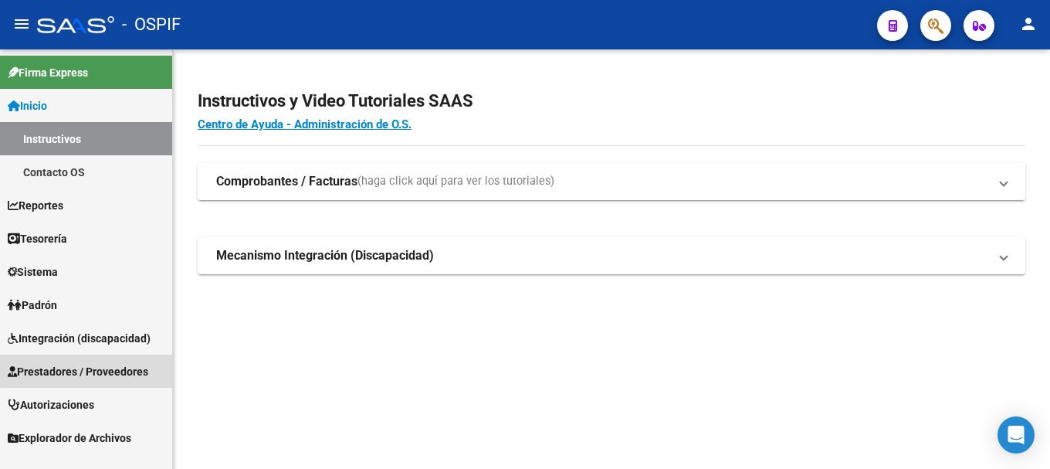
click at [87, 367] on span "Prestadores / Proveedores" at bounding box center [78, 371] width 141 height 17
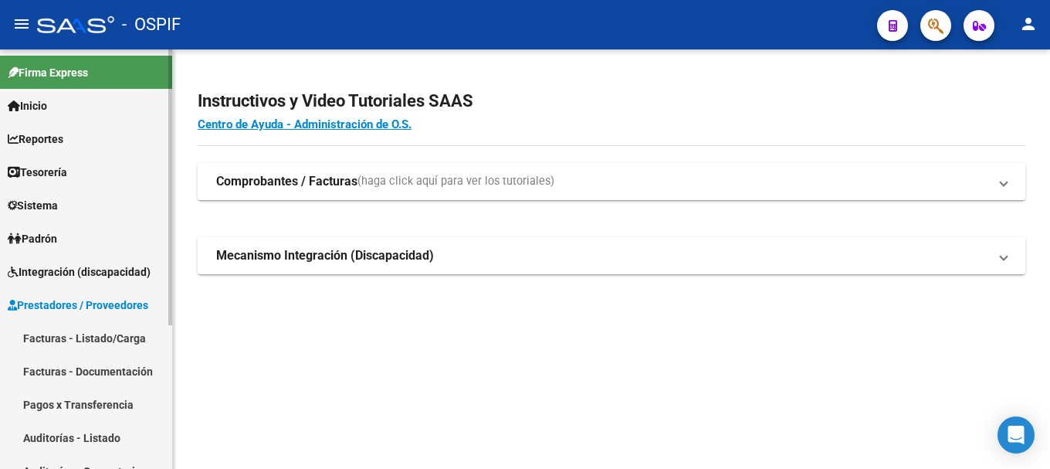
click at [110, 328] on link "Facturas - Listado/Carga" at bounding box center [86, 337] width 172 height 33
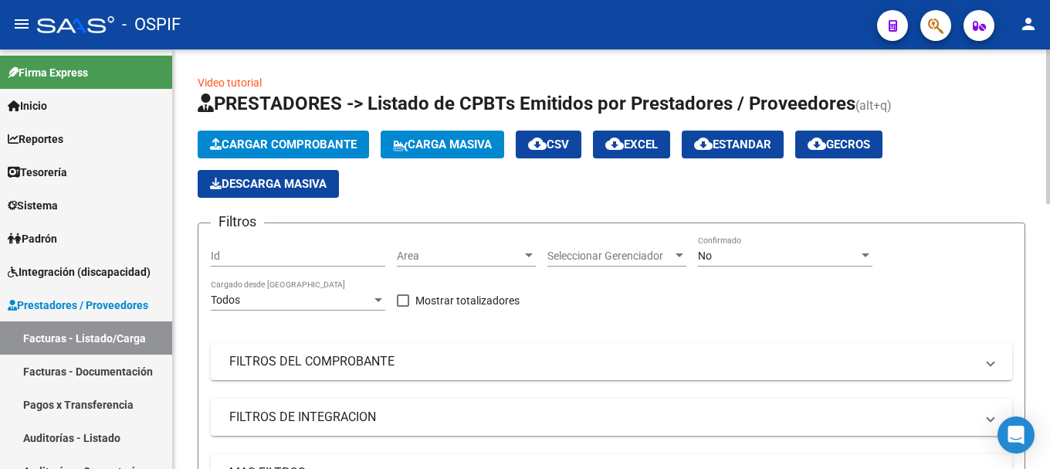
scroll to position [309, 0]
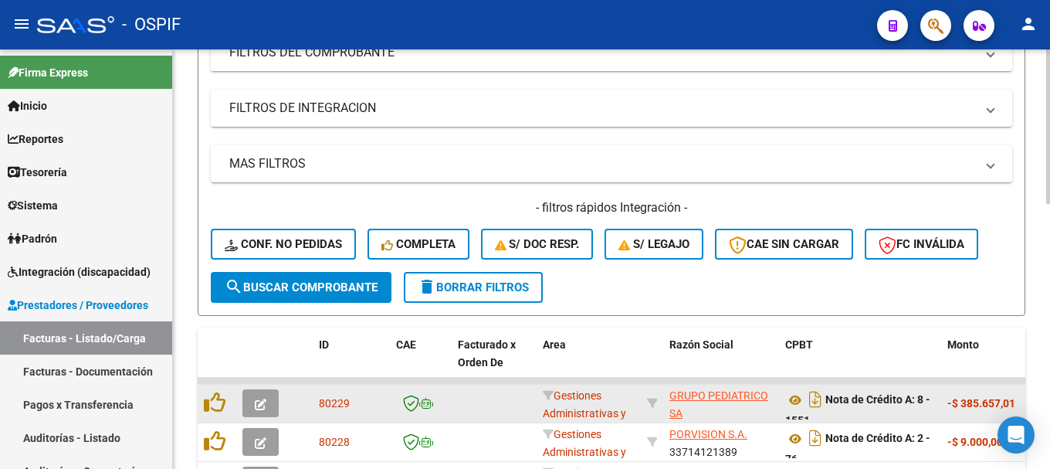
click at [256, 401] on icon "button" at bounding box center [261, 404] width 12 height 12
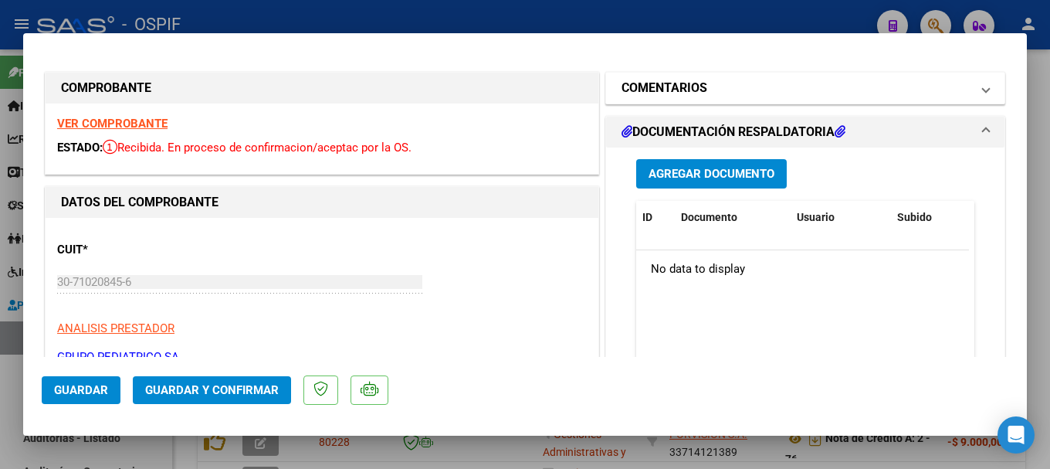
click at [846, 83] on mat-panel-title "COMENTARIOS" at bounding box center [796, 88] width 349 height 19
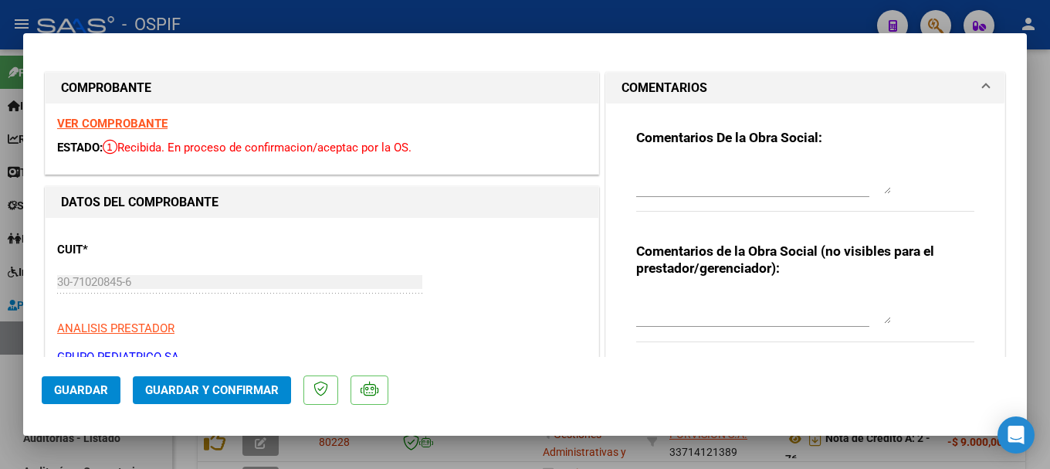
click at [771, 161] on div at bounding box center [763, 178] width 255 height 37
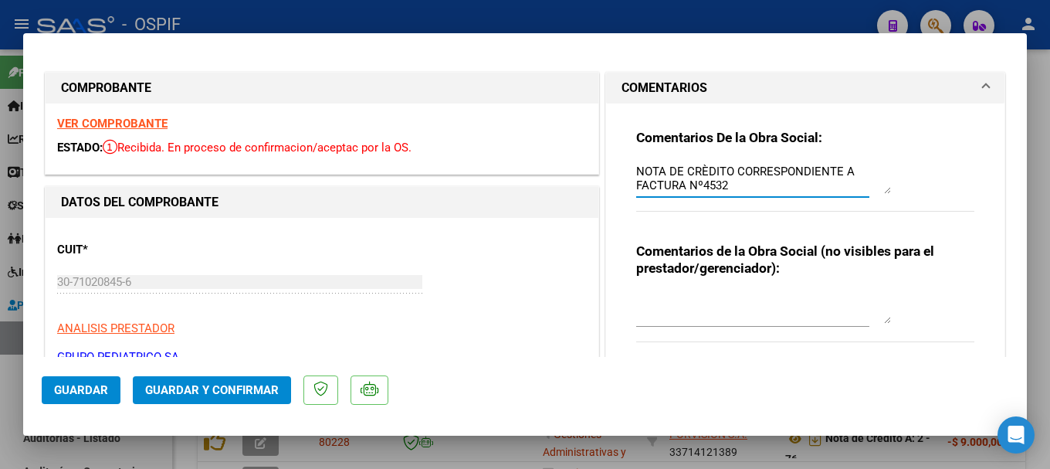
scroll to position [77, 0]
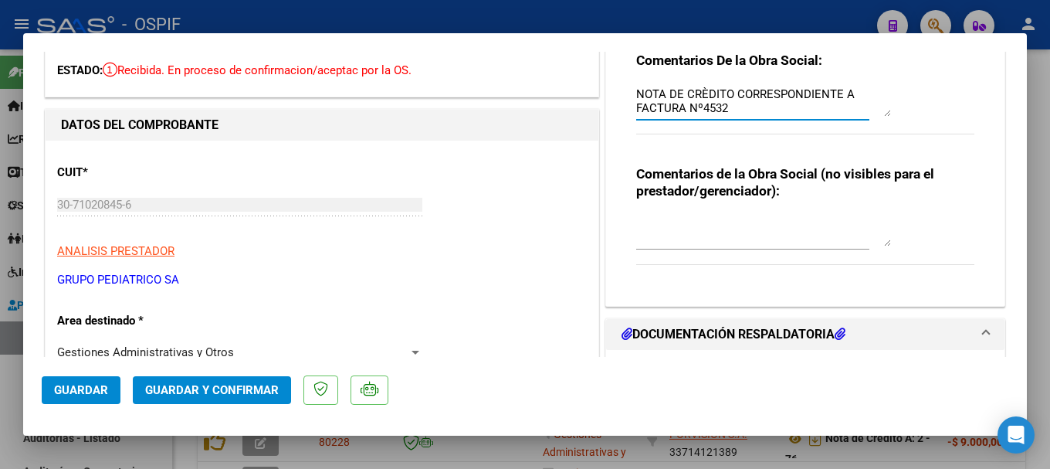
type textarea "NOTA DE CRÈDITO CORRESPONDIENTE A FACTURA Nº4532"
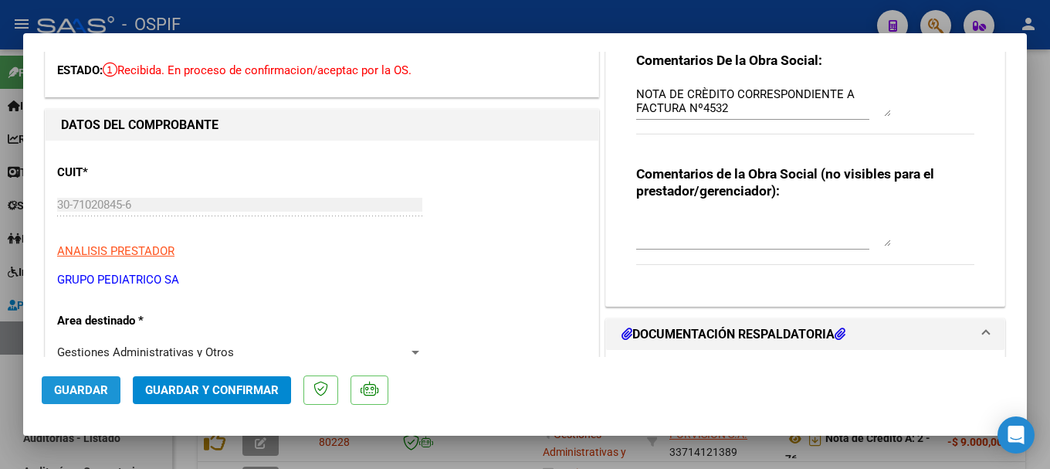
click at [94, 388] on span "Guardar" at bounding box center [81, 390] width 54 height 14
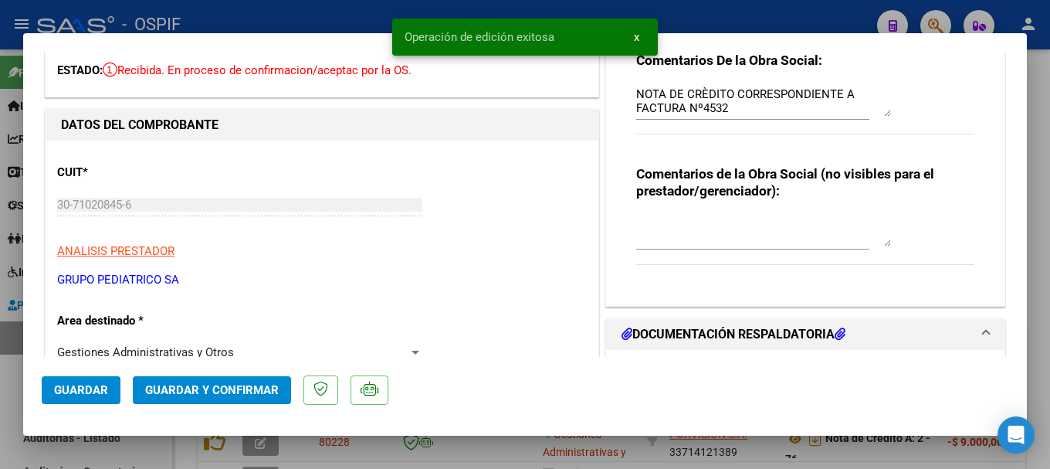
drag, startPoint x: 310, startPoint y: 12, endPoint x: 300, endPoint y: 2, distance: 14.2
click at [310, 11] on div at bounding box center [525, 234] width 1050 height 469
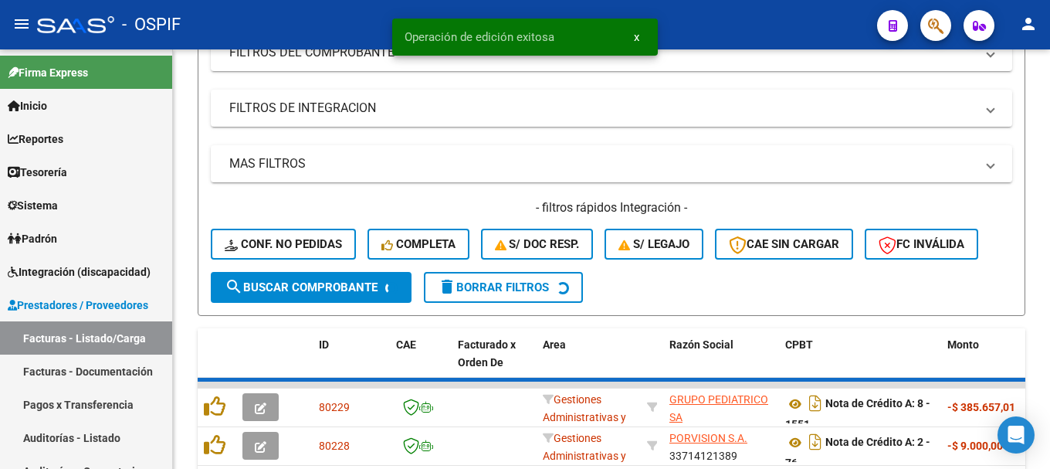
scroll to position [309, 0]
